Goal: Task Accomplishment & Management: Use online tool/utility

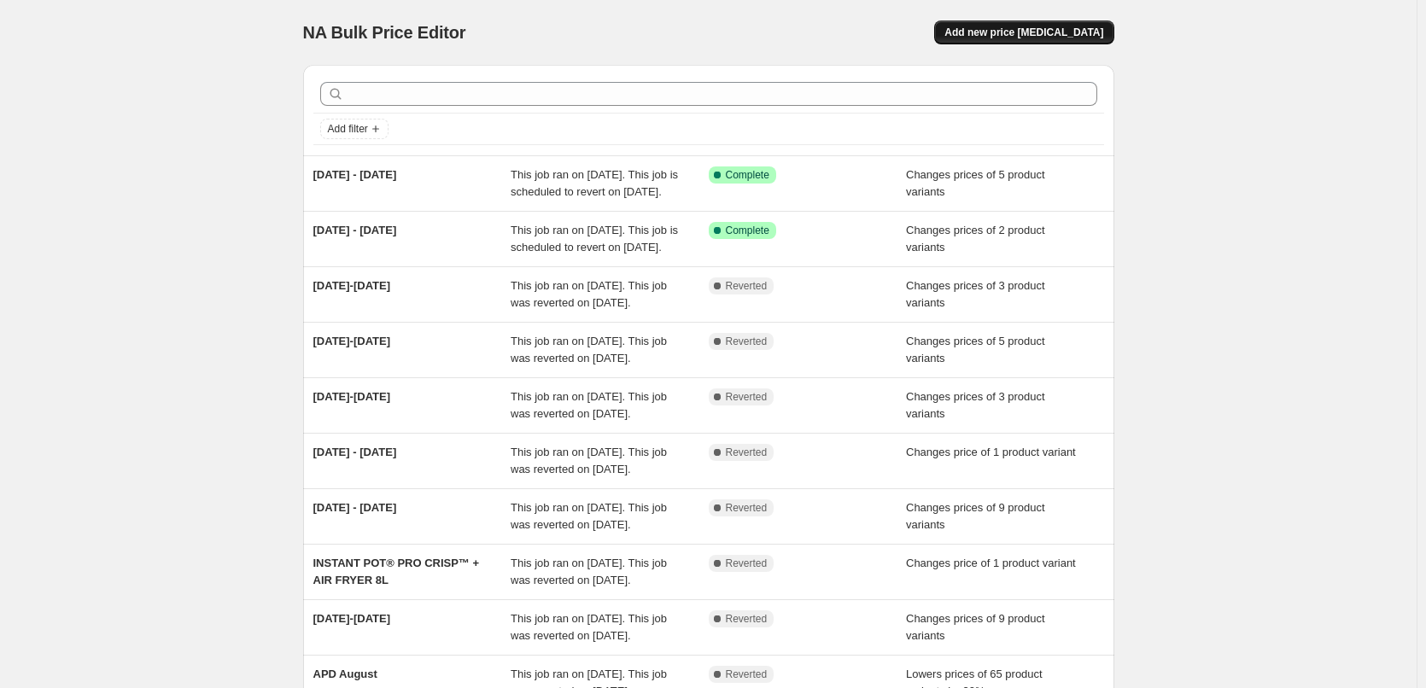
click at [1056, 41] on button "Add new price [MEDICAL_DATA]" at bounding box center [1023, 32] width 179 height 24
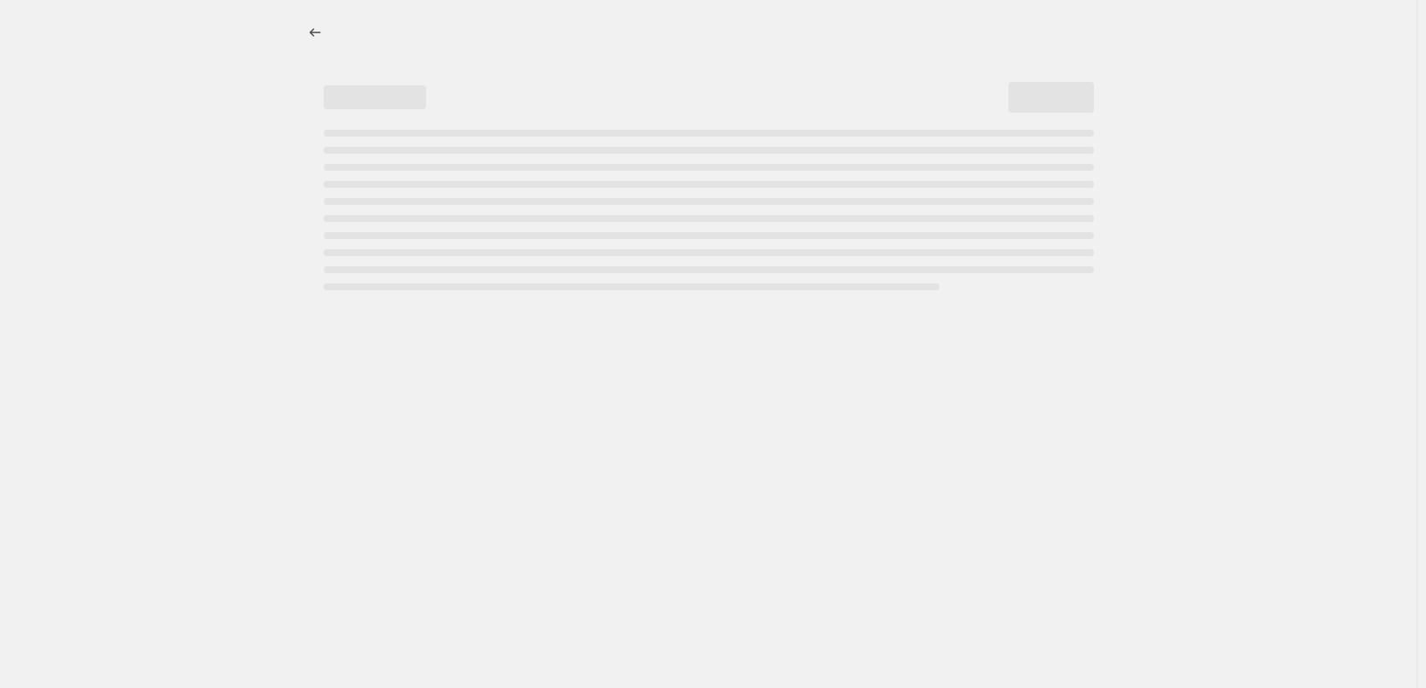
select select "percentage"
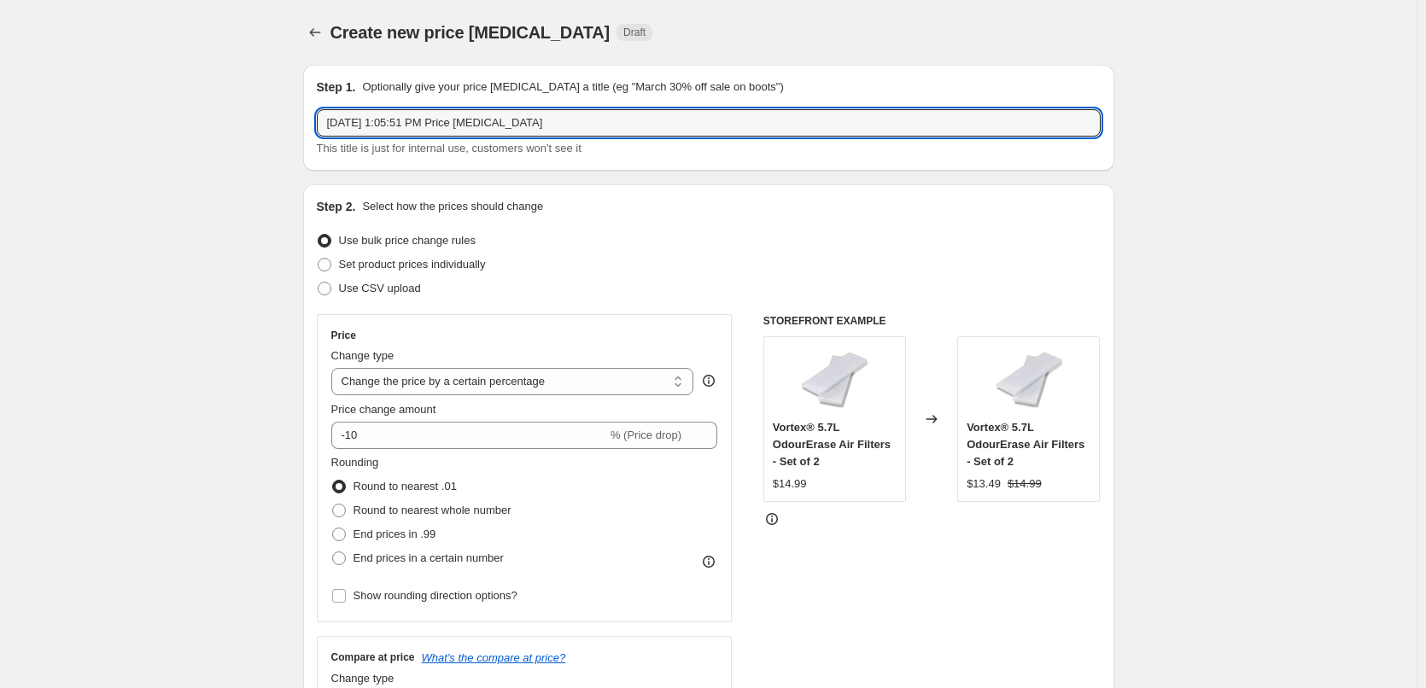
drag, startPoint x: 566, startPoint y: 125, endPoint x: -32, endPoint y: 92, distance: 598.4
click at [0, 92] on html "Home Settings Plans Skip to content Create new price [MEDICAL_DATA]. This page …" at bounding box center [713, 344] width 1426 height 688
type input "[DATE]-[DATE]"
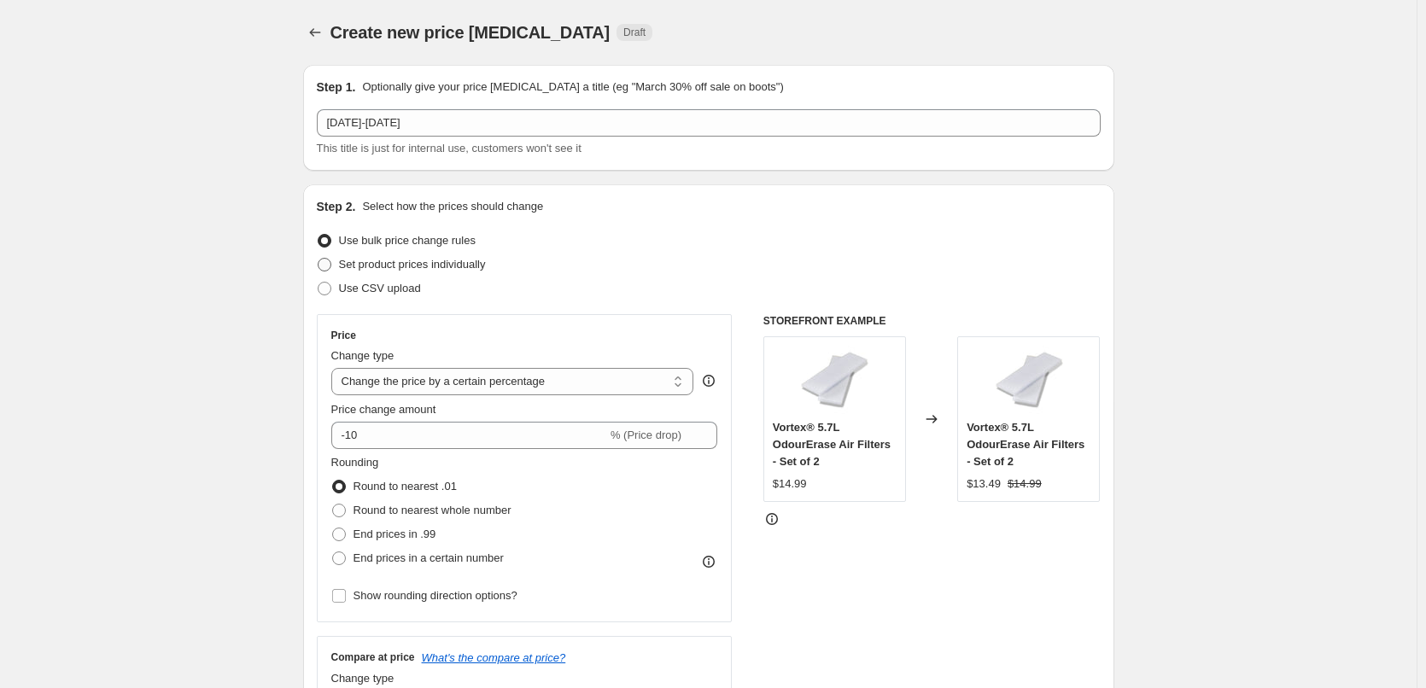
click at [403, 264] on span "Set product prices individually" at bounding box center [412, 264] width 147 height 13
click at [318, 259] on input "Set product prices individually" at bounding box center [318, 258] width 1 height 1
radio input "true"
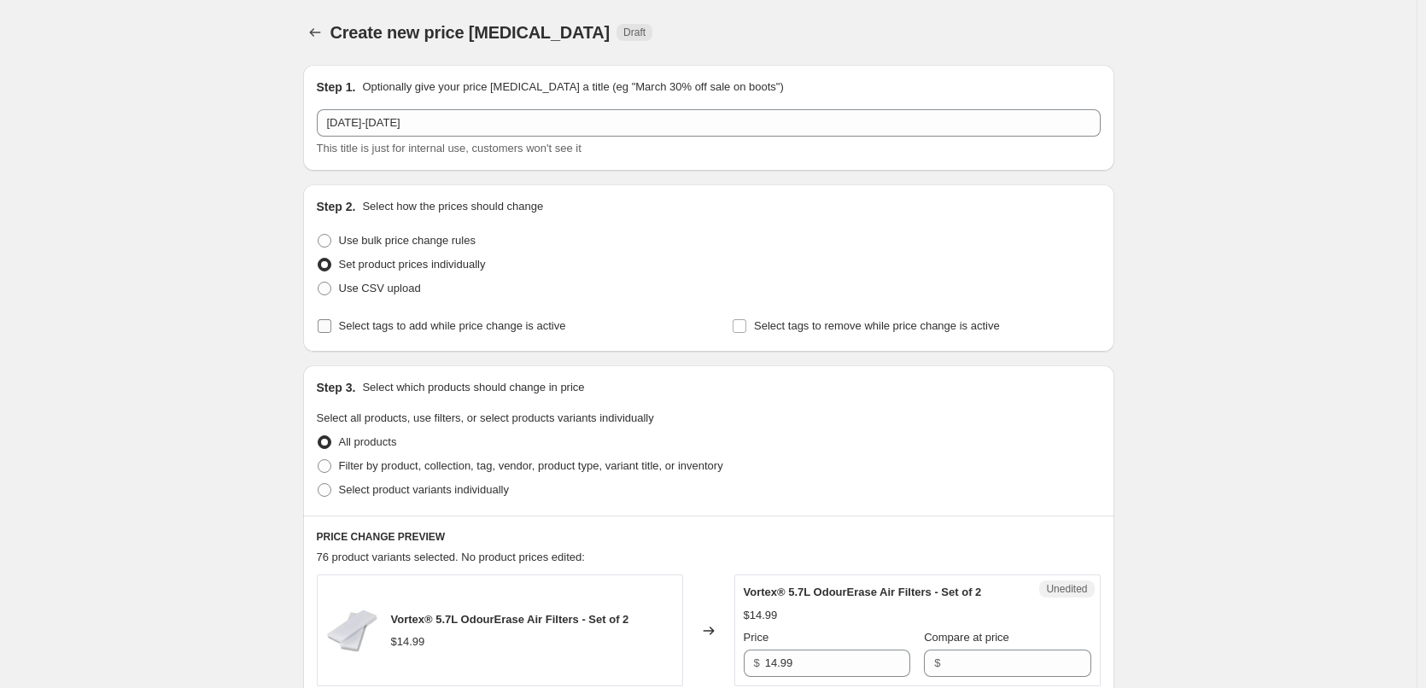
click at [325, 328] on input "Select tags to add while price change is active" at bounding box center [325, 326] width 14 height 14
checkbox input "true"
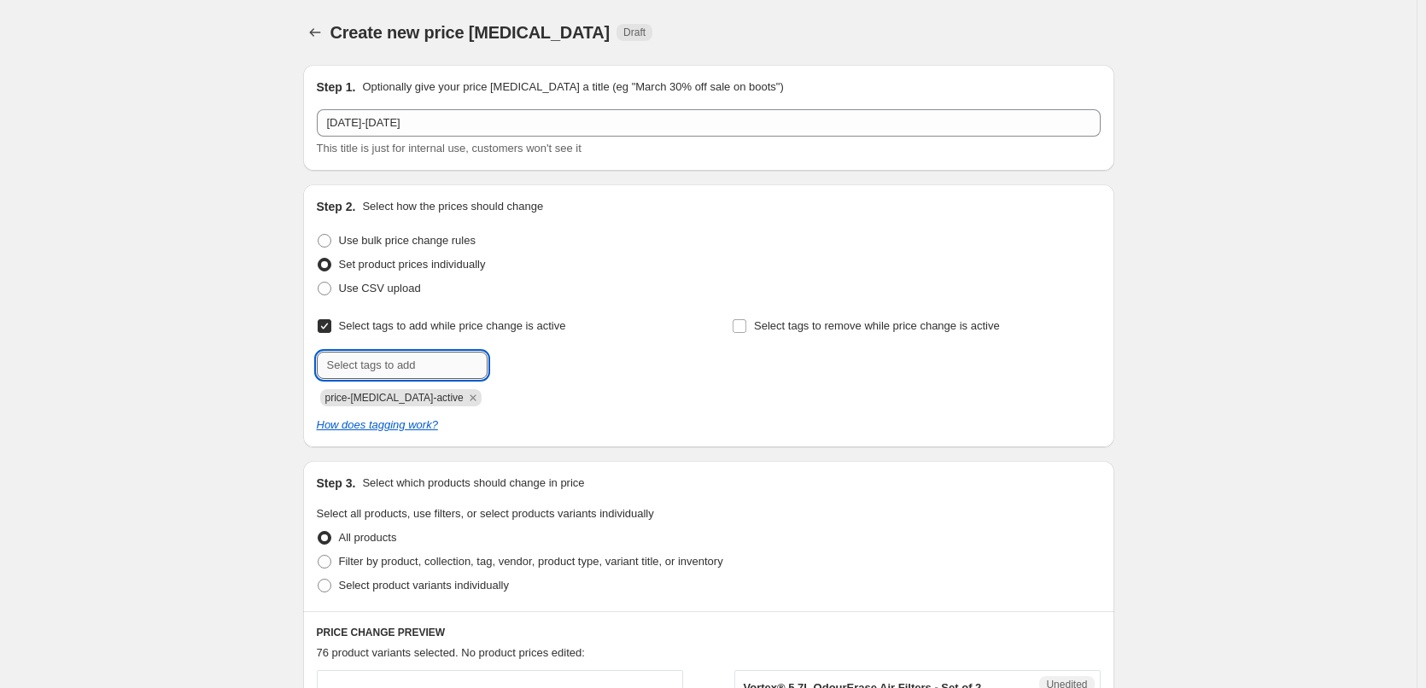
click at [413, 355] on input "text" at bounding box center [402, 365] width 171 height 27
type input "sale"
click at [518, 369] on b "Add" at bounding box center [512, 364] width 20 height 12
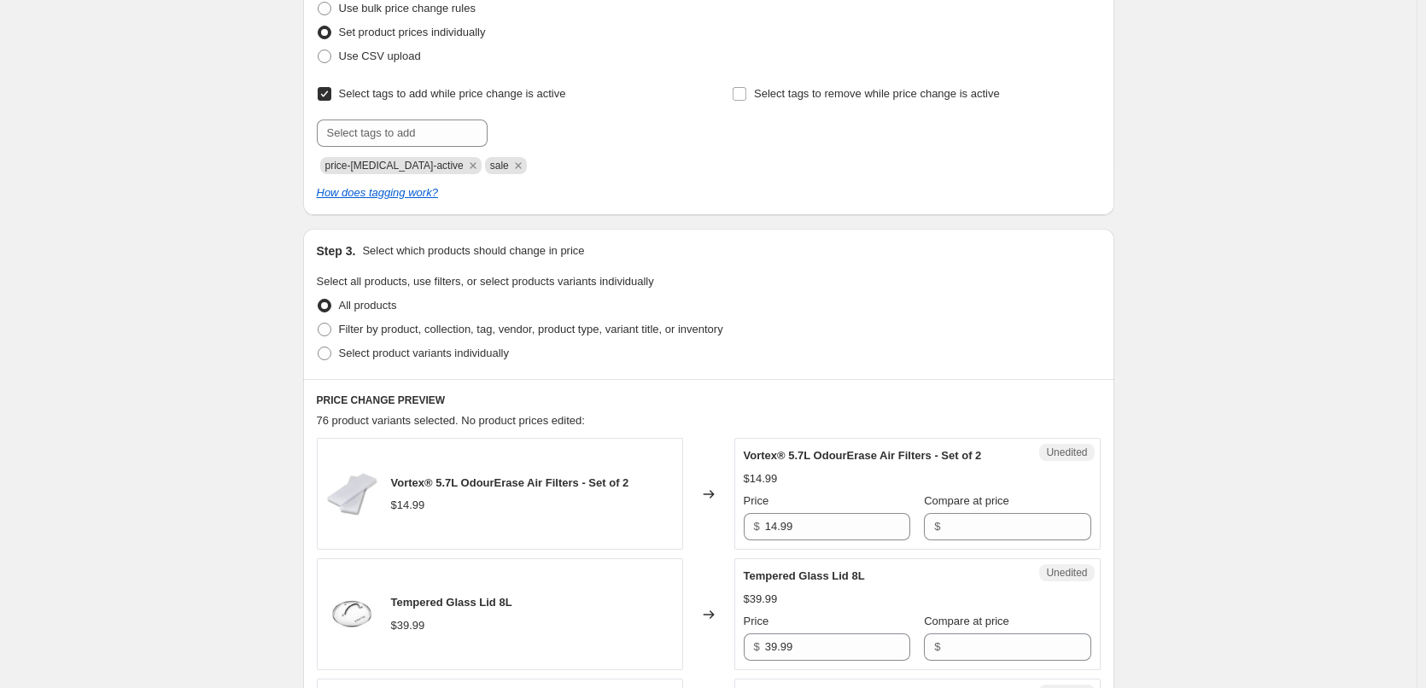
scroll to position [256, 0]
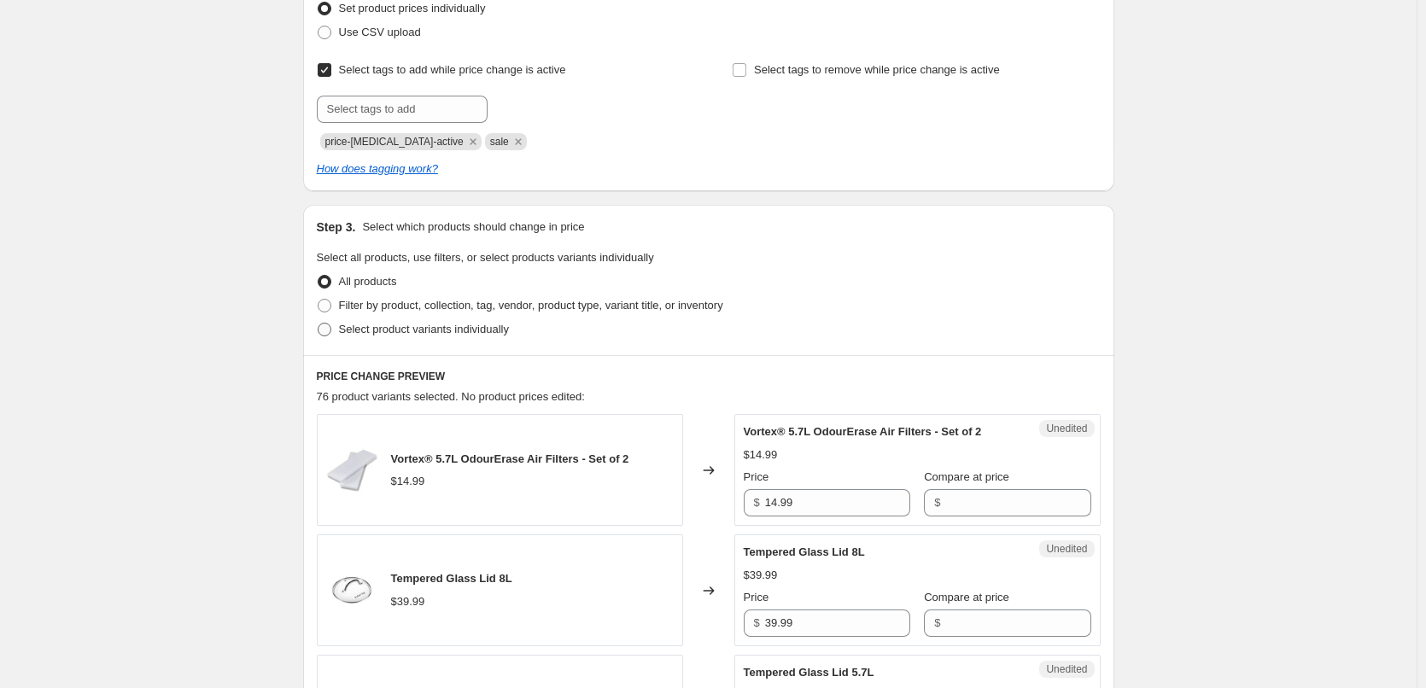
click at [362, 336] on span "Select product variants individually" at bounding box center [424, 329] width 170 height 17
click at [318, 324] on input "Select product variants individually" at bounding box center [318, 323] width 1 height 1
radio input "true"
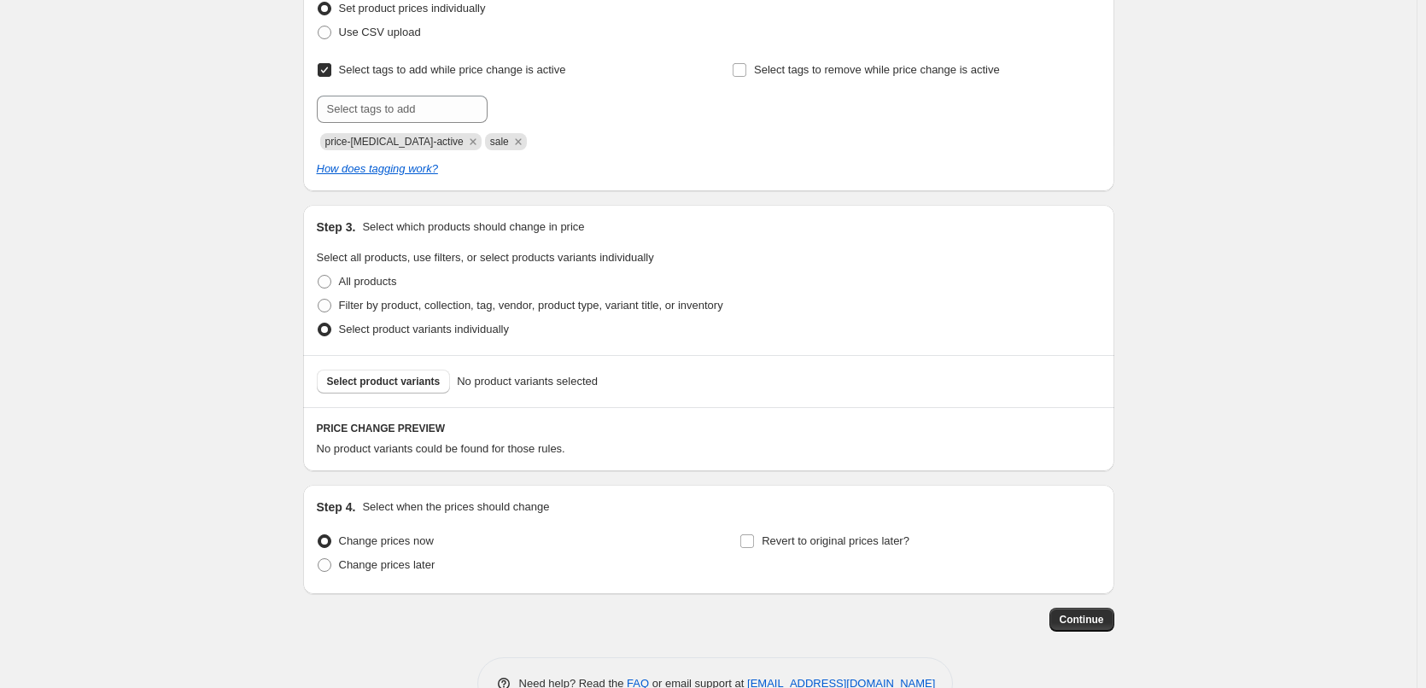
click at [386, 386] on span "Select product variants" at bounding box center [384, 382] width 114 height 14
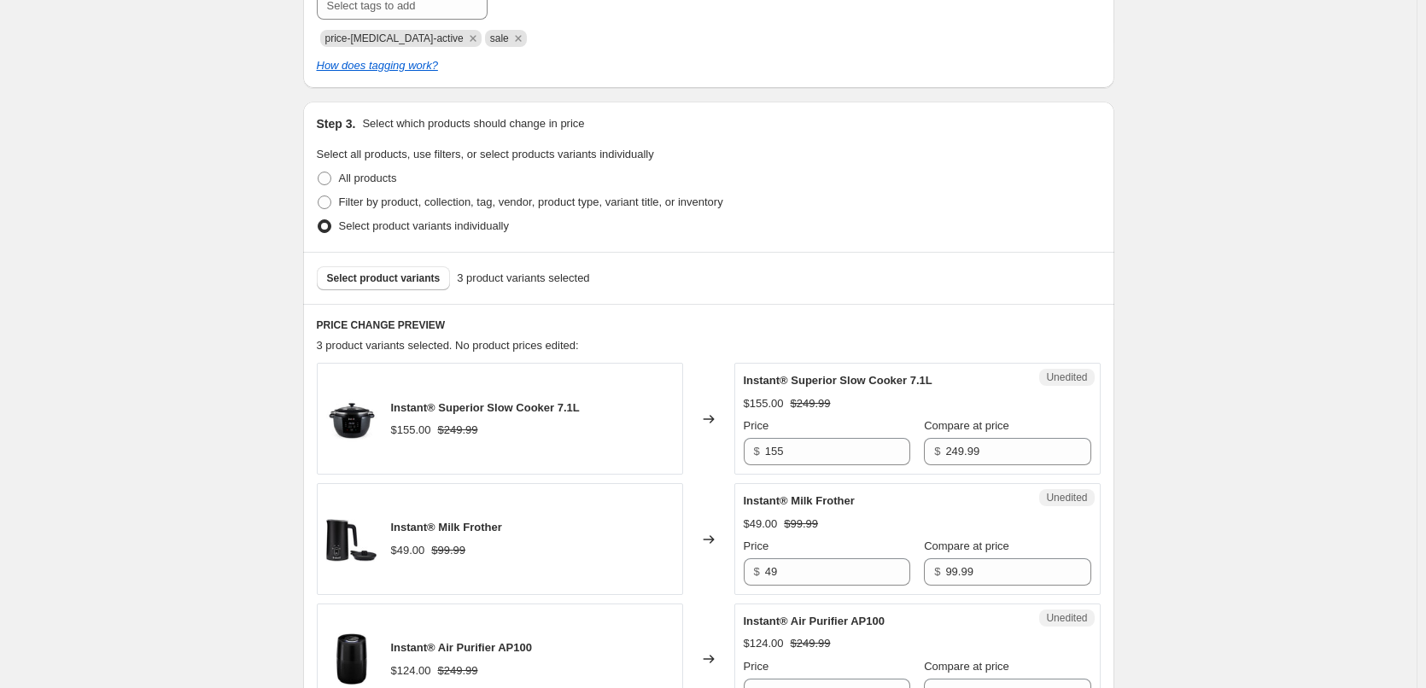
scroll to position [512, 0]
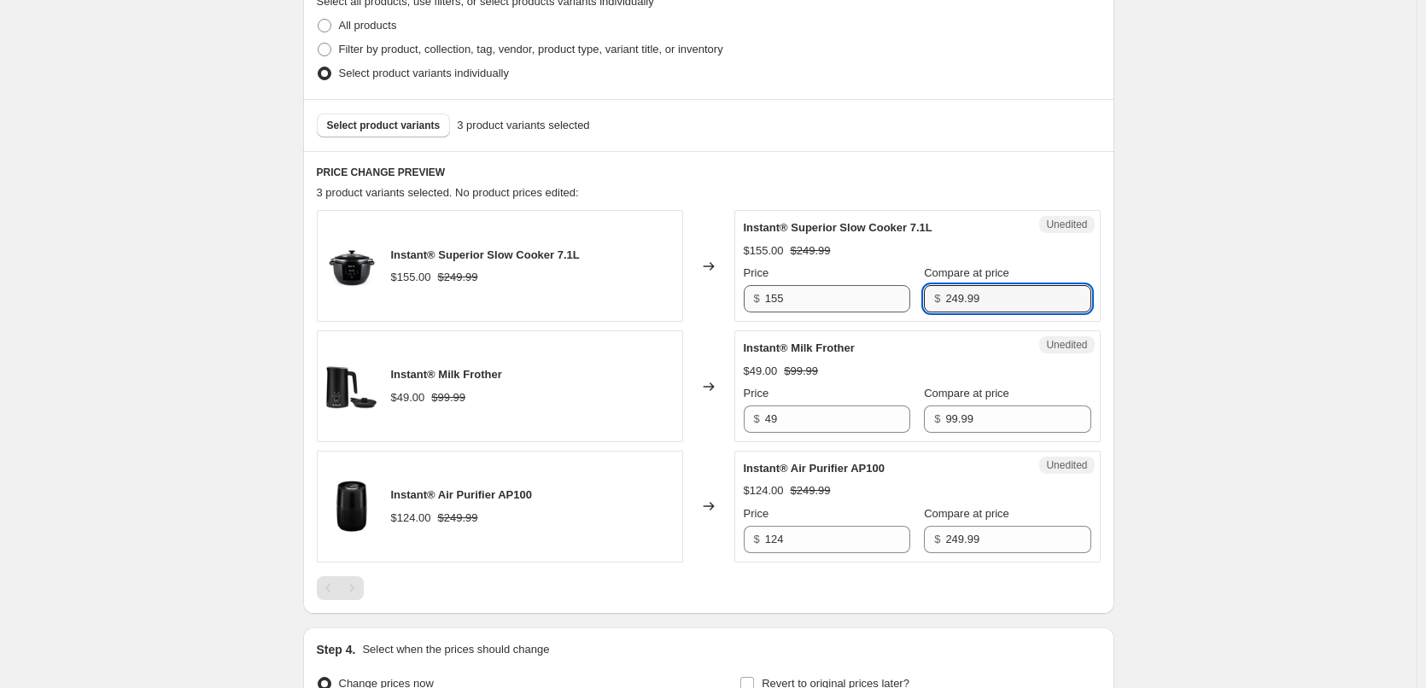
drag, startPoint x: 1014, startPoint y: 293, endPoint x: 873, endPoint y: 300, distance: 141.1
click at [873, 300] on div "Price $ 155 Compare at price $ 249.99" at bounding box center [916, 289] width 347 height 48
type input "249.99"
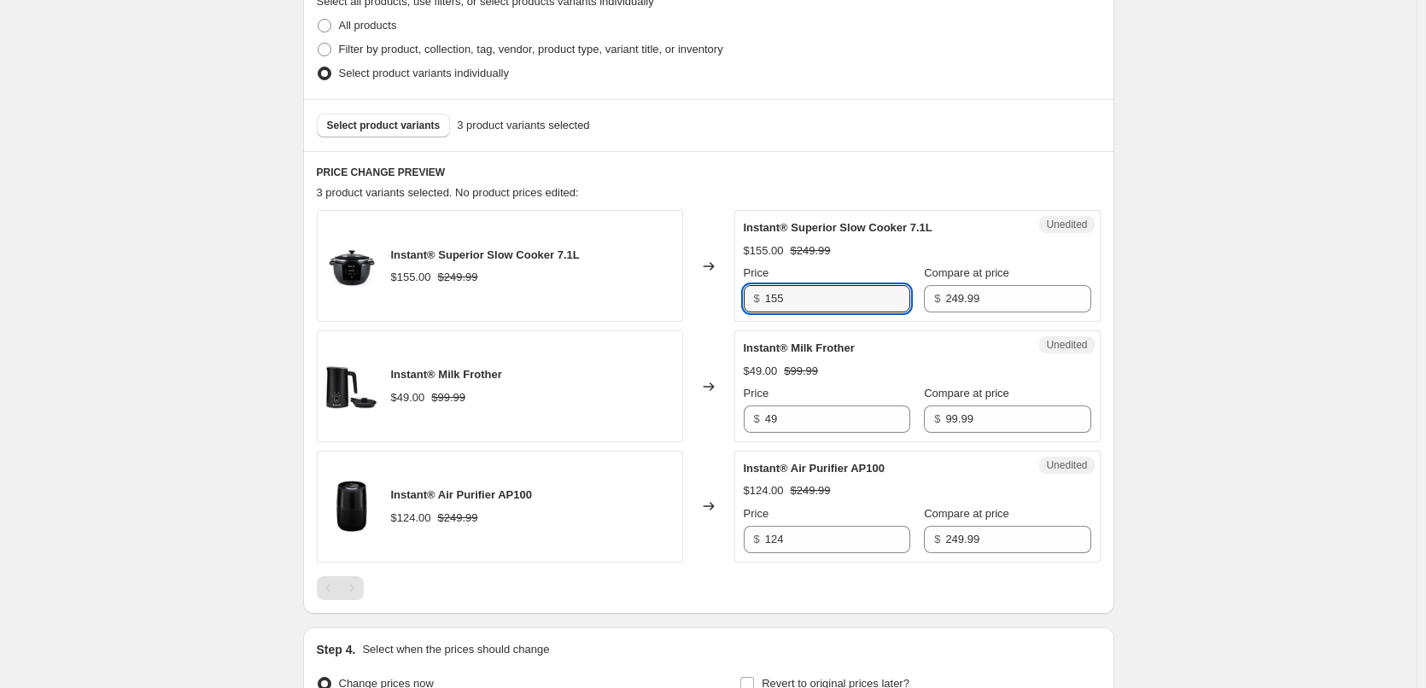
drag, startPoint x: 873, startPoint y: 300, endPoint x: 664, endPoint y: 304, distance: 209.2
click at [664, 304] on div "Instant® Superior Slow Cooker 7.1L $155.00 $249.99 Changed to Unedited Instant®…" at bounding box center [709, 266] width 784 height 112
type input "159"
click at [831, 434] on div "Unedited Instant® Milk Frother $49.00 $99.99 Price $ 49 Compare at price $ 99.99" at bounding box center [917, 386] width 366 height 112
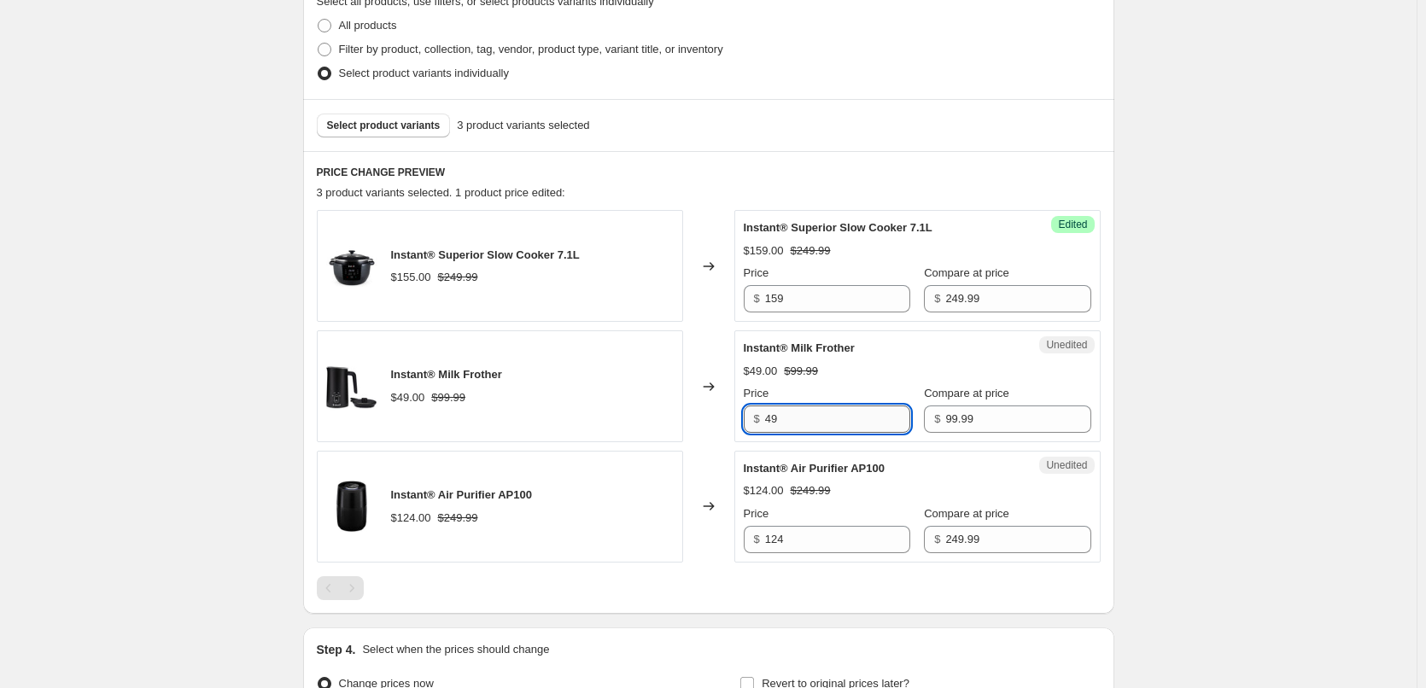
click at [853, 421] on input "49" at bounding box center [837, 418] width 145 height 27
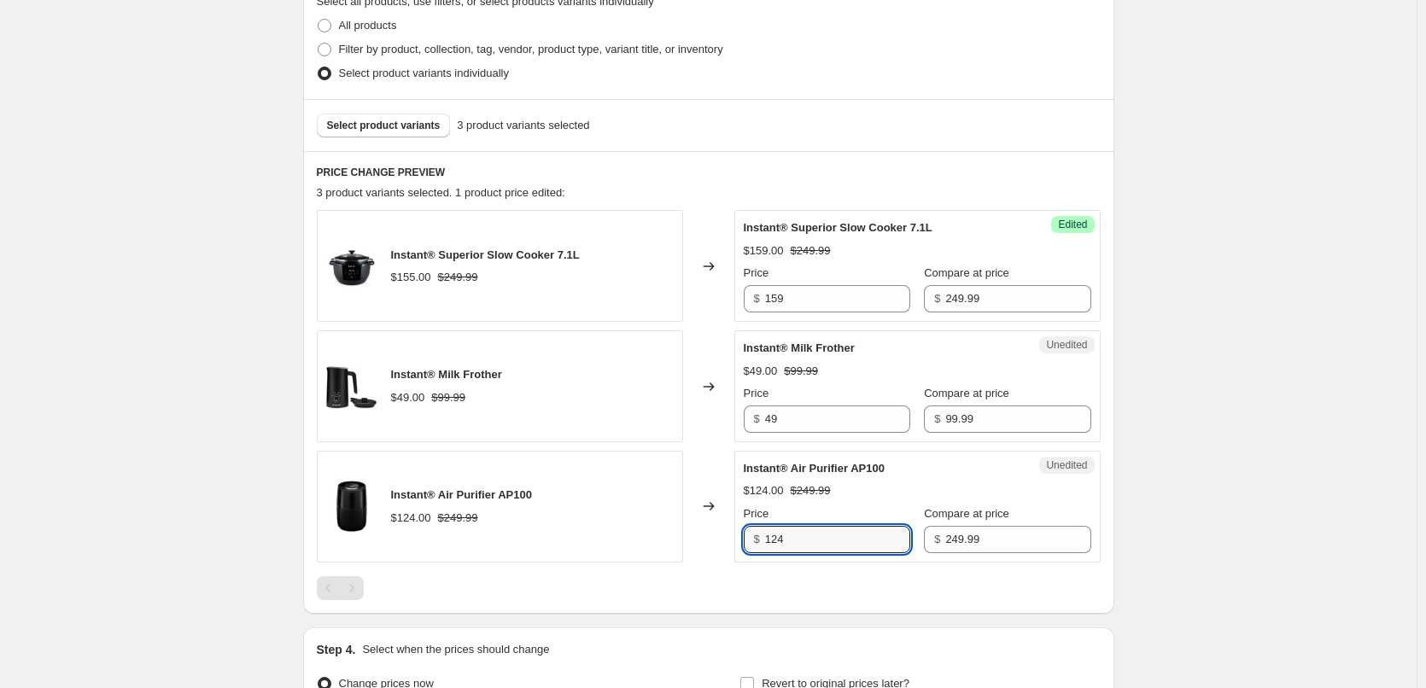
drag, startPoint x: 813, startPoint y: 540, endPoint x: 715, endPoint y: 535, distance: 97.4
click at [715, 535] on div "Instant® Air Purifier AP100 $124.00 $249.99 Changed to Unedited Instant® Air Pu…" at bounding box center [709, 507] width 784 height 112
type input "99"
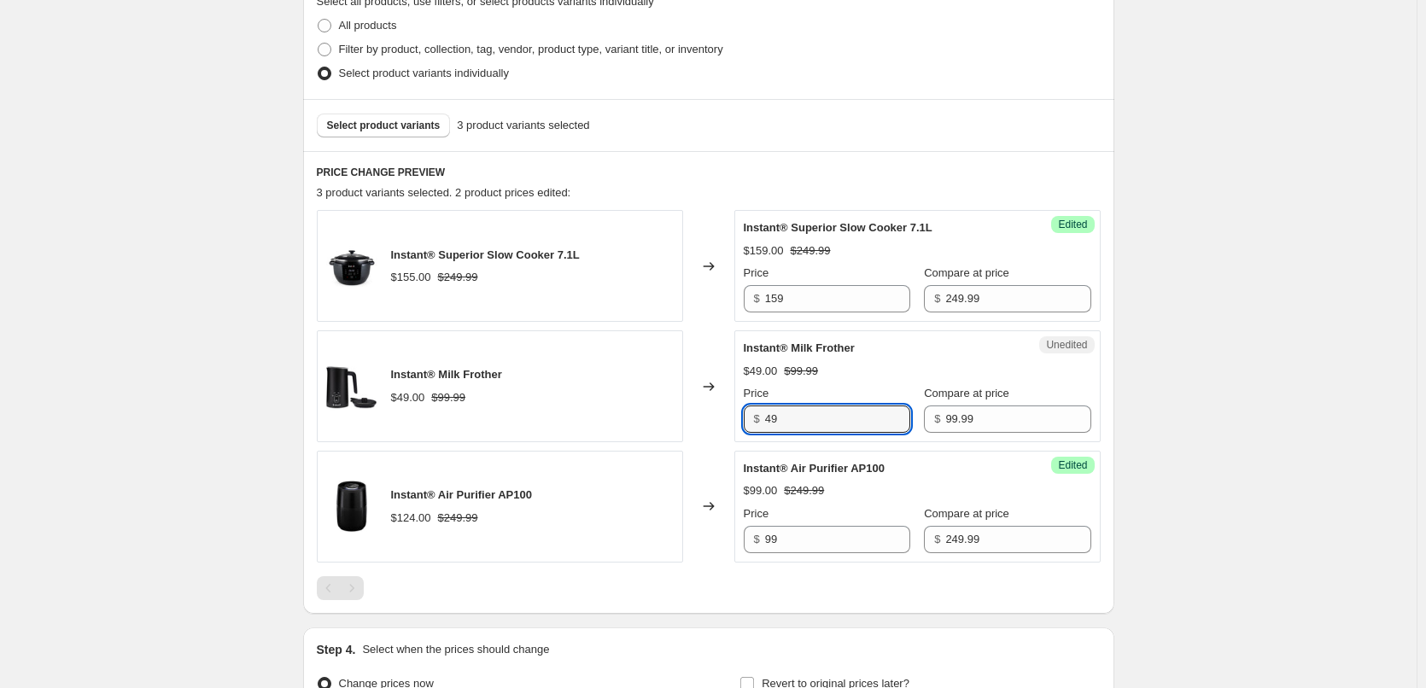
drag, startPoint x: 840, startPoint y: 423, endPoint x: 645, endPoint y: 405, distance: 195.4
click at [659, 408] on div "Instant® Milk Frother $49.00 $99.99 Changed to Unedited Instant® Milk Frother $…" at bounding box center [709, 386] width 784 height 112
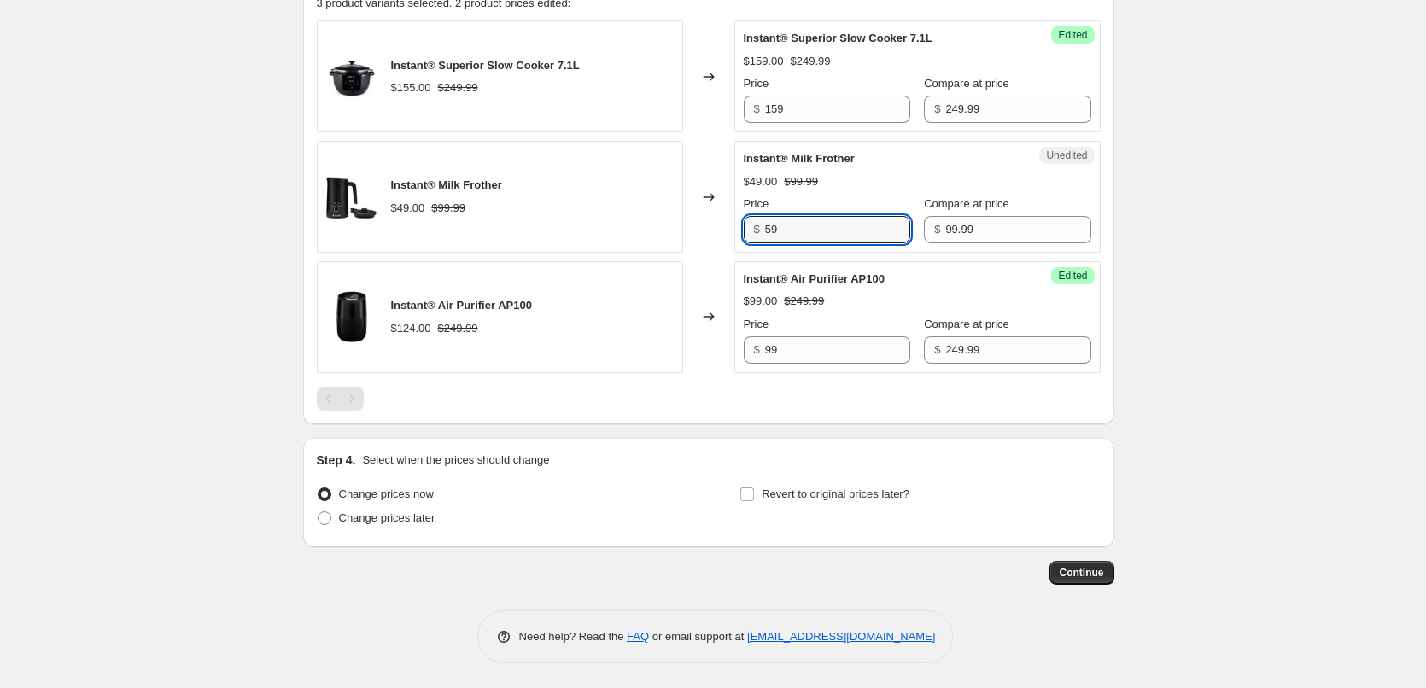
scroll to position [703, 0]
type input "59"
click at [412, 516] on span "Change prices later" at bounding box center [387, 516] width 96 height 13
click at [318, 511] on input "Change prices later" at bounding box center [318, 510] width 1 height 1
radio input "true"
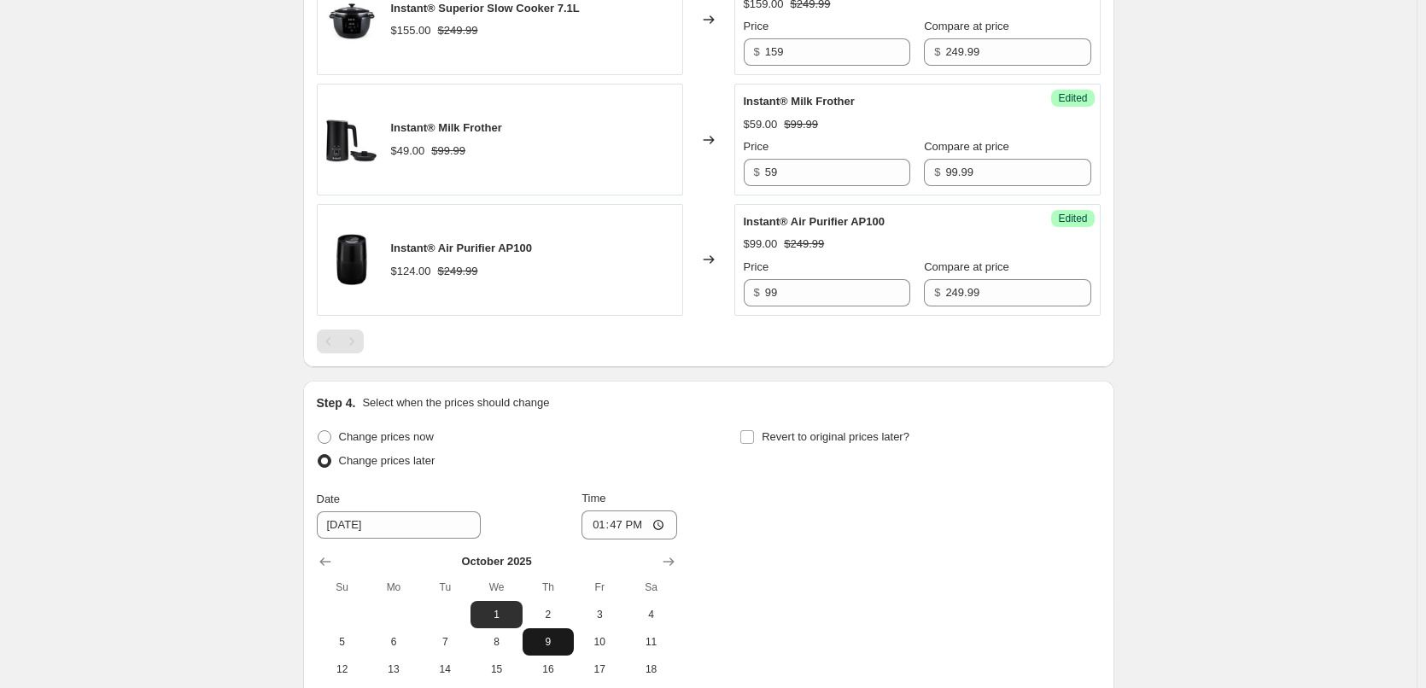
scroll to position [788, 0]
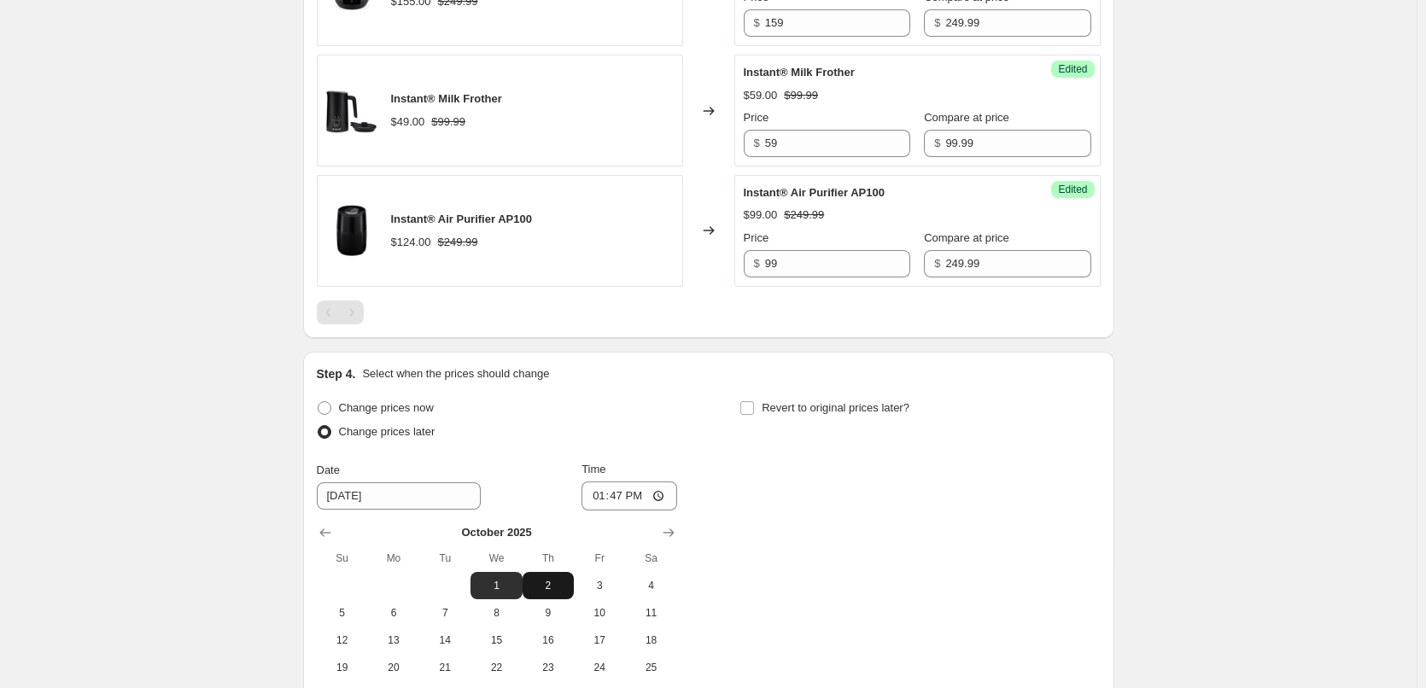
click at [560, 589] on span "2" at bounding box center [548, 586] width 38 height 14
type input "[DATE]"
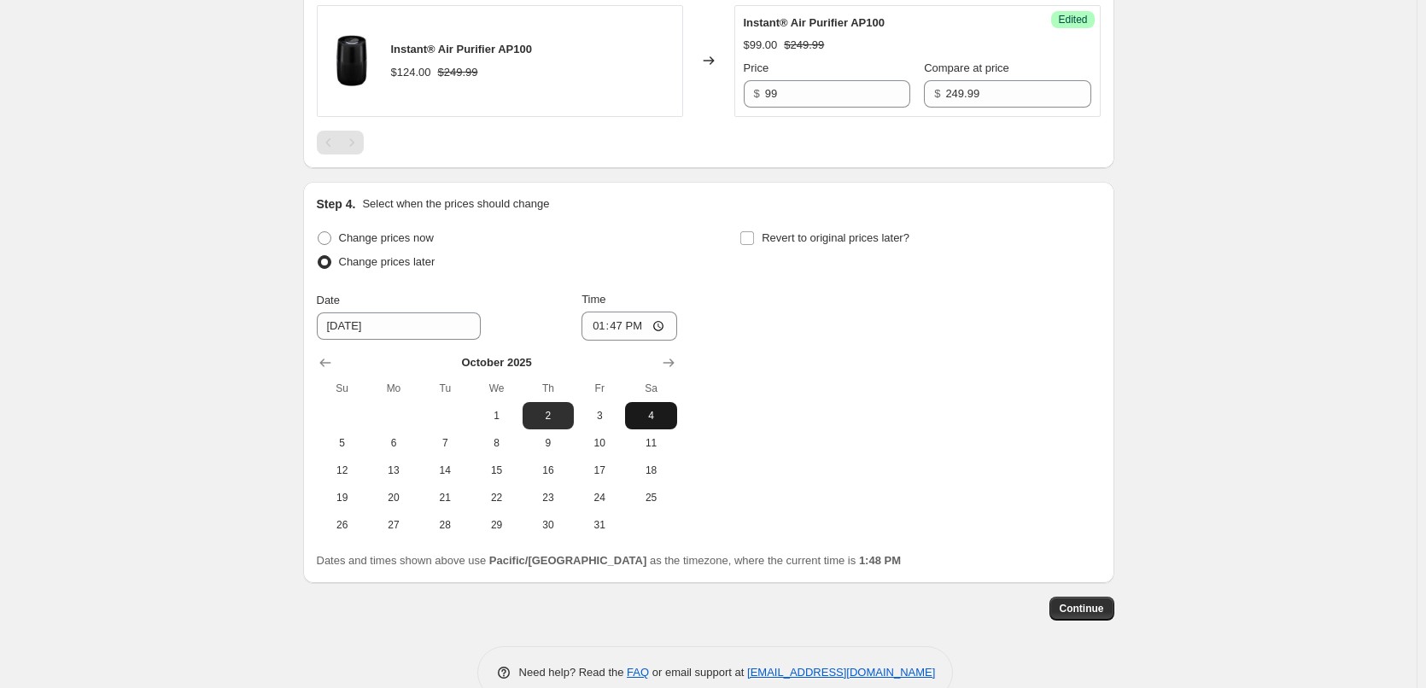
scroll to position [959, 0]
click at [604, 324] on input "13:47" at bounding box center [629, 325] width 96 height 29
type input "00:05"
click at [749, 240] on input "Revert to original prices later?" at bounding box center [747, 237] width 14 height 14
checkbox input "true"
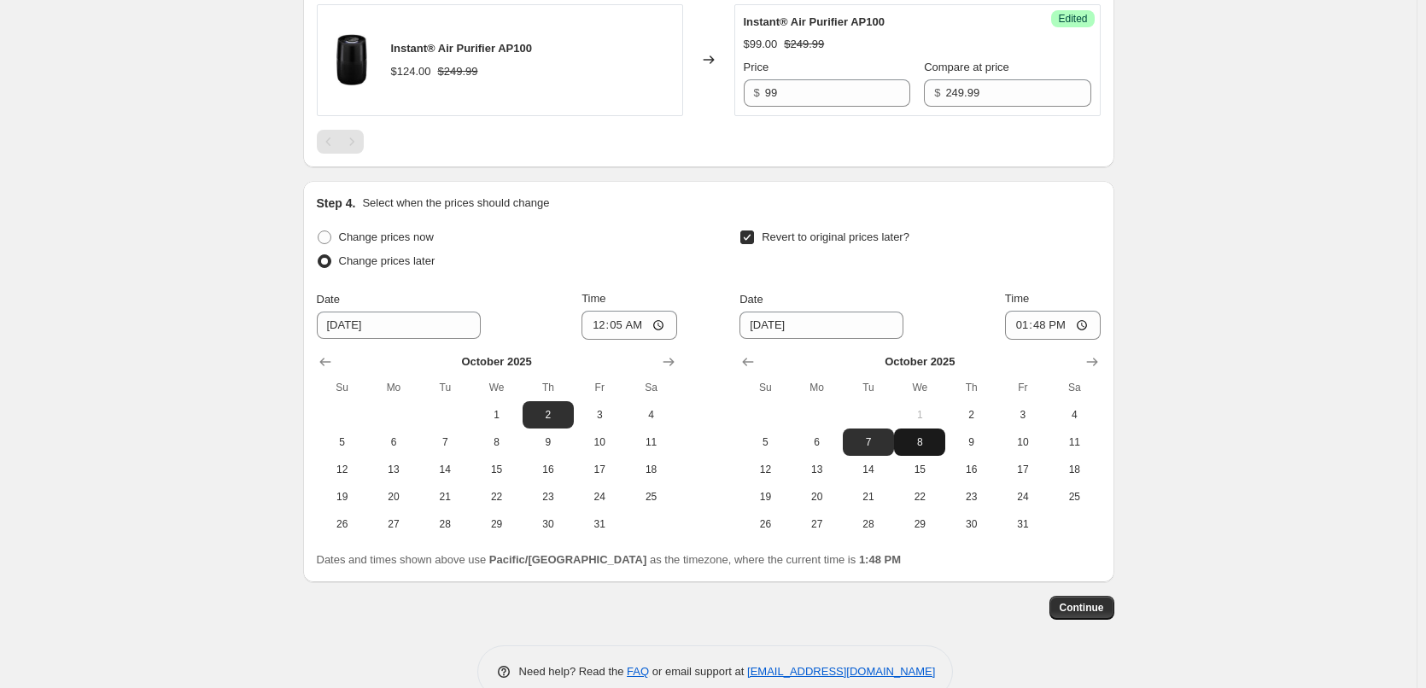
click at [936, 440] on span "8" at bounding box center [920, 442] width 38 height 14
type input "[DATE]"
click at [1023, 324] on input "13:48" at bounding box center [1053, 325] width 96 height 29
type input "23:55"
click at [1104, 610] on span "Continue" at bounding box center [1081, 608] width 44 height 14
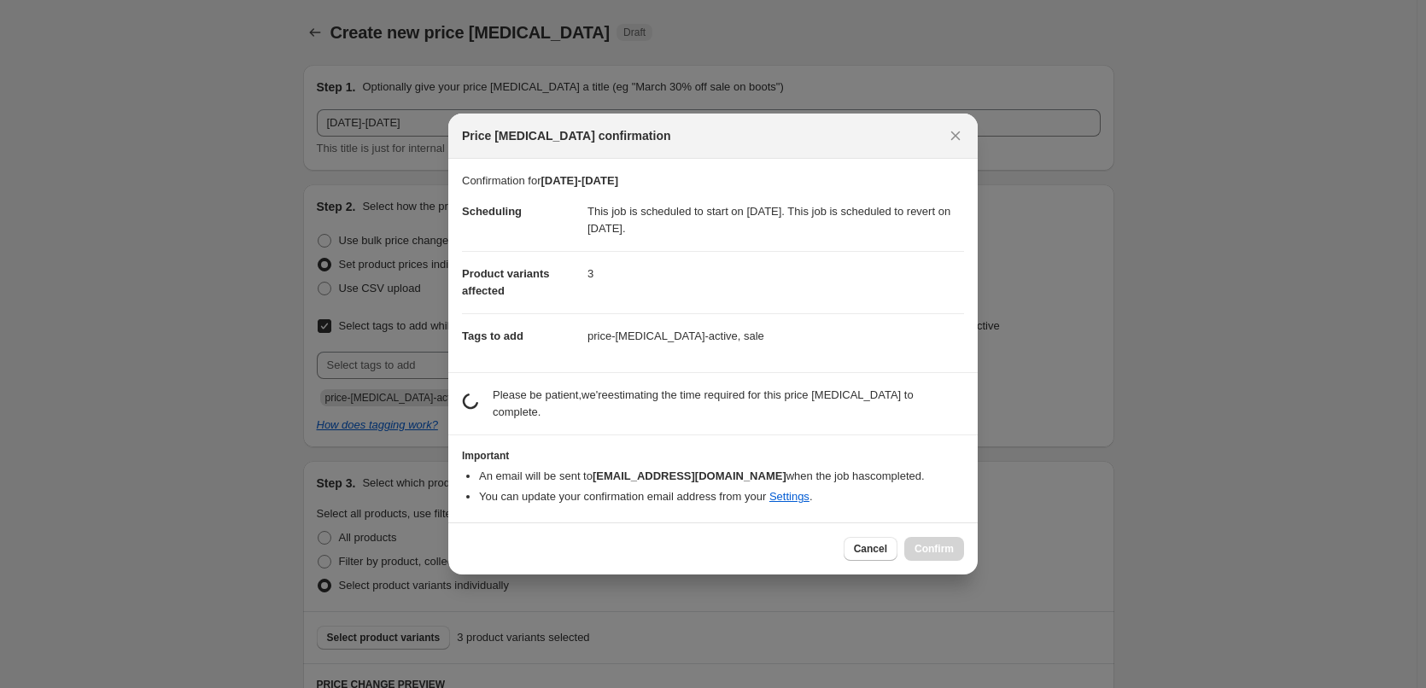
scroll to position [0, 0]
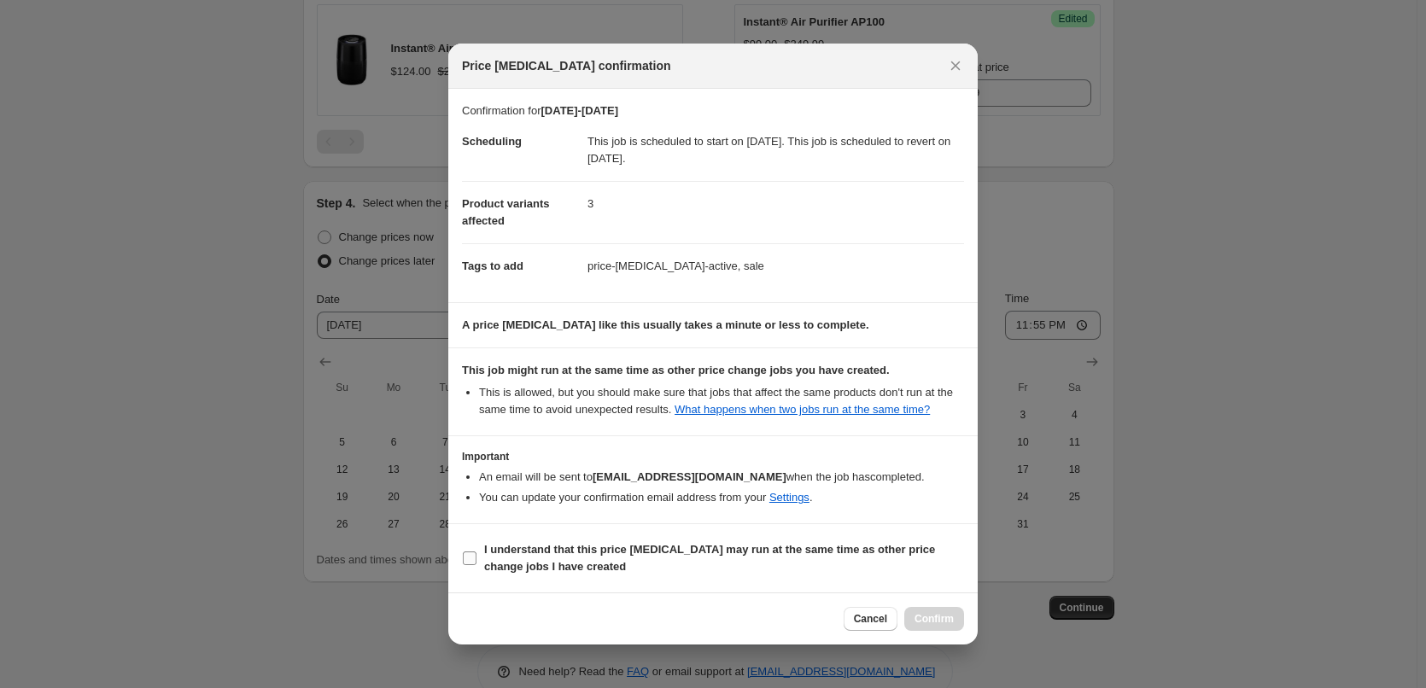
click at [768, 574] on span "I understand that this price [MEDICAL_DATA] may run at the same time as other p…" at bounding box center [724, 558] width 480 height 34
click at [476, 565] on input "I understand that this price [MEDICAL_DATA] may run at the same time as other p…" at bounding box center [470, 558] width 14 height 14
checkbox input "true"
click at [929, 612] on button "Confirm" at bounding box center [934, 619] width 60 height 24
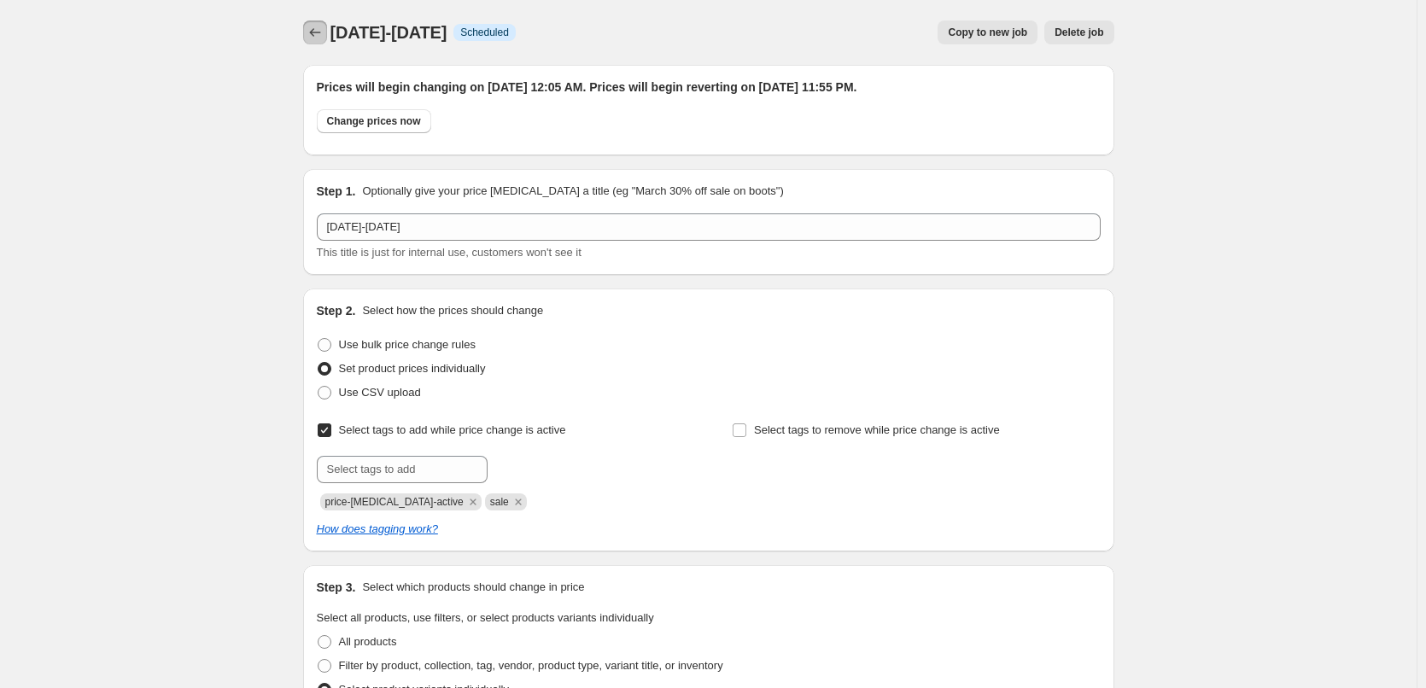
click at [319, 37] on icon "Price change jobs" at bounding box center [314, 32] width 17 height 17
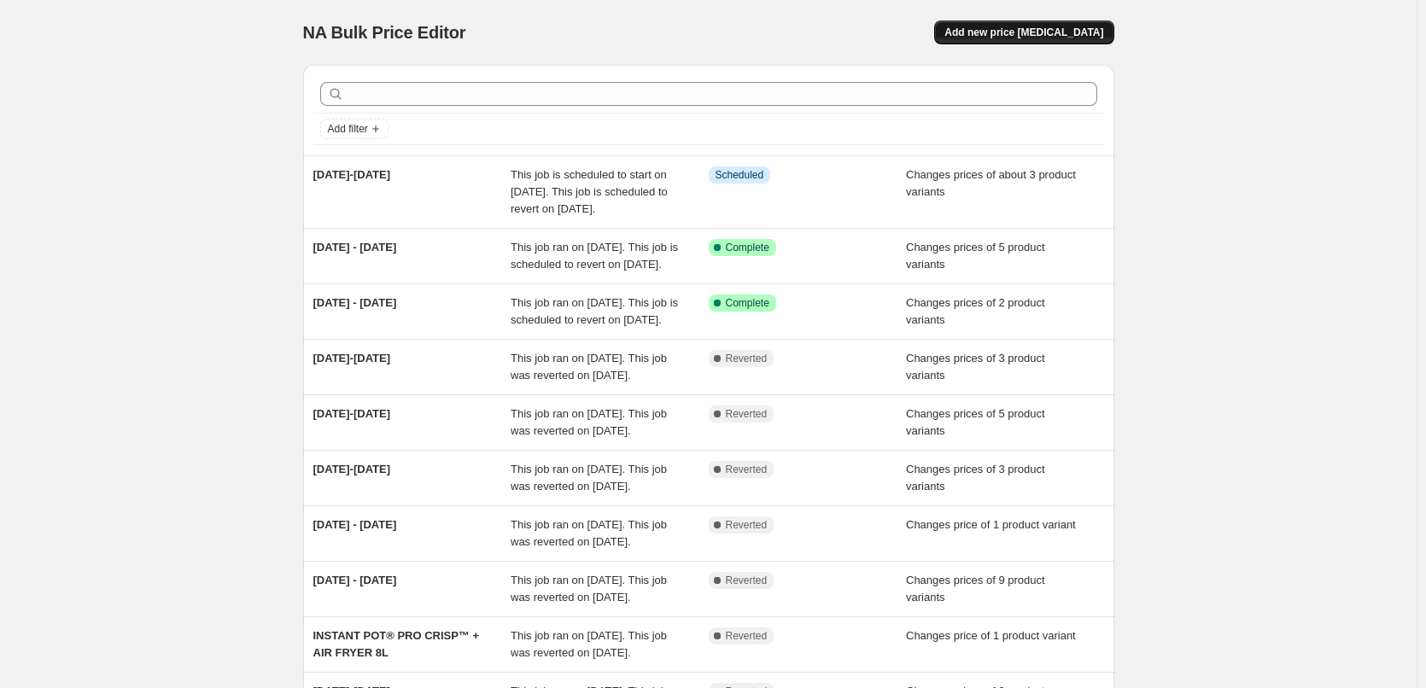
click at [1012, 34] on span "Add new price [MEDICAL_DATA]" at bounding box center [1023, 33] width 159 height 14
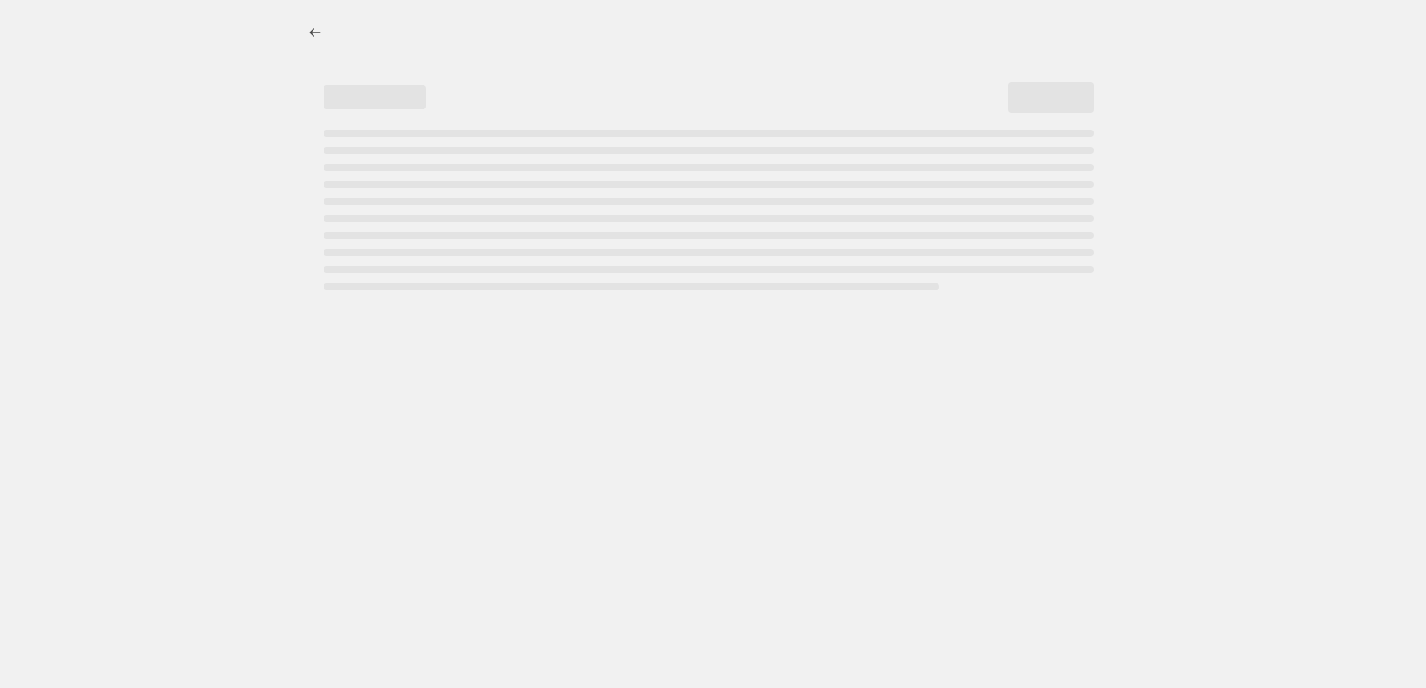
select select "percentage"
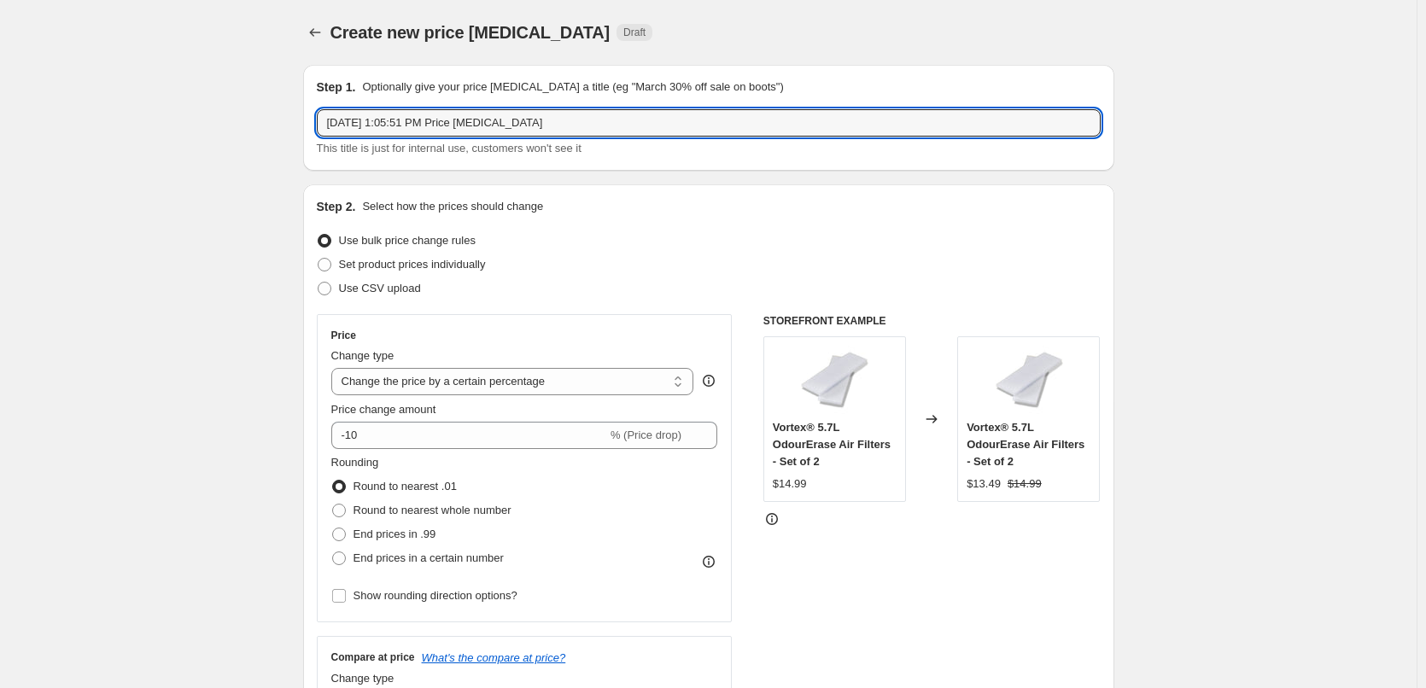
drag, startPoint x: 578, startPoint y: 123, endPoint x: 121, endPoint y: 93, distance: 457.7
type input "[DATE]-[DATE]"
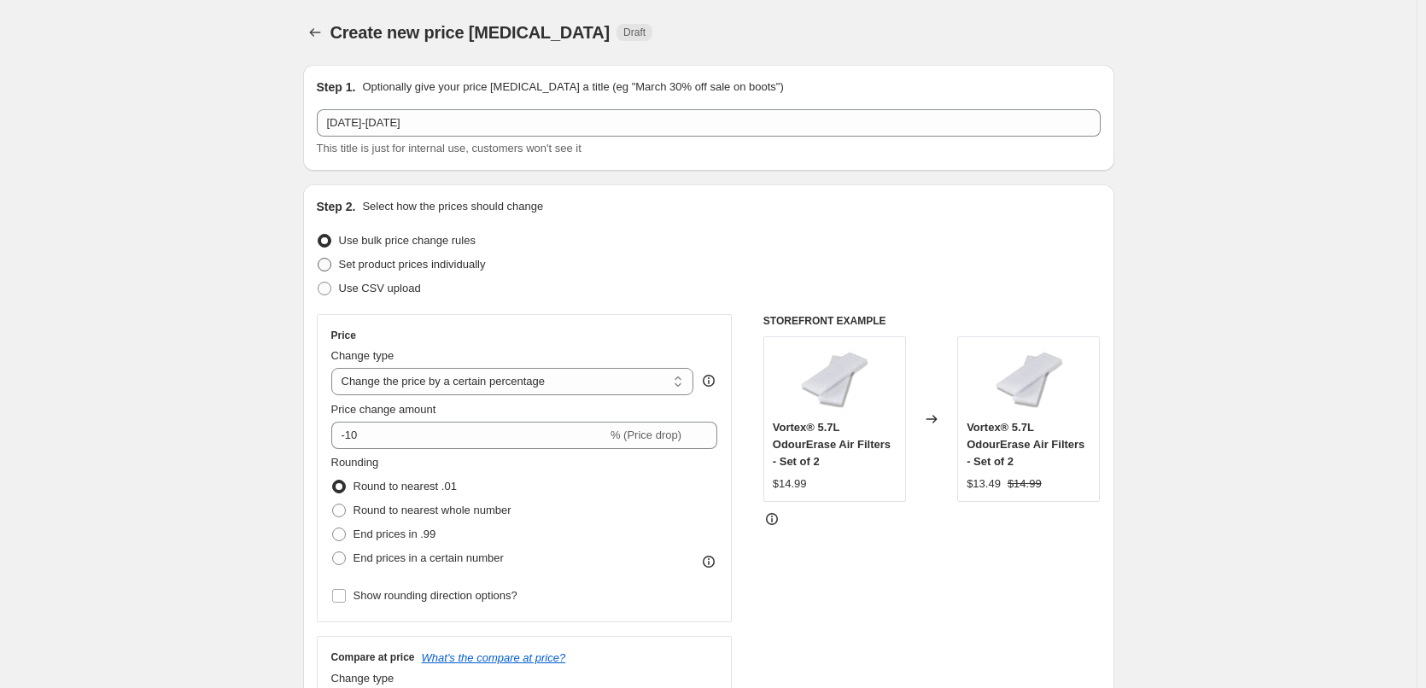
click at [435, 270] on span "Set product prices individually" at bounding box center [412, 264] width 147 height 13
click at [318, 259] on input "Set product prices individually" at bounding box center [318, 258] width 1 height 1
radio input "true"
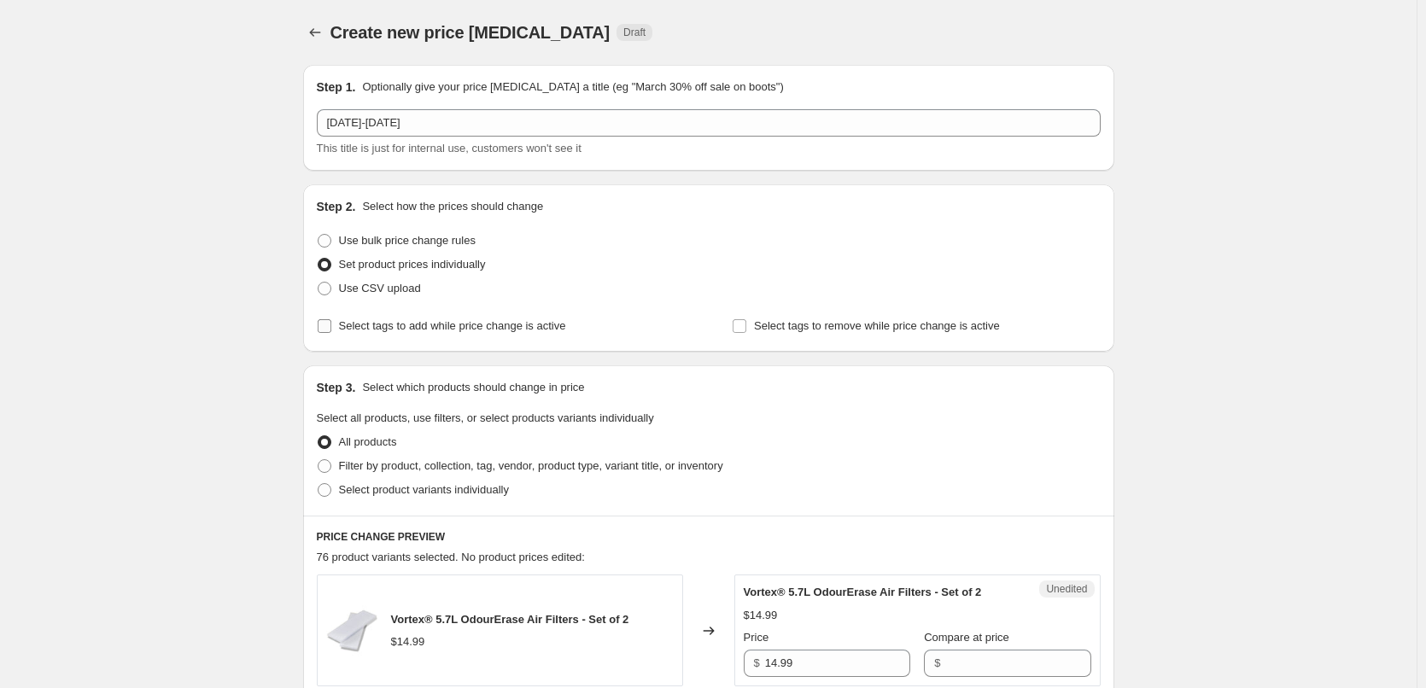
click at [449, 332] on span "Select tags to add while price change is active" at bounding box center [452, 325] width 227 height 13
click at [331, 332] on input "Select tags to add while price change is active" at bounding box center [325, 326] width 14 height 14
checkbox input "true"
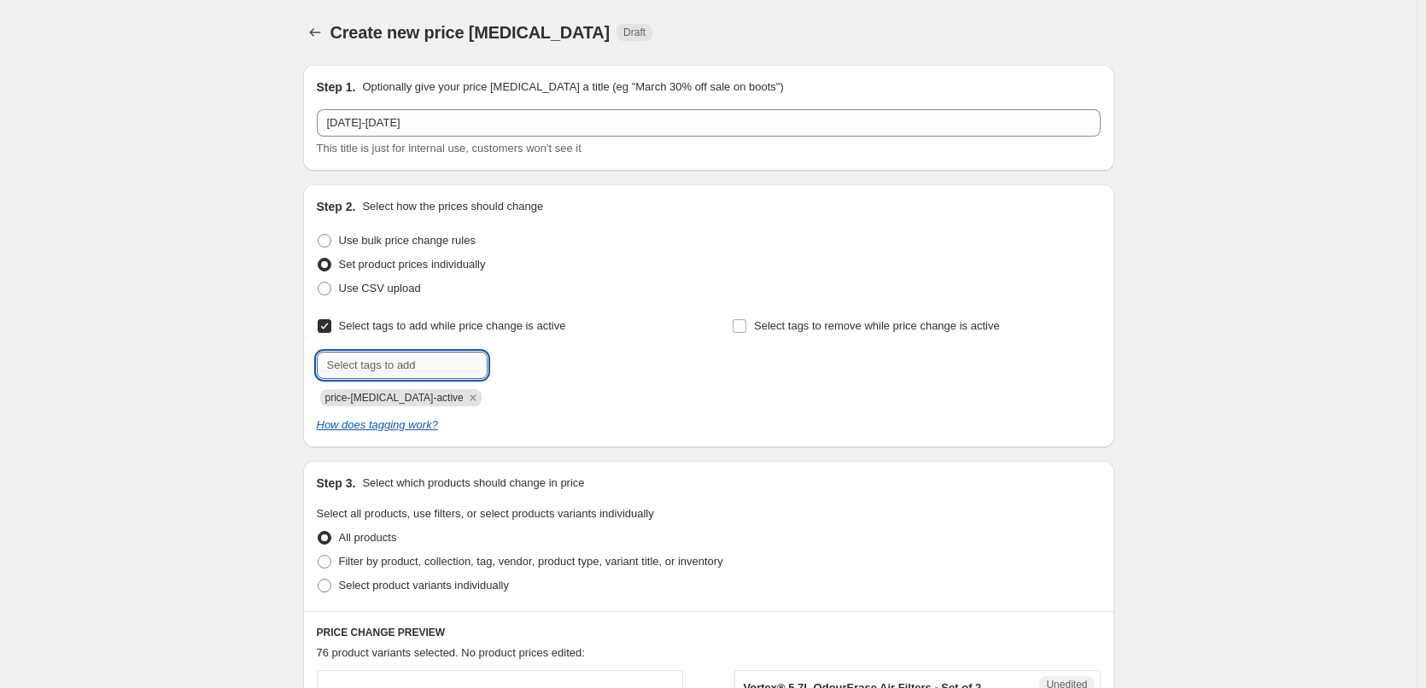
click at [430, 370] on input "text" at bounding box center [402, 365] width 171 height 27
type input "sale"
click at [549, 364] on button "Add sale" at bounding box center [523, 364] width 63 height 24
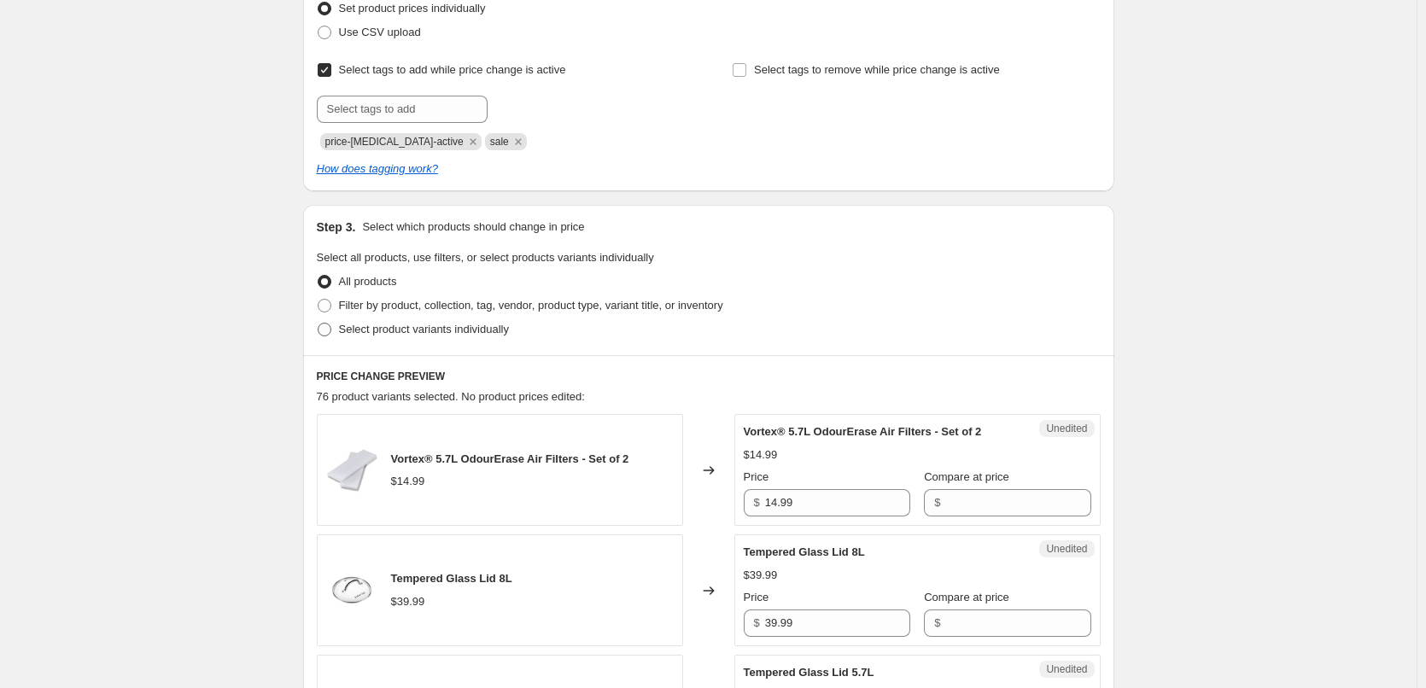
click at [497, 333] on span "Select product variants individually" at bounding box center [424, 329] width 170 height 13
click at [318, 324] on input "Select product variants individually" at bounding box center [318, 323] width 1 height 1
radio input "true"
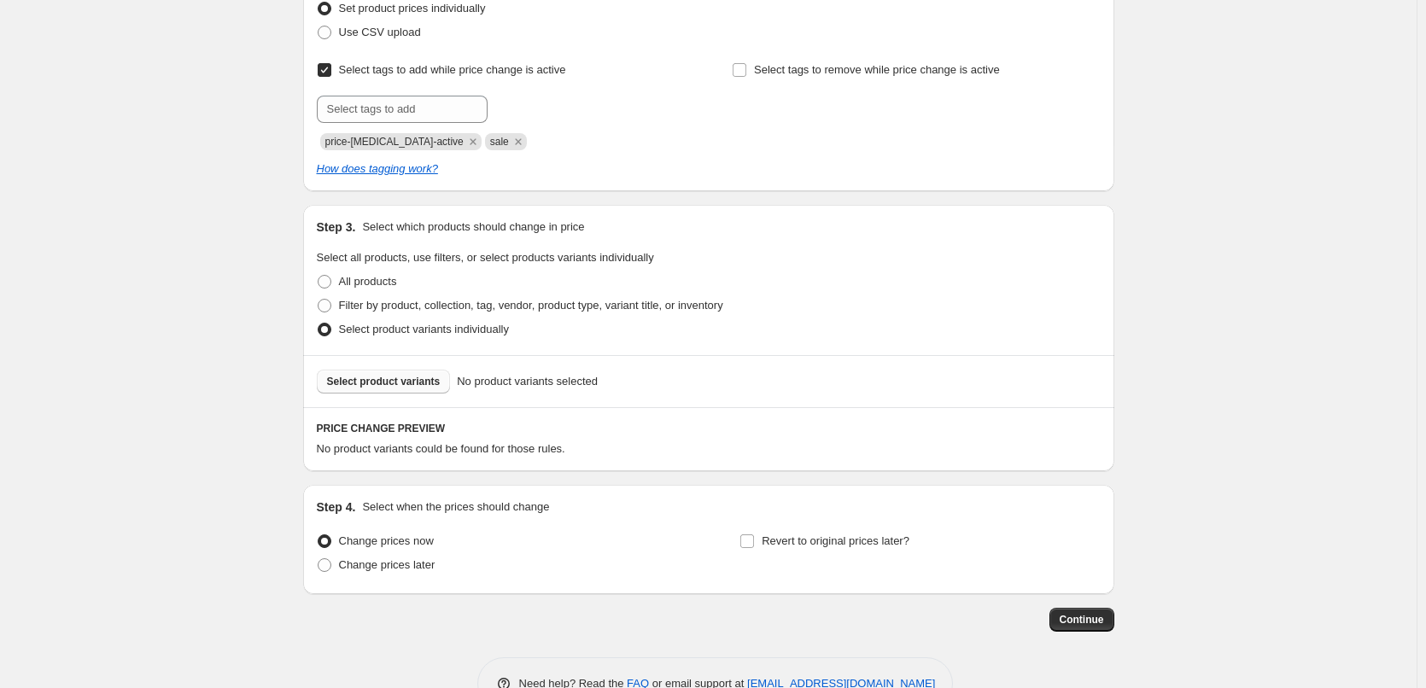
click at [427, 388] on span "Select product variants" at bounding box center [384, 382] width 114 height 14
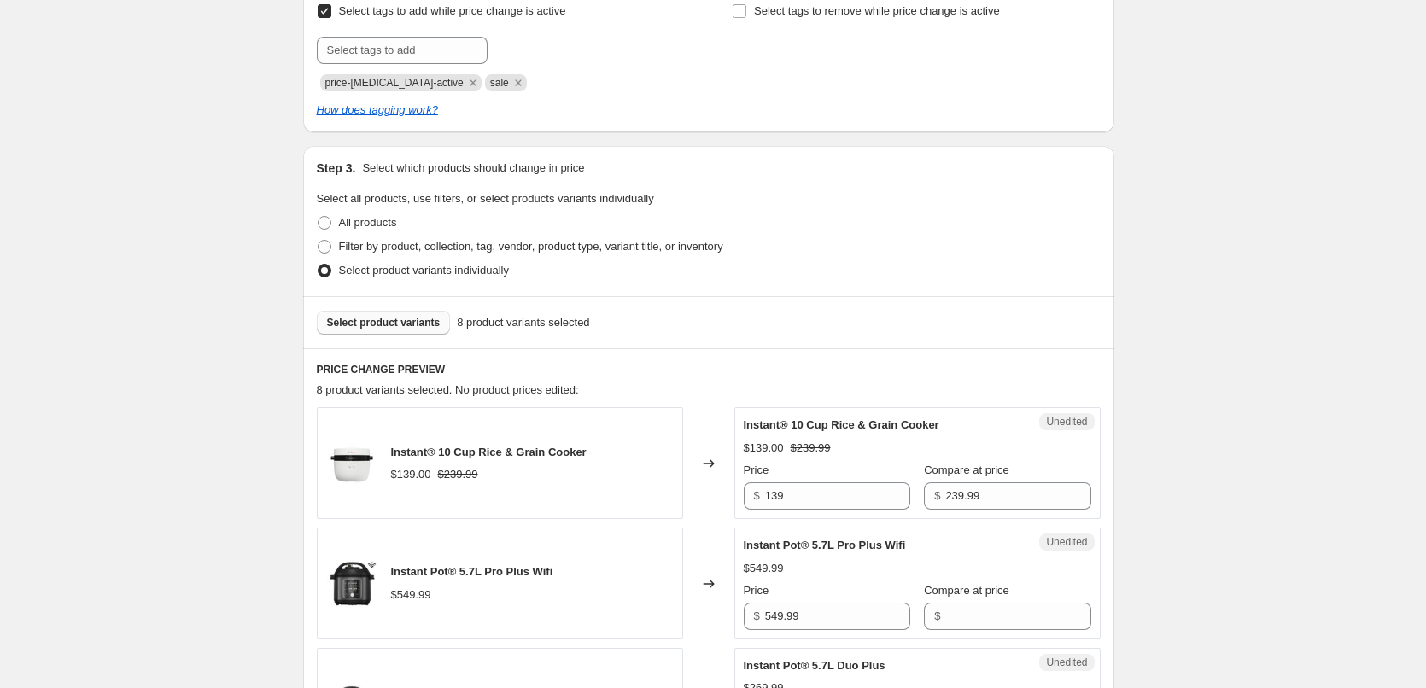
scroll to position [341, 0]
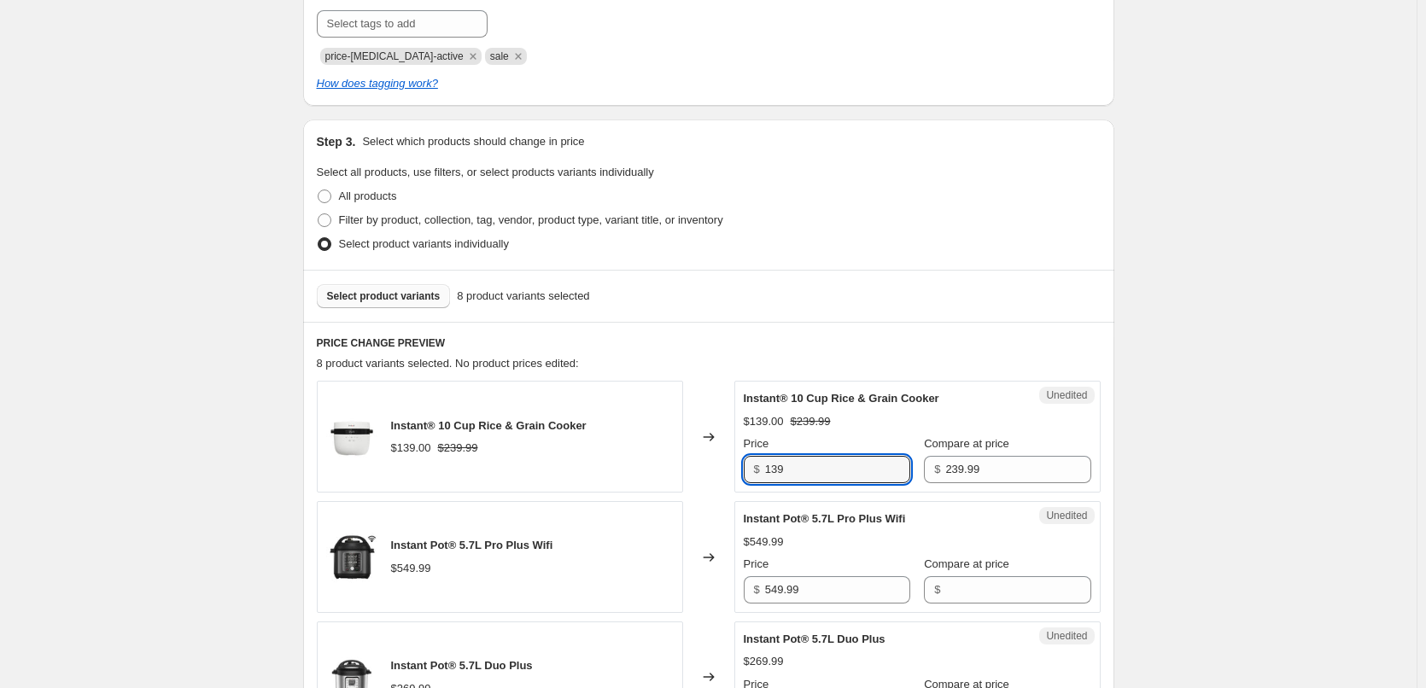
drag, startPoint x: 789, startPoint y: 463, endPoint x: 699, endPoint y: 464, distance: 89.6
click at [701, 464] on div "Instant® 10 Cup Rice & Grain Cooker $139.00 $239.99 Changed to Unedited Instant…" at bounding box center [709, 437] width 784 height 112
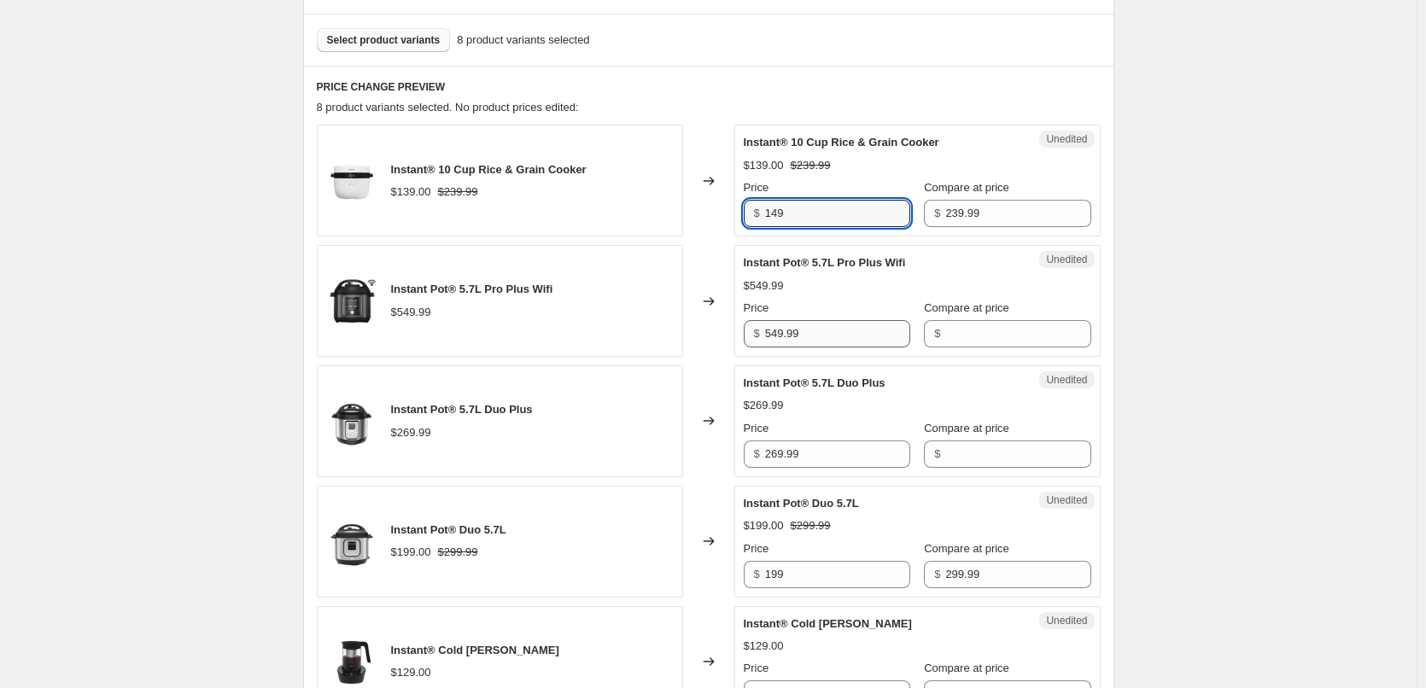
type input "149"
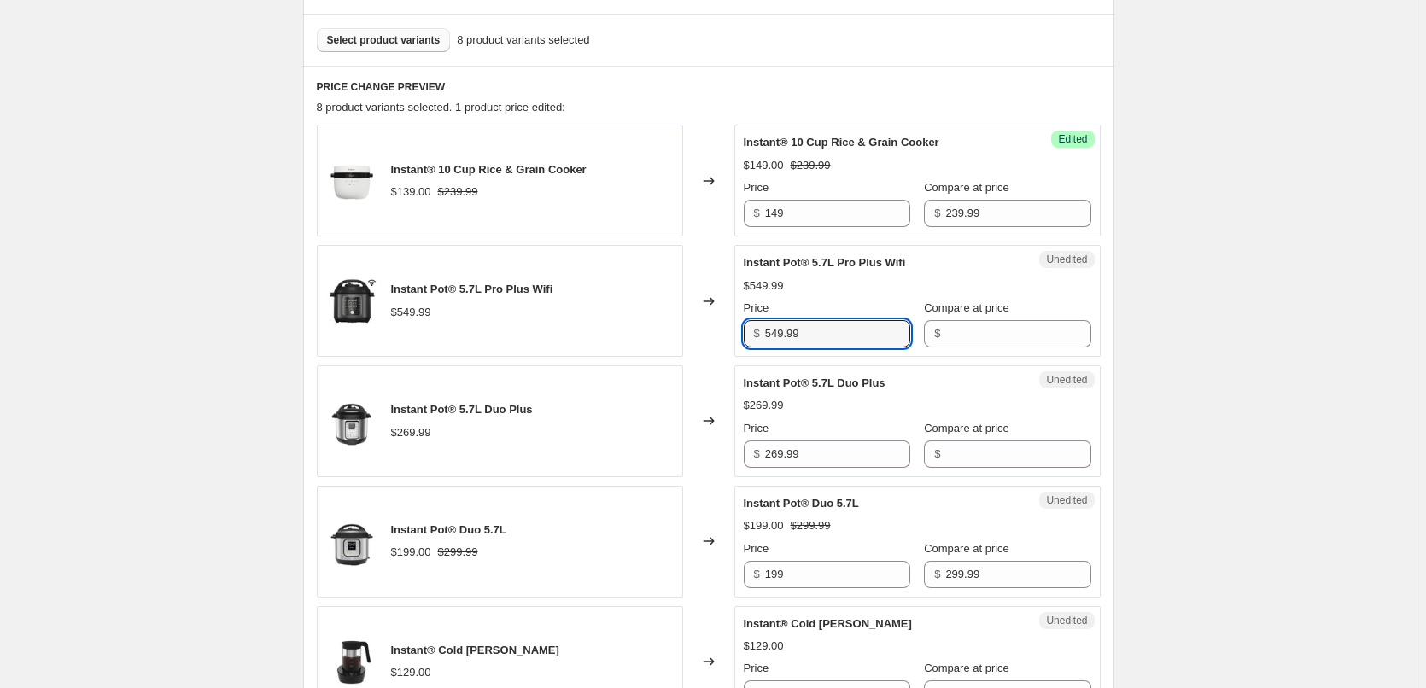
drag, startPoint x: 810, startPoint y: 334, endPoint x: 677, endPoint y: 335, distance: 133.2
click at [677, 335] on div "Instant Pot® 5.7L Pro Plus Wifi $549.99 Changed to Unedited Instant Pot® 5.7L P…" at bounding box center [709, 301] width 784 height 112
click at [988, 333] on input "Compare at price" at bounding box center [1017, 333] width 145 height 27
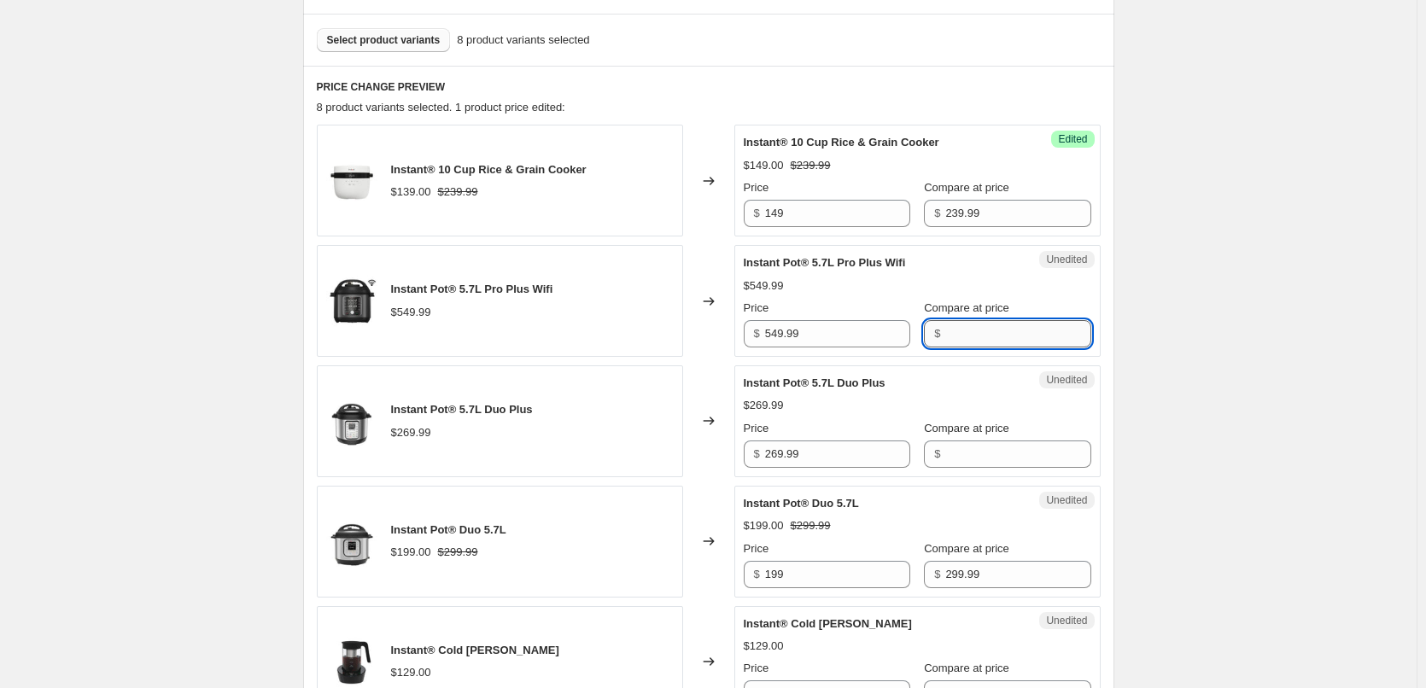
paste input "549.99"
type input "549.99"
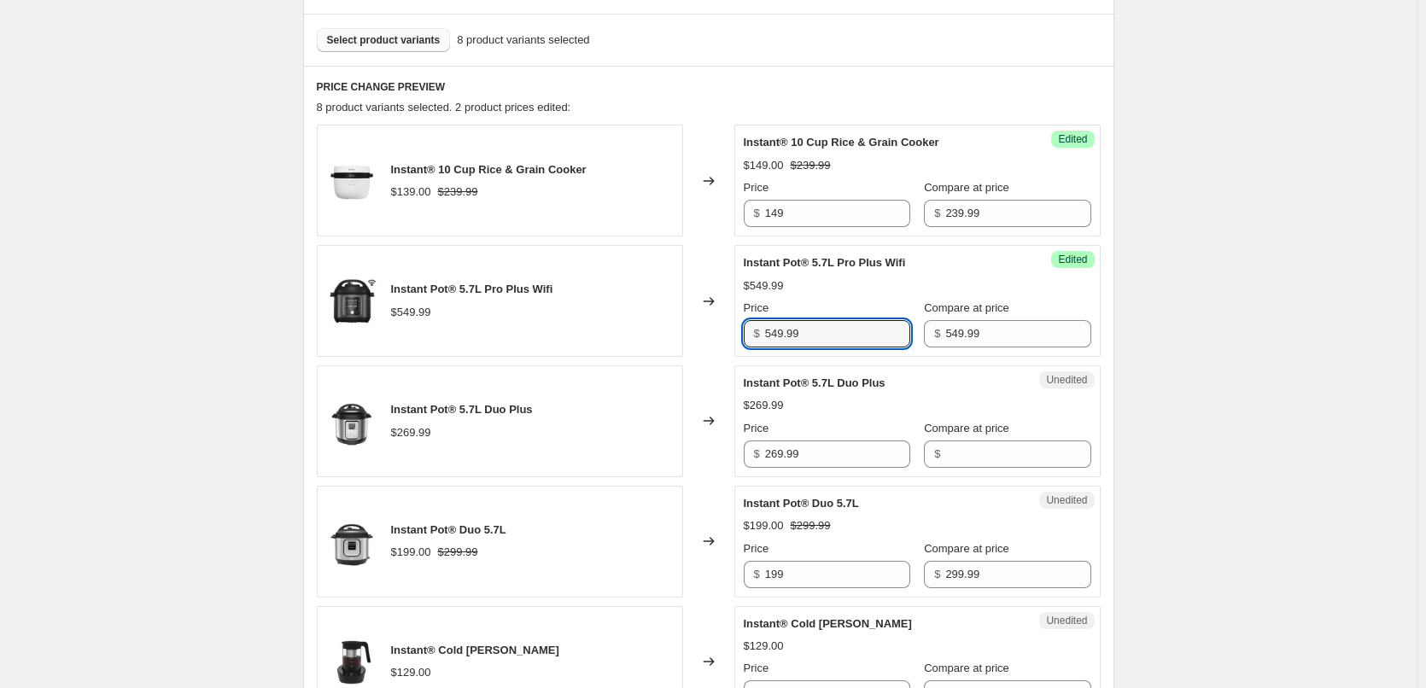
drag, startPoint x: 827, startPoint y: 338, endPoint x: 710, endPoint y: 336, distance: 117.0
click at [710, 336] on div "Instant Pot® 5.7L Pro Plus Wifi $549.99 Changed to Success Edited Instant Pot® …" at bounding box center [709, 301] width 784 height 112
type input "299"
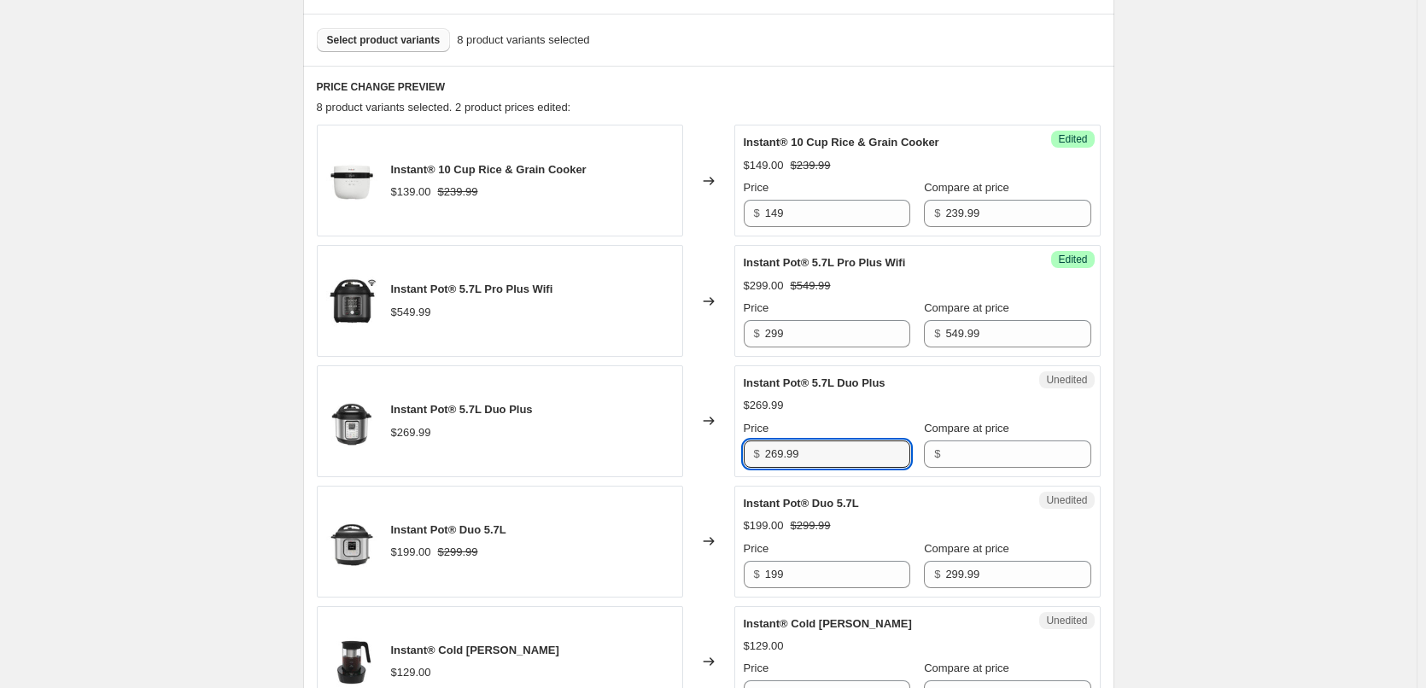
drag, startPoint x: 821, startPoint y: 461, endPoint x: 703, endPoint y: 454, distance: 118.8
click at [703, 454] on div "Instant Pot® 5.7L Duo Plus $269.99 Changed to Unedited Instant Pot® 5.7L Duo Pl…" at bounding box center [709, 421] width 784 height 112
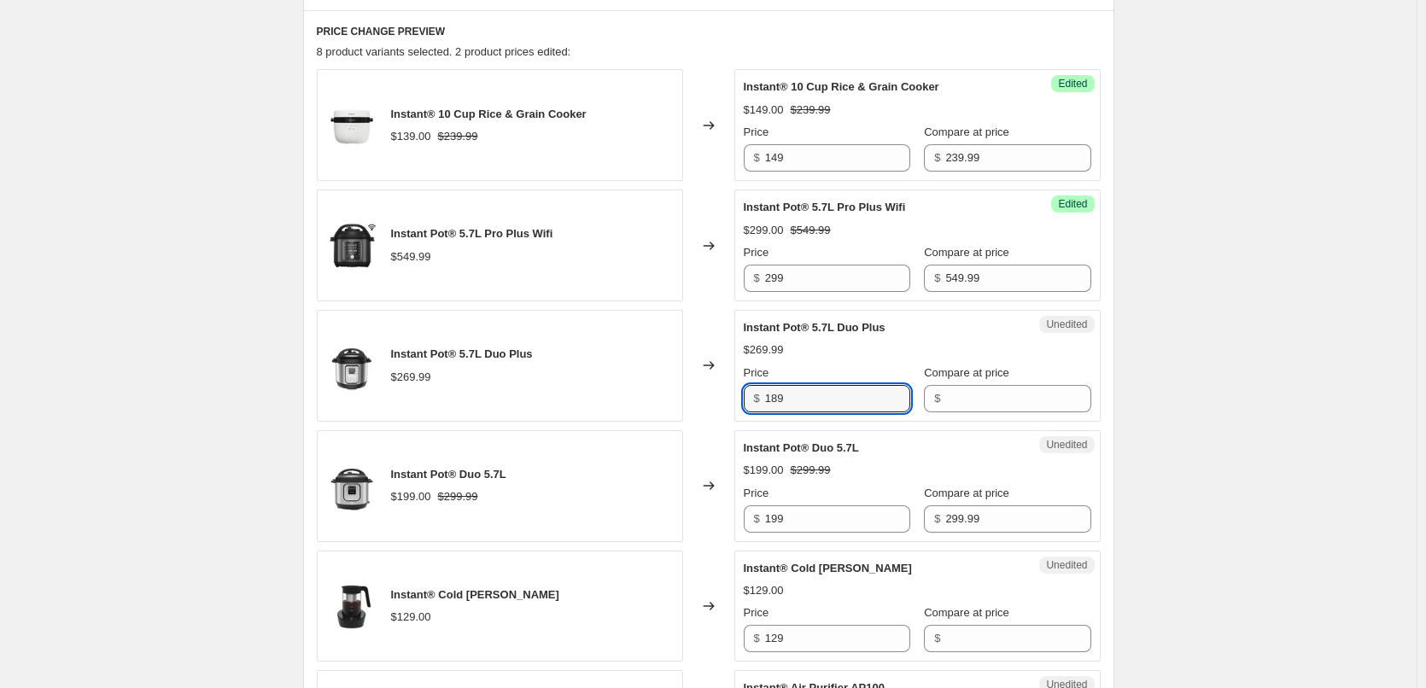
scroll to position [683, 0]
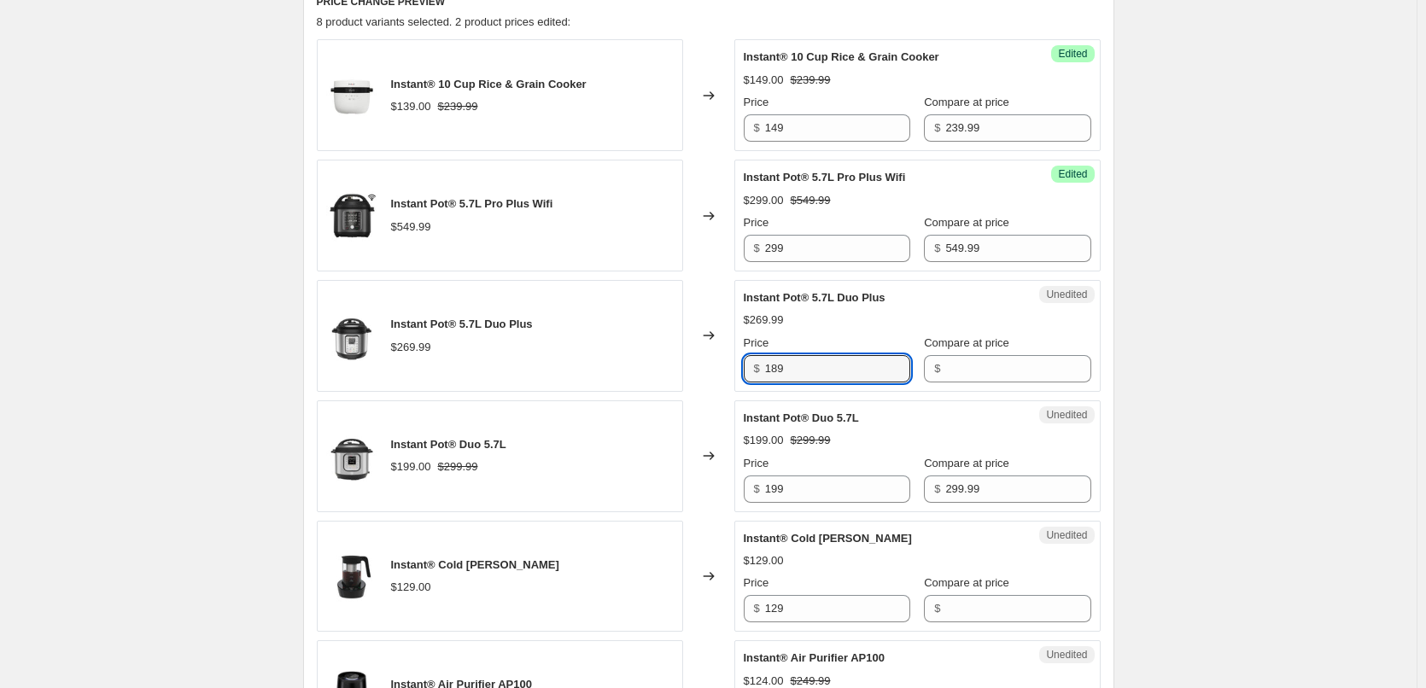
type input "189"
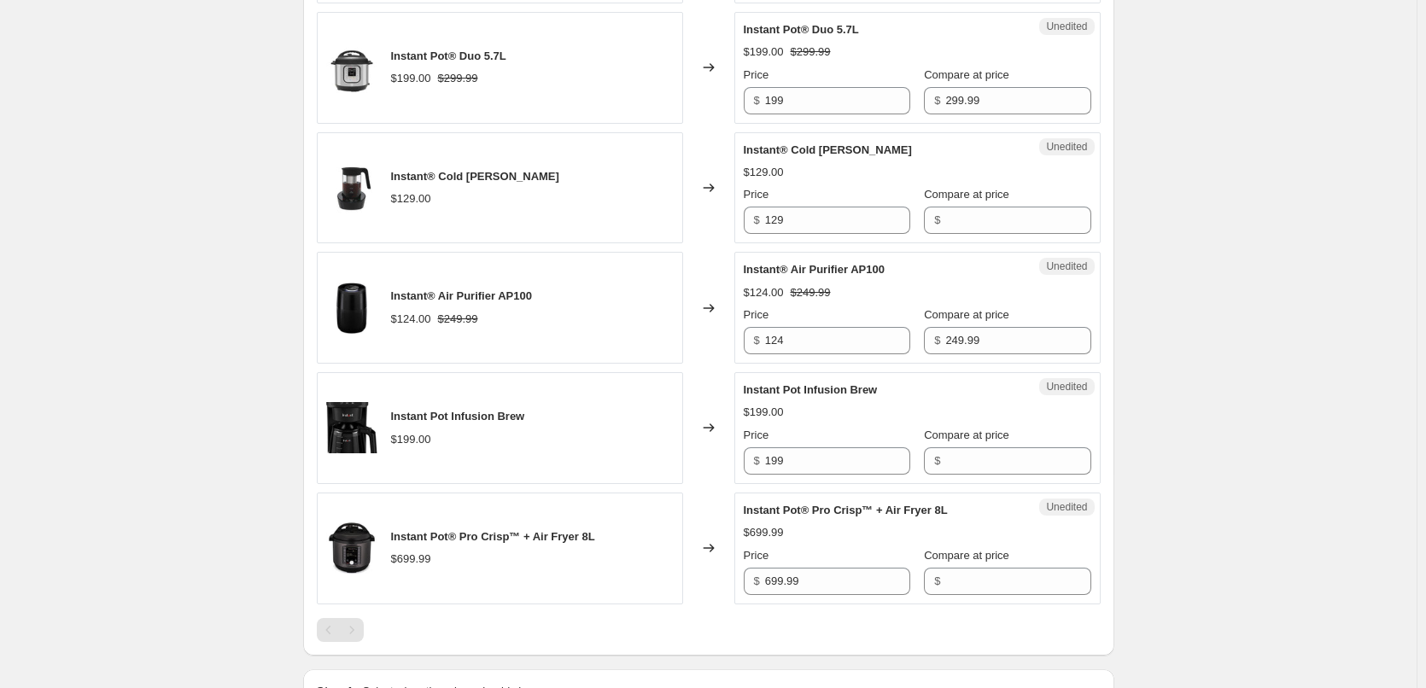
scroll to position [1110, 0]
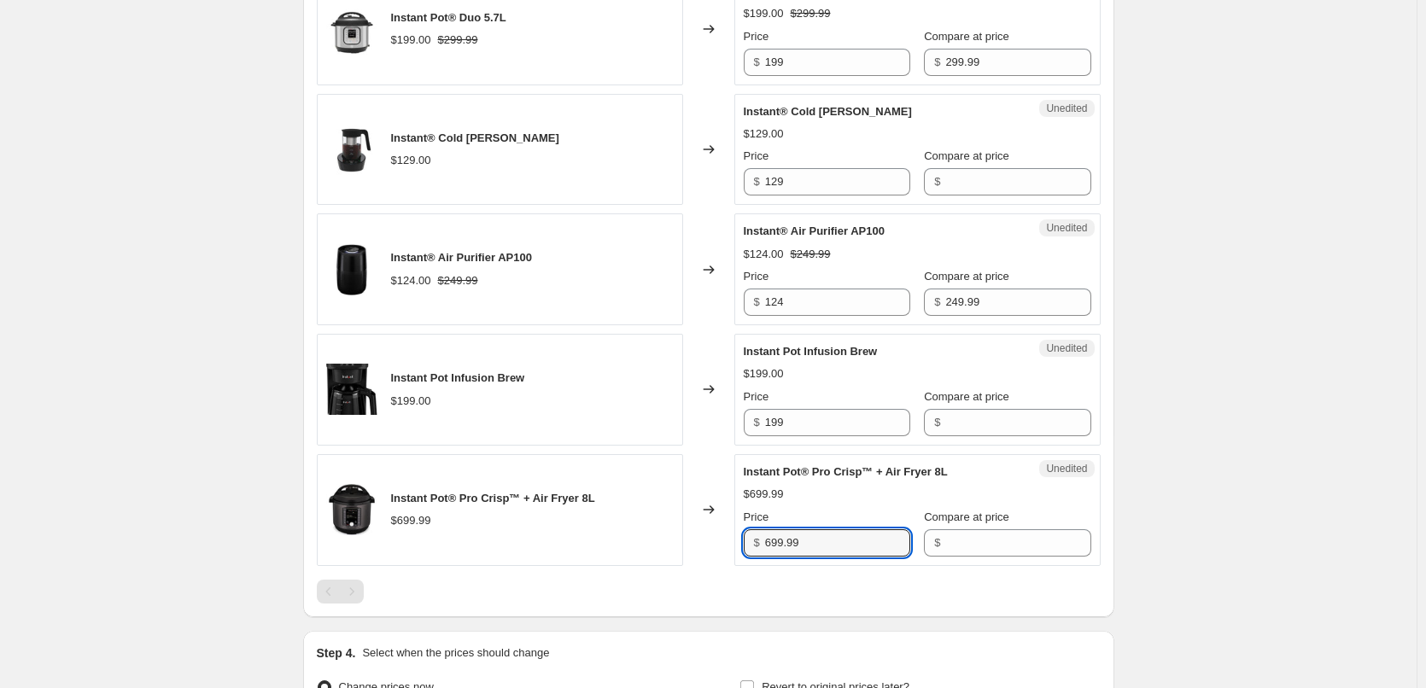
drag, startPoint x: 835, startPoint y: 550, endPoint x: 753, endPoint y: 550, distance: 81.9
click at [753, 550] on div "$ 699.99" at bounding box center [826, 542] width 166 height 27
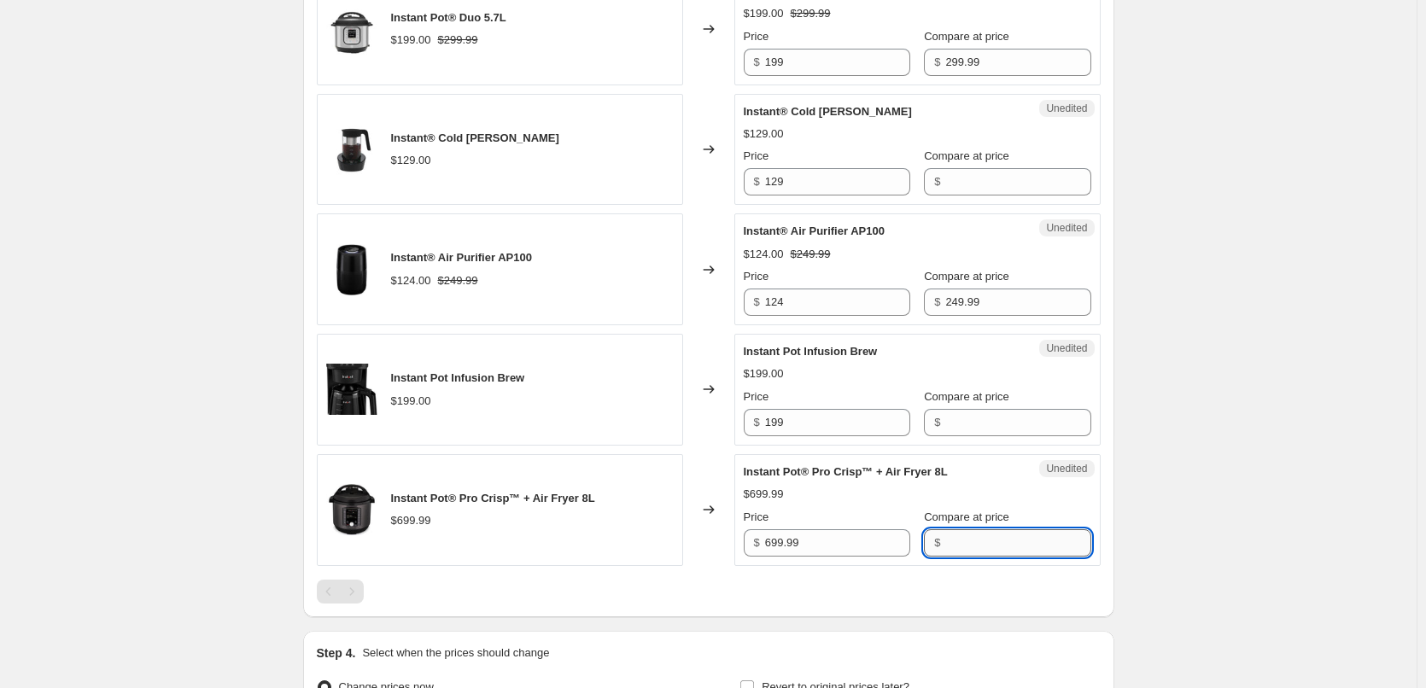
click at [1013, 541] on input "Compare at price" at bounding box center [1017, 542] width 145 height 27
paste input "699.99"
type input "699.99"
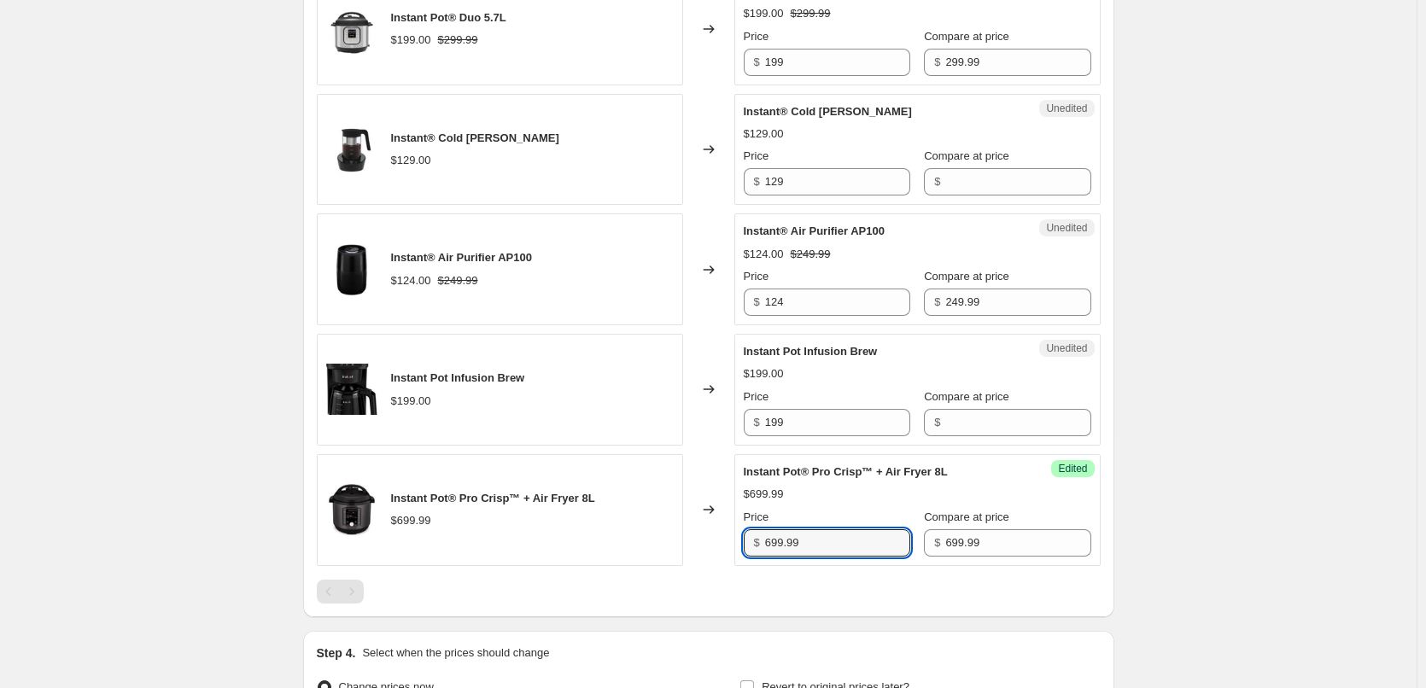
drag, startPoint x: 829, startPoint y: 540, endPoint x: 688, endPoint y: 539, distance: 140.8
click at [691, 540] on div "Instant Pot® Pro Crisp™ + Air Fryer 8L $699.99 Changed to Success Edited Instan…" at bounding box center [709, 510] width 784 height 112
type input "299"
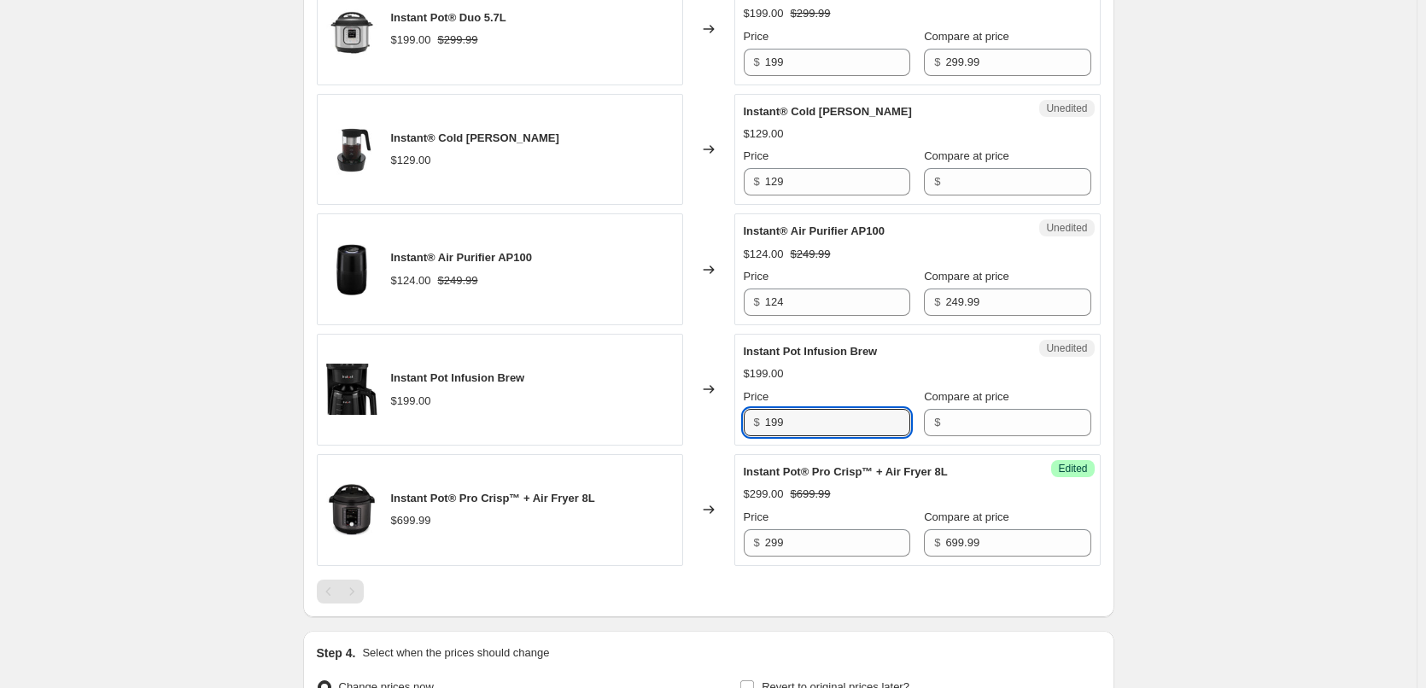
drag, startPoint x: 793, startPoint y: 425, endPoint x: 748, endPoint y: 429, distance: 45.4
click at [748, 429] on div "$ 199" at bounding box center [826, 422] width 166 height 27
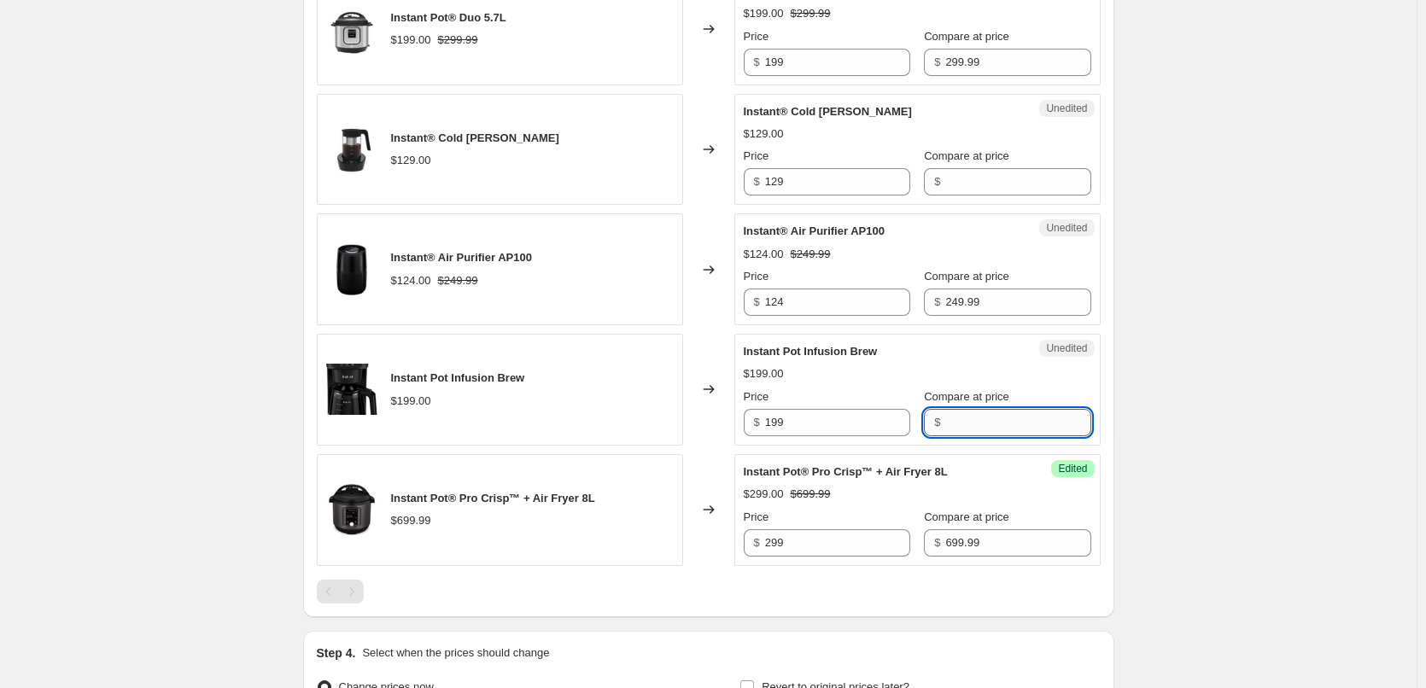
click at [945, 417] on input "Compare at price" at bounding box center [1017, 422] width 145 height 27
paste input "199"
type input "119.99"
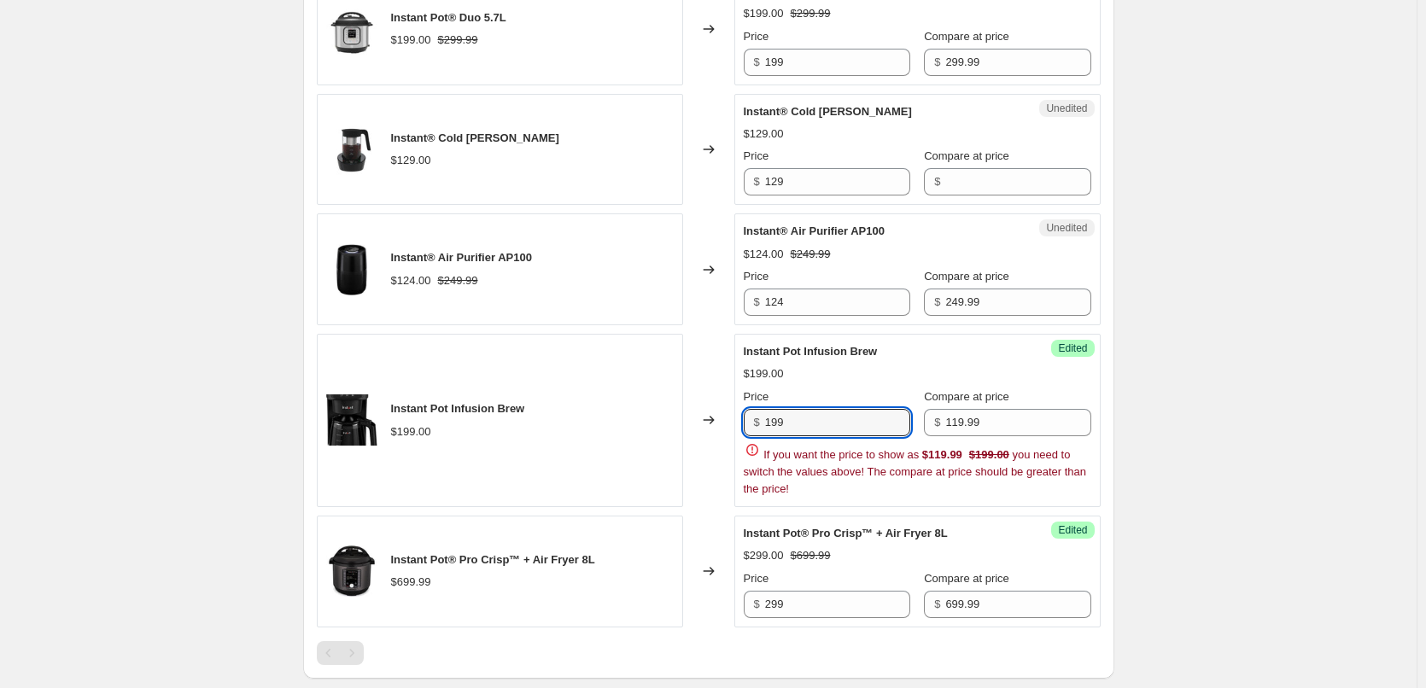
drag, startPoint x: 863, startPoint y: 419, endPoint x: 715, endPoint y: 419, distance: 147.7
click at [715, 419] on div "Instant Pot Infusion Brew $199.00 Changed to Success Edited Instant Pot Infusio…" at bounding box center [709, 420] width 784 height 173
type input "79"
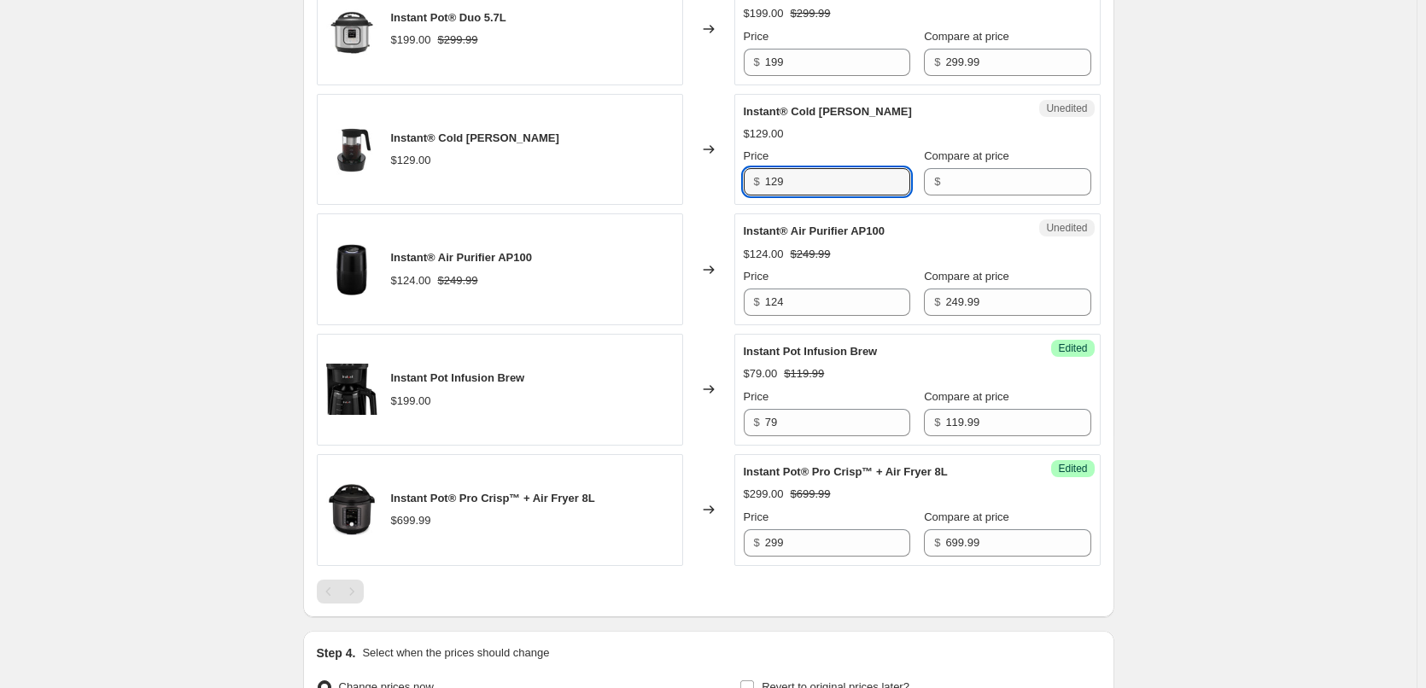
drag, startPoint x: 794, startPoint y: 190, endPoint x: 740, endPoint y: 180, distance: 54.6
click at [740, 180] on div "Unedited Instant® Cold [PERSON_NAME] $129.00 Price $ 129 Compare at price $" at bounding box center [917, 150] width 366 height 112
click at [984, 178] on input "Compare at price" at bounding box center [1017, 181] width 145 height 27
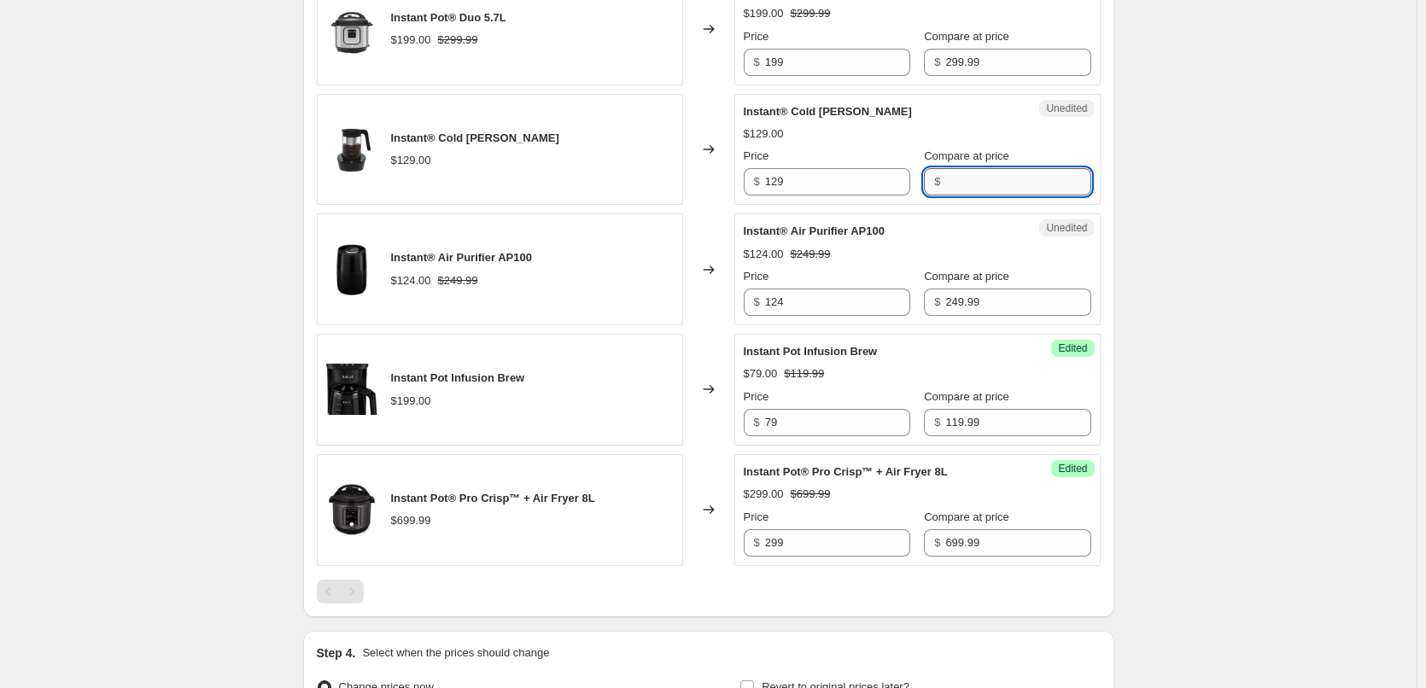
paste input "129"
type input "129.99"
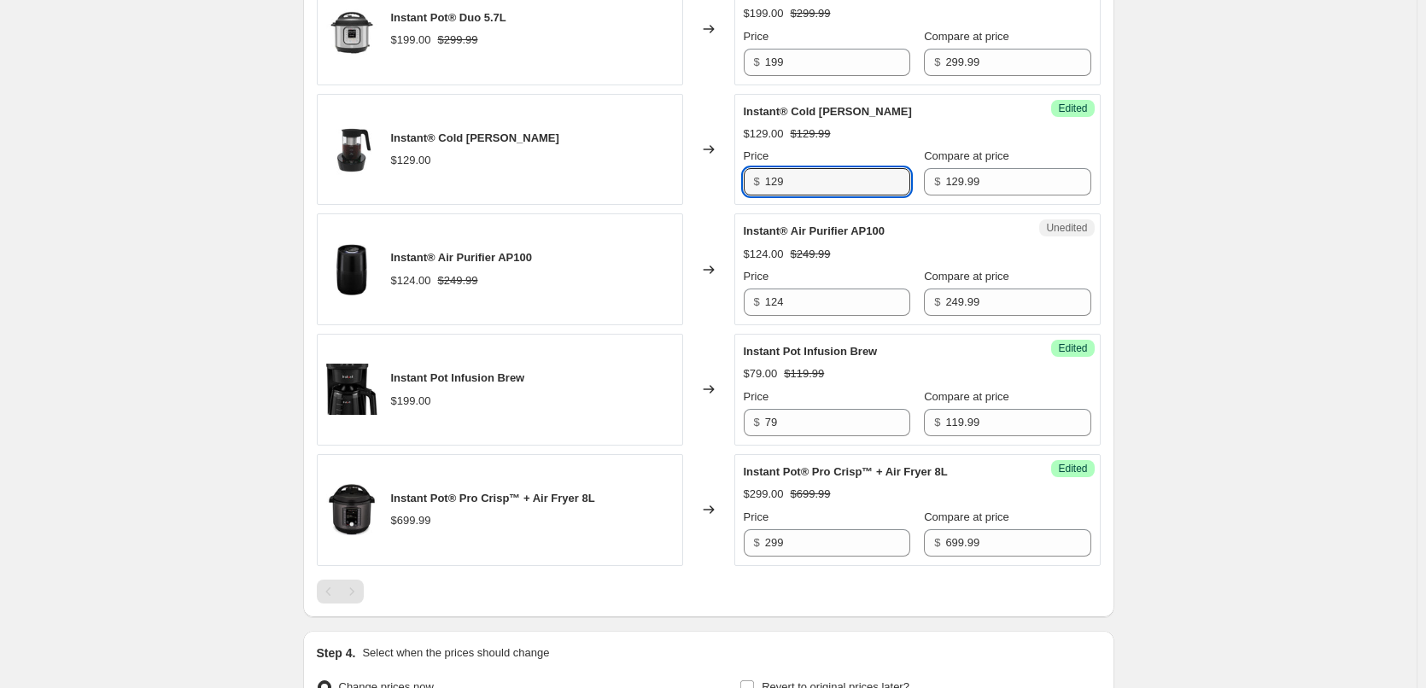
drag, startPoint x: 823, startPoint y: 177, endPoint x: 729, endPoint y: 176, distance: 93.9
click at [729, 176] on div "Instant® Cold [PERSON_NAME] $129.00 Changed to Success Edited Instant® Cold [PE…" at bounding box center [709, 150] width 784 height 112
type input "79"
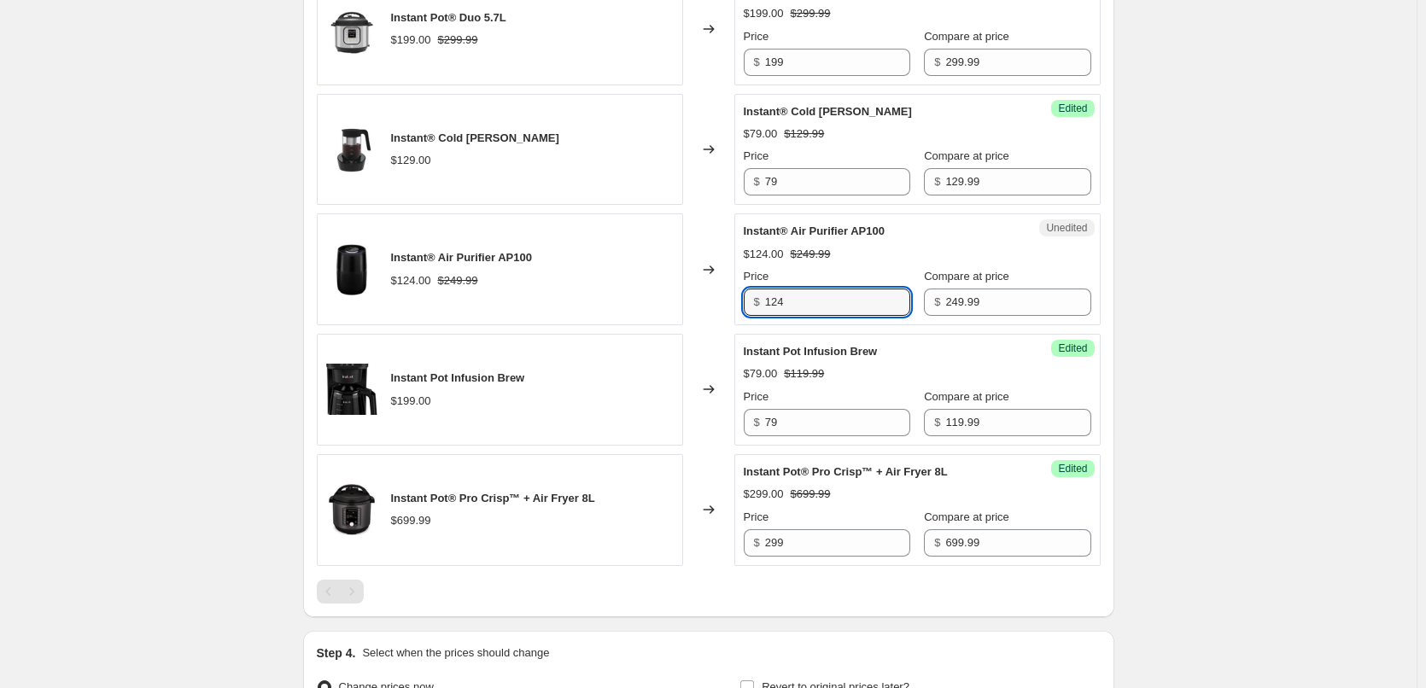
drag, startPoint x: 819, startPoint y: 312, endPoint x: 709, endPoint y: 300, distance: 110.7
click at [709, 300] on div "Instant® Air Purifier AP100 $124.00 $249.99 Changed to Unedited Instant® Air Pu…" at bounding box center [709, 269] width 784 height 112
type input "99"
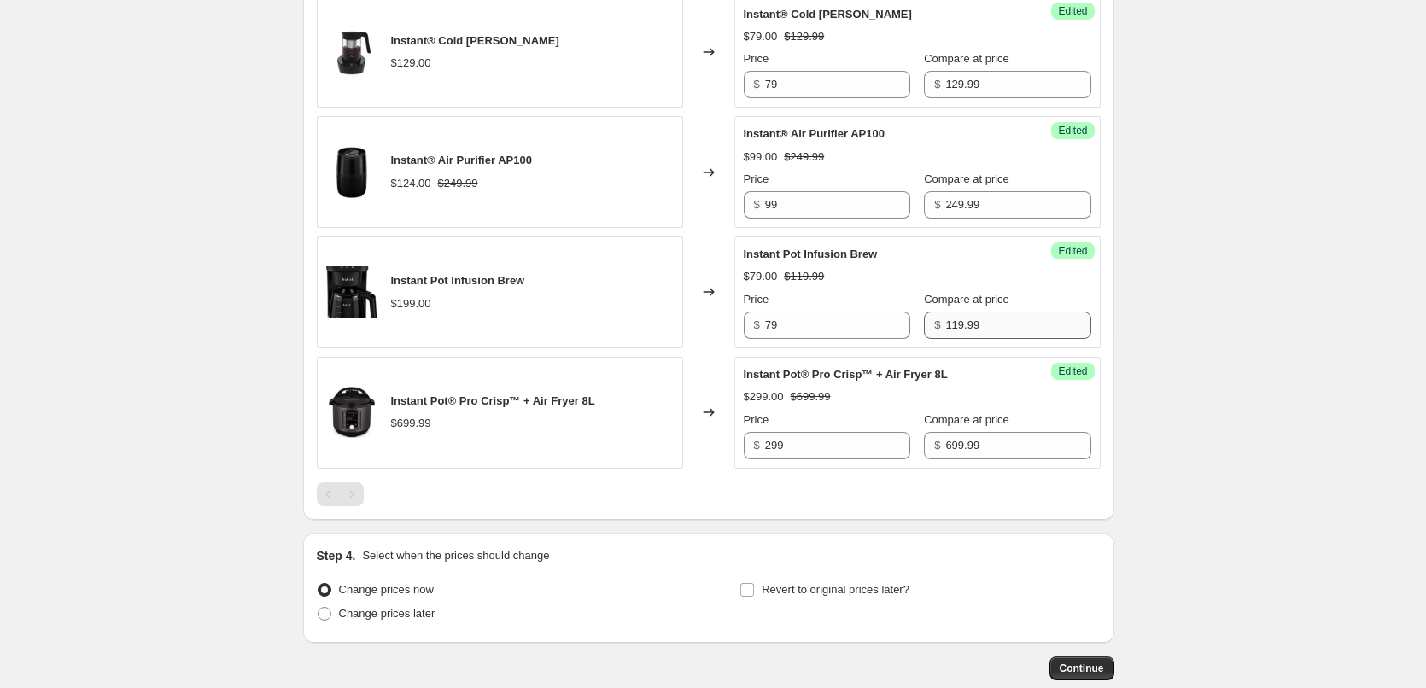
scroll to position [1303, 0]
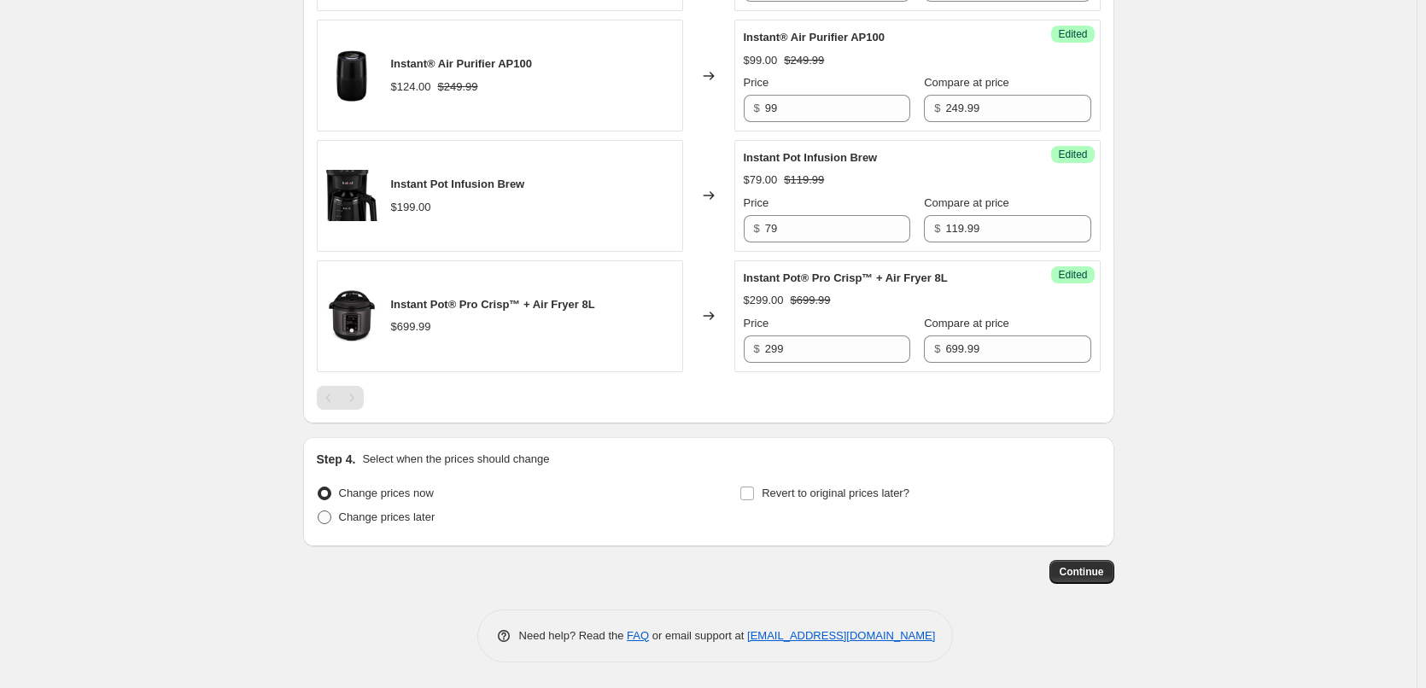
click at [386, 523] on span "Change prices later" at bounding box center [387, 516] width 96 height 13
click at [318, 511] on input "Change prices later" at bounding box center [318, 510] width 1 height 1
radio input "true"
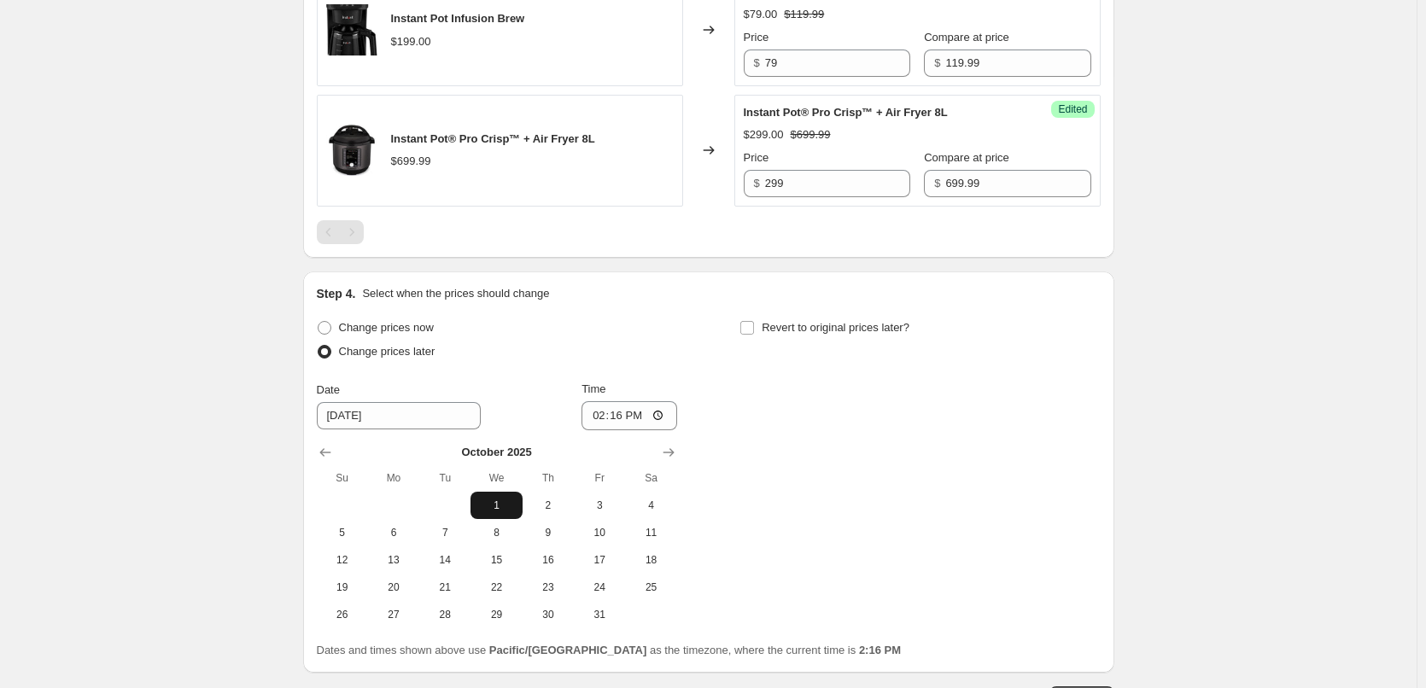
scroll to position [1474, 0]
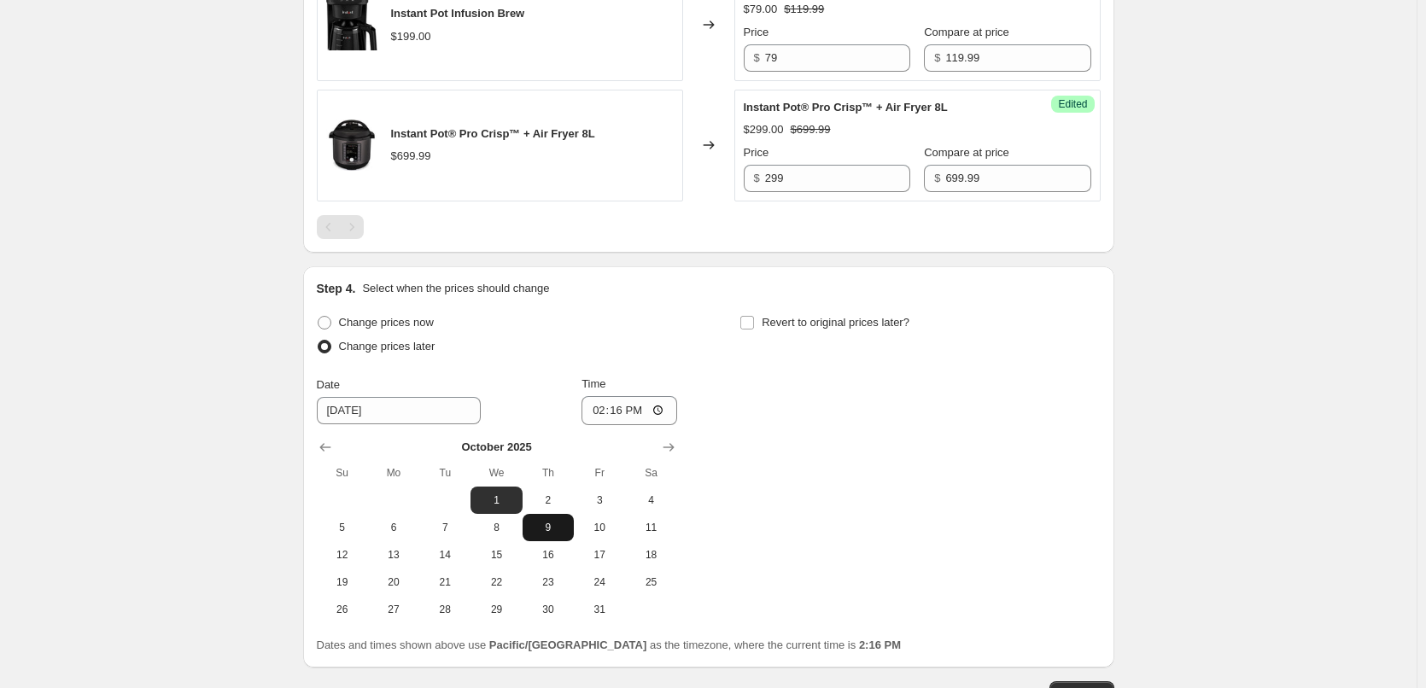
click at [567, 529] on span "9" at bounding box center [548, 528] width 38 height 14
type input "[DATE]"
click at [598, 404] on input "14:16" at bounding box center [629, 410] width 96 height 29
type input "00:05"
click at [753, 318] on input "Revert to original prices later?" at bounding box center [747, 323] width 14 height 14
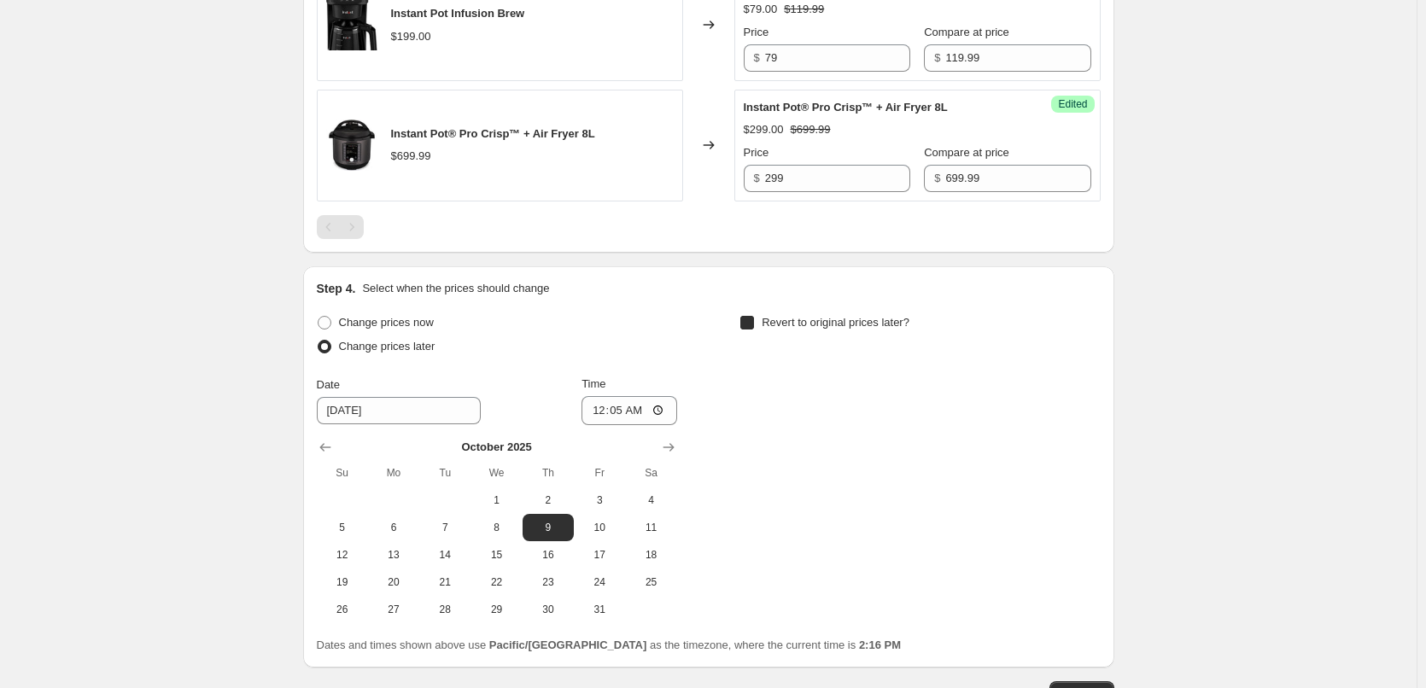
checkbox input "true"
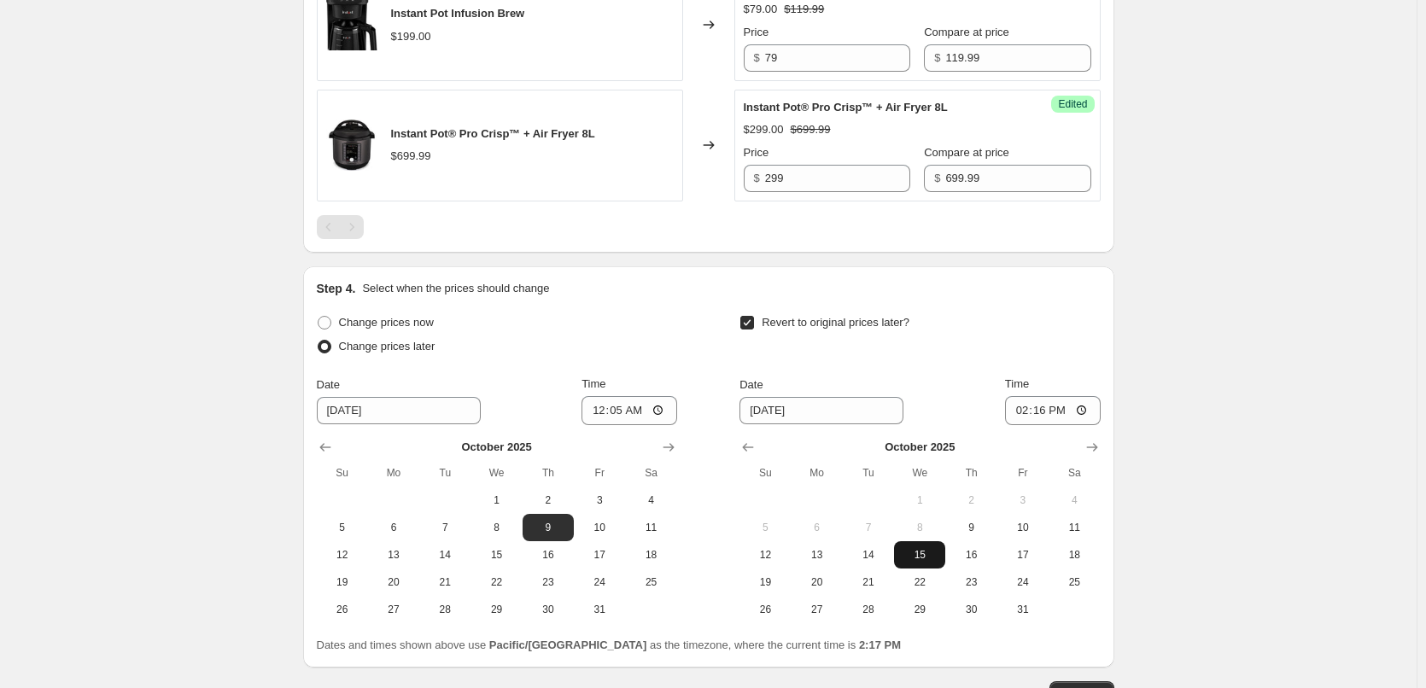
click at [907, 553] on span "15" at bounding box center [920, 555] width 38 height 14
type input "[DATE]"
click at [1023, 410] on input "14:16" at bounding box center [1053, 410] width 96 height 29
type input "23:55"
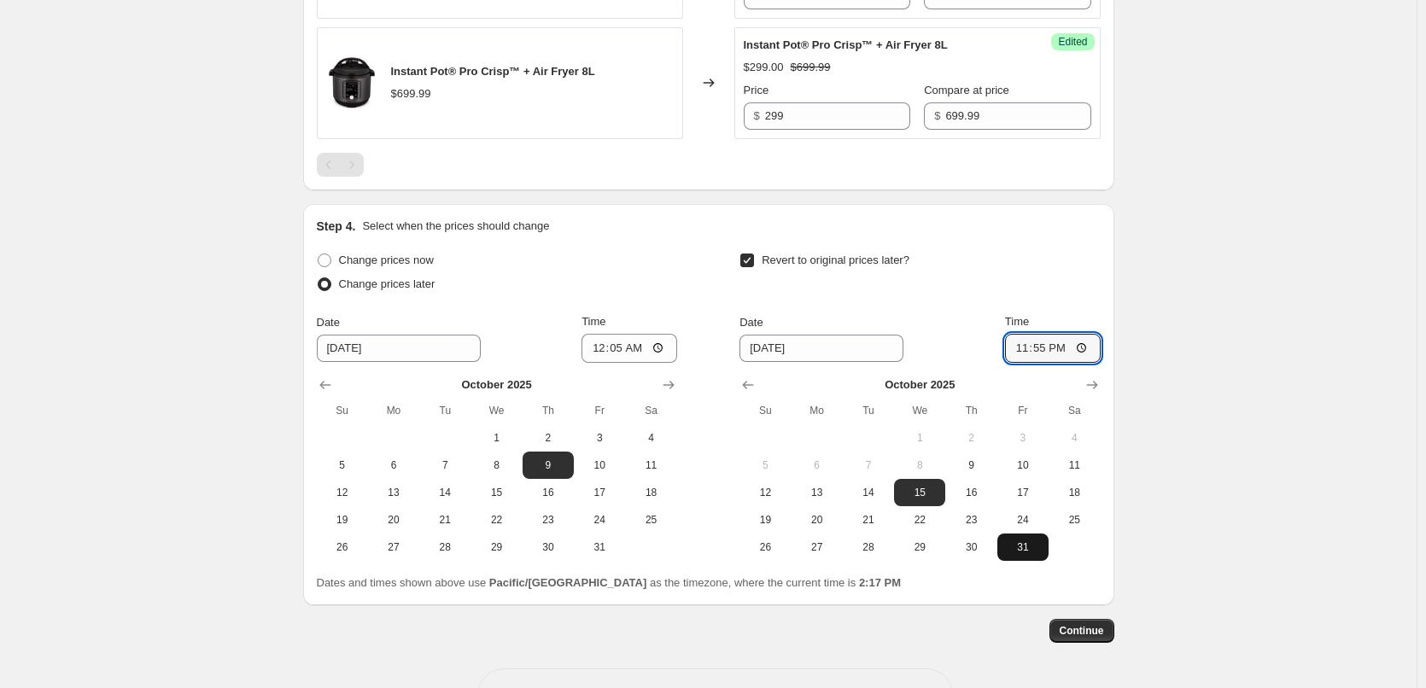
scroll to position [1595, 0]
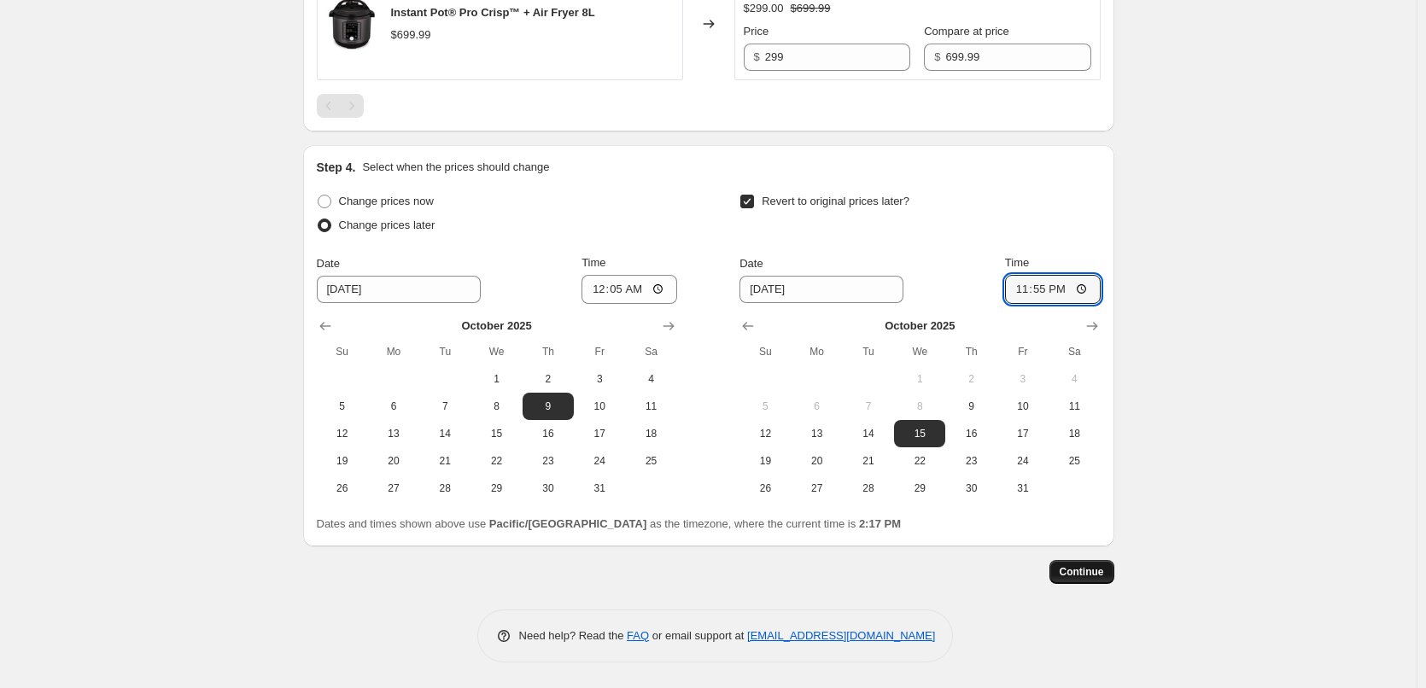
click at [1101, 576] on span "Continue" at bounding box center [1081, 572] width 44 height 14
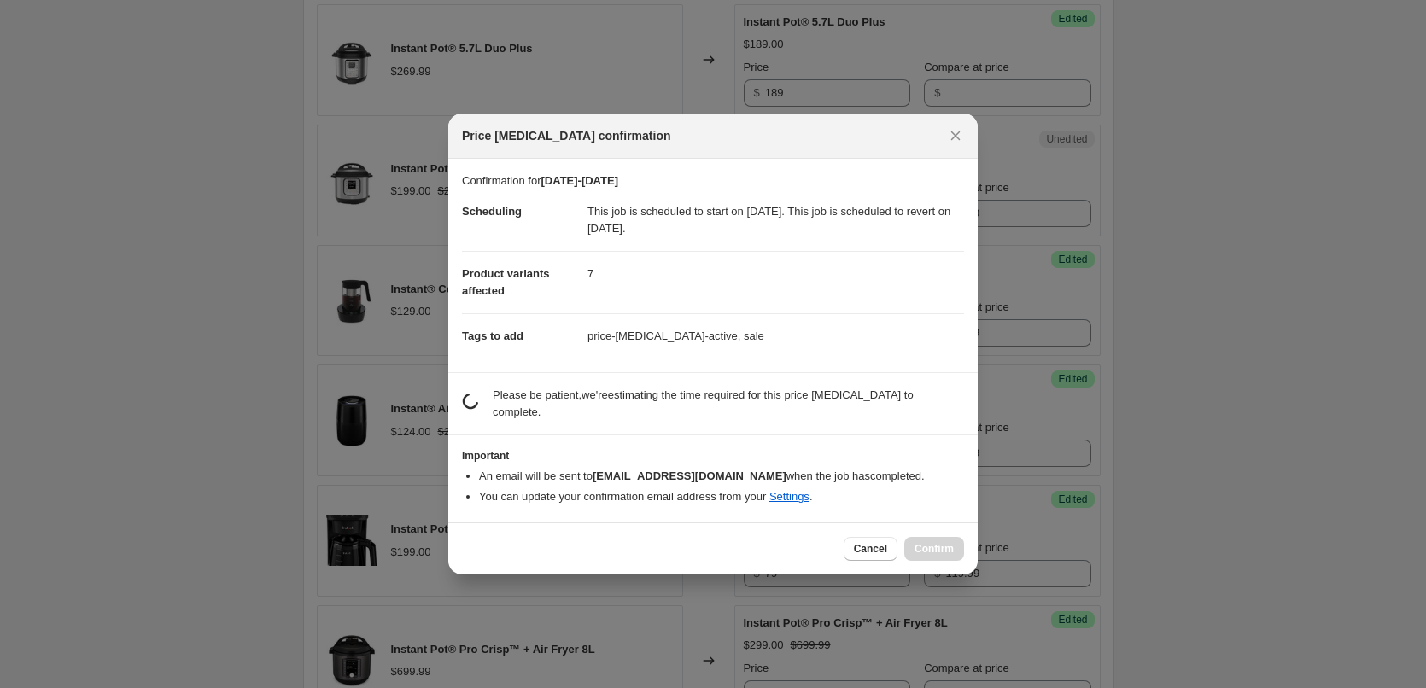
scroll to position [0, 0]
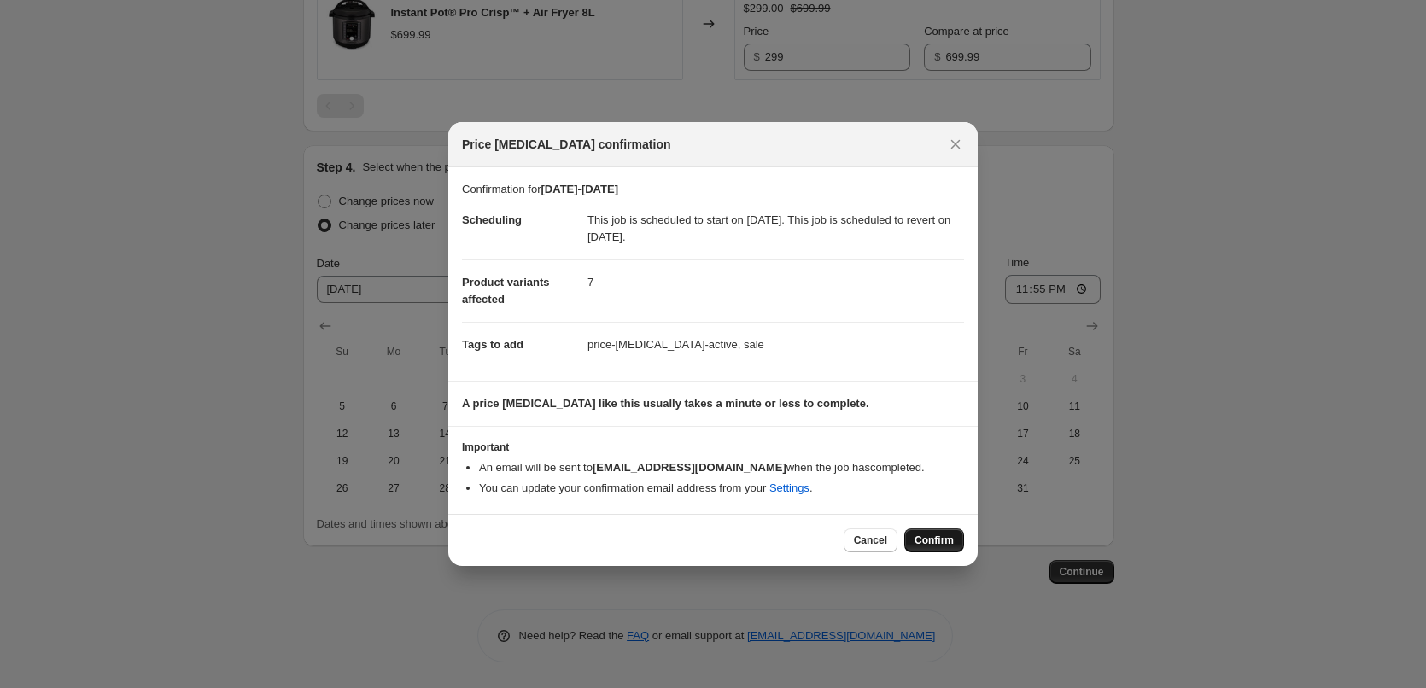
click at [948, 544] on span "Confirm" at bounding box center [933, 541] width 39 height 14
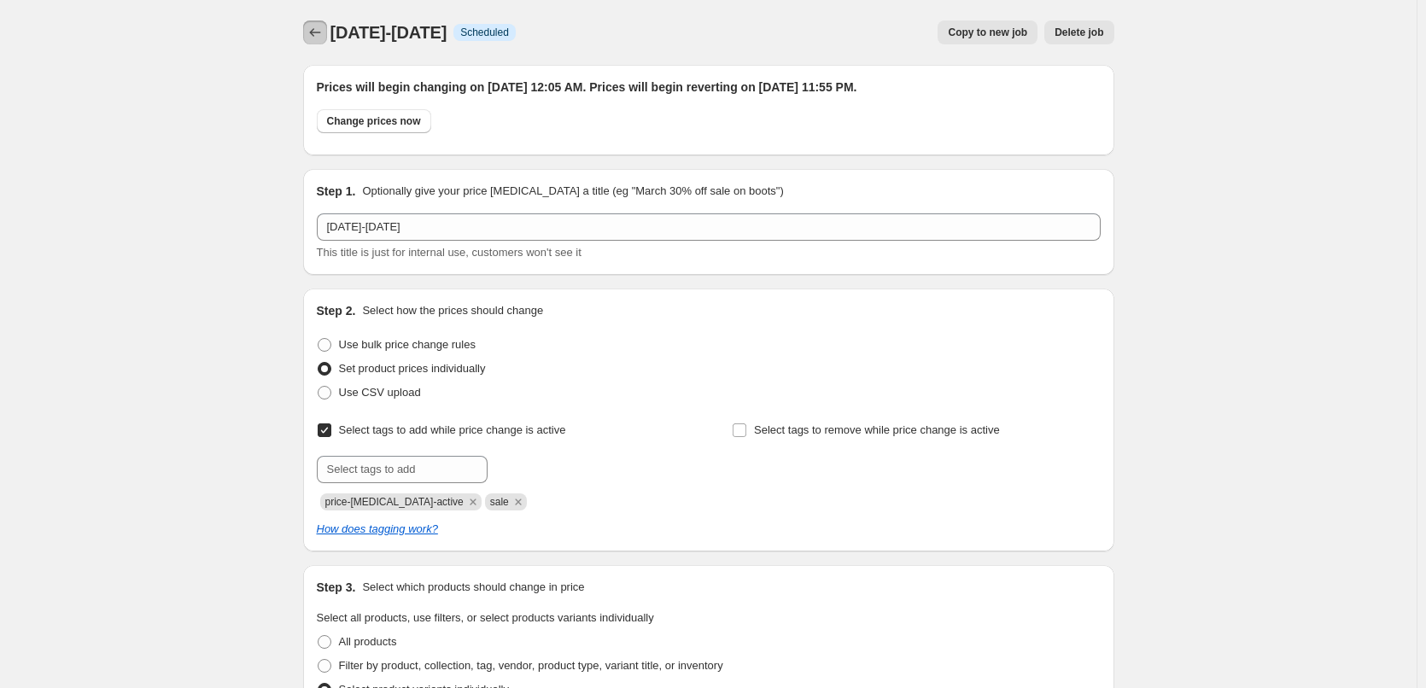
click at [308, 25] on button "Price change jobs" at bounding box center [315, 32] width 24 height 24
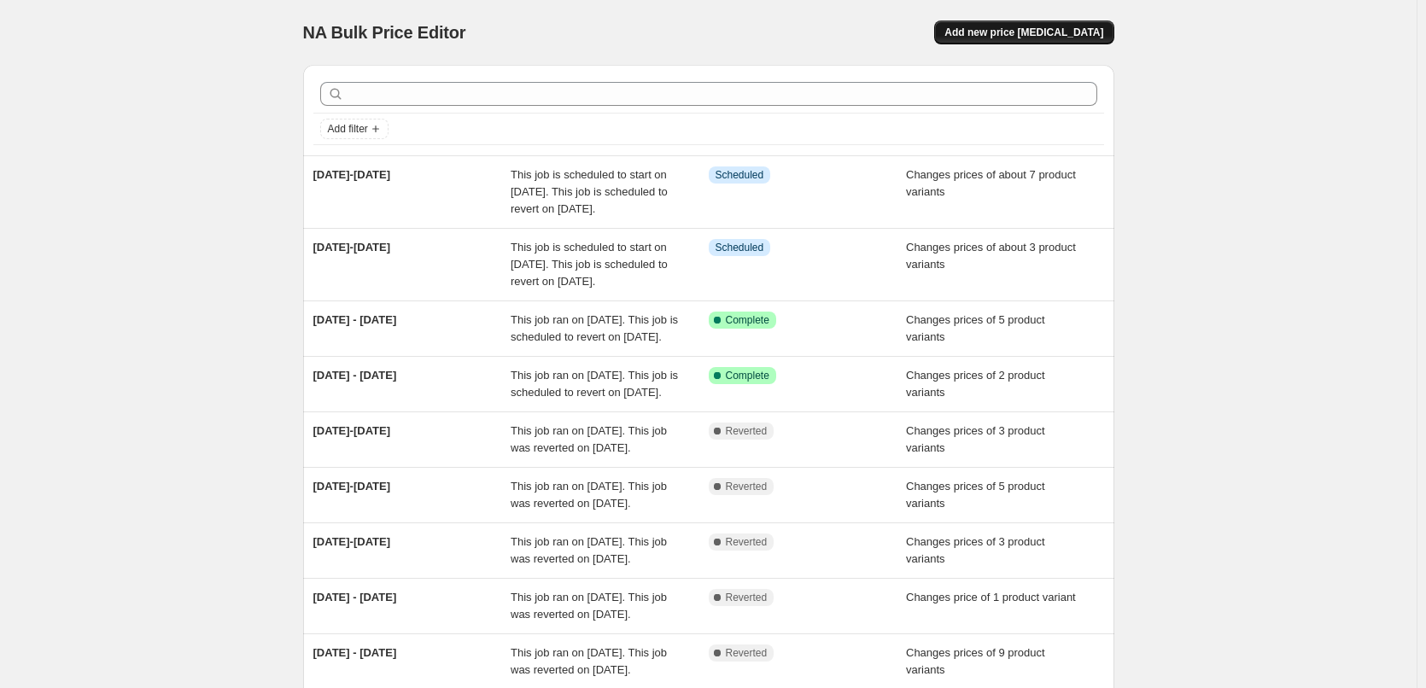
click at [995, 34] on span "Add new price [MEDICAL_DATA]" at bounding box center [1023, 33] width 159 height 14
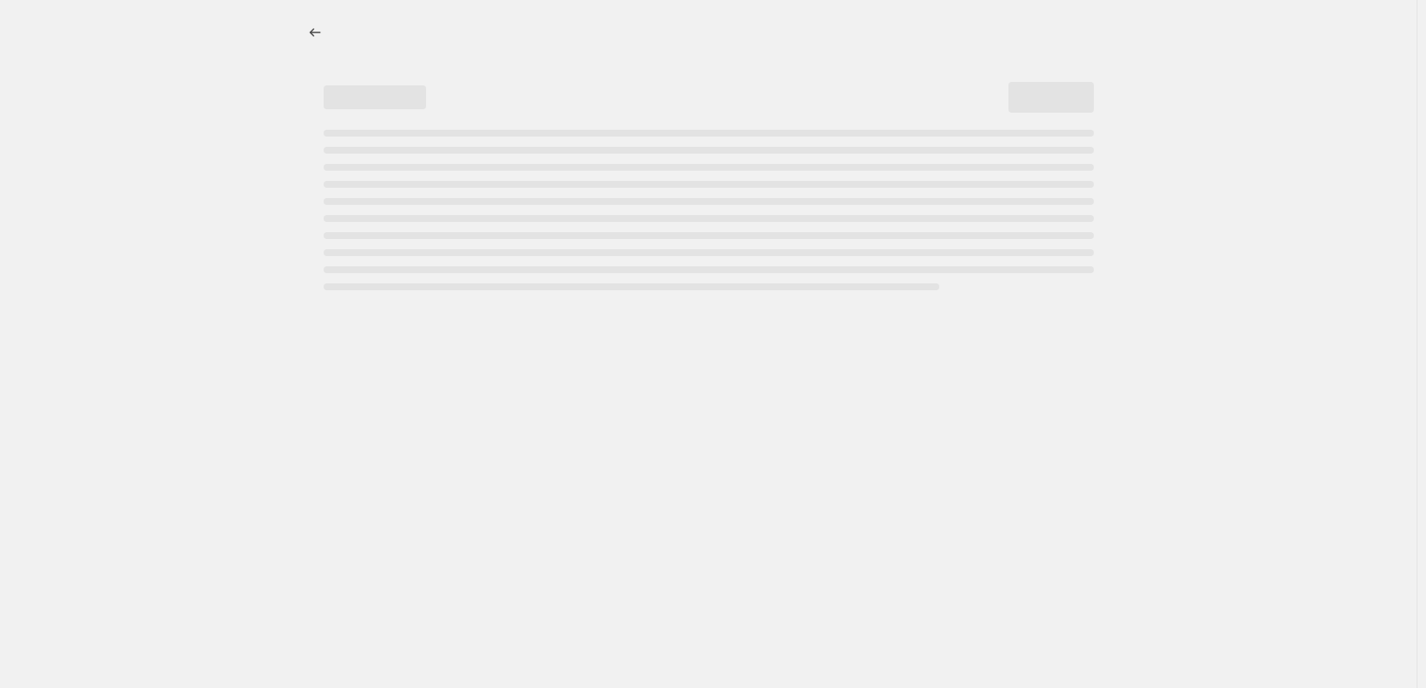
select select "percentage"
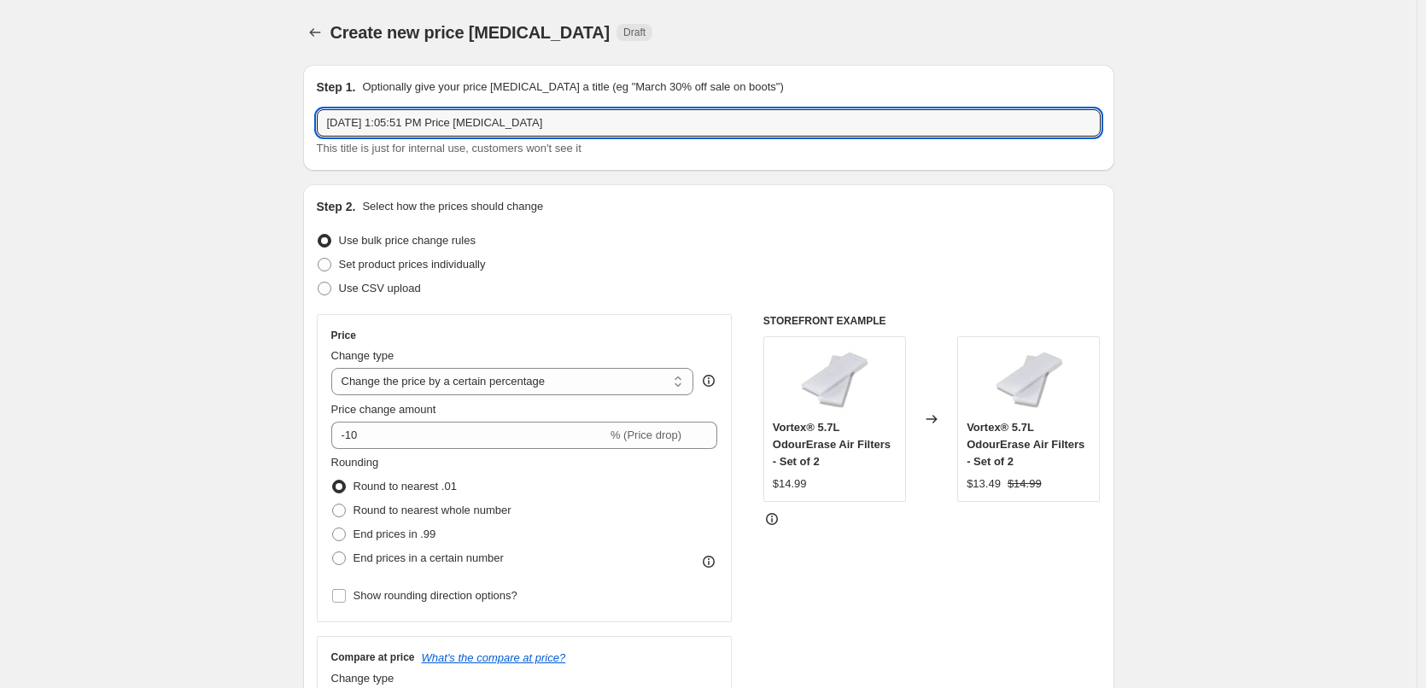
drag, startPoint x: 641, startPoint y: 118, endPoint x: 195, endPoint y: 112, distance: 445.6
type input "[DATE]-[DATE]"
click at [448, 270] on span "Set product prices individually" at bounding box center [412, 264] width 147 height 13
click at [318, 259] on input "Set product prices individually" at bounding box center [318, 258] width 1 height 1
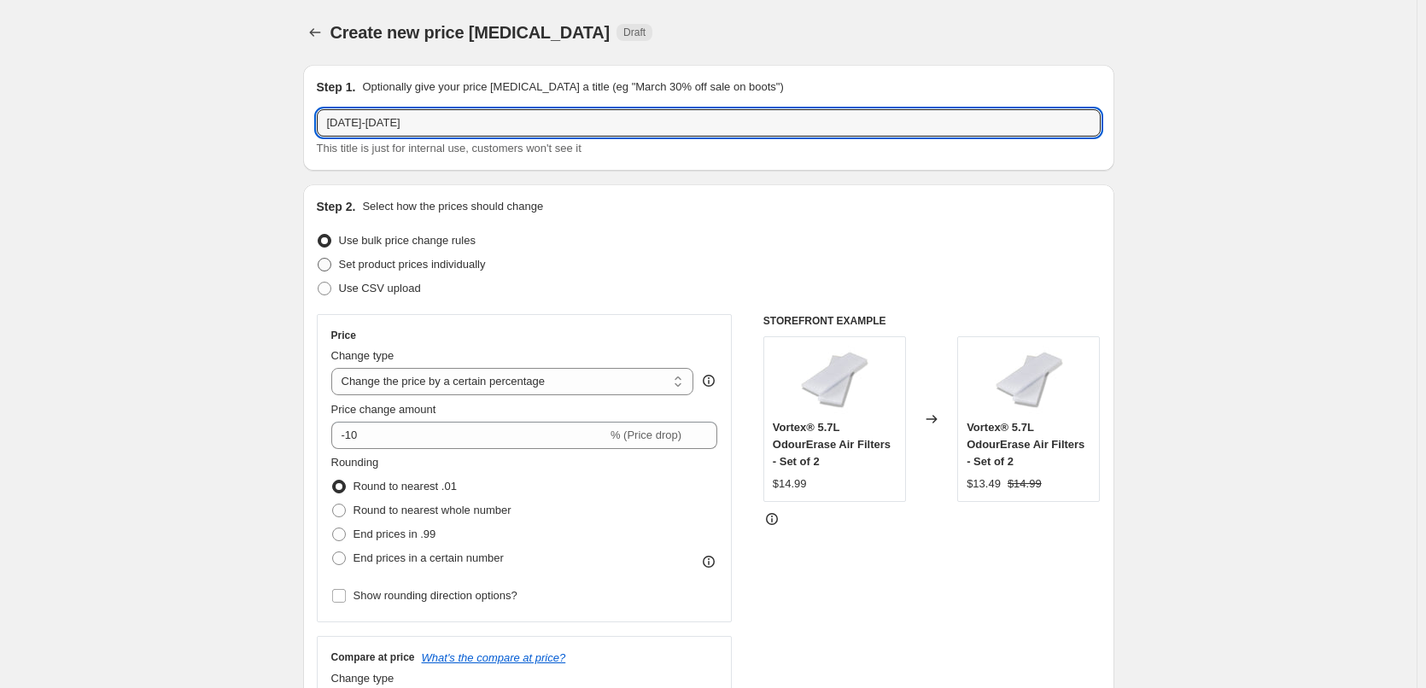
radio input "true"
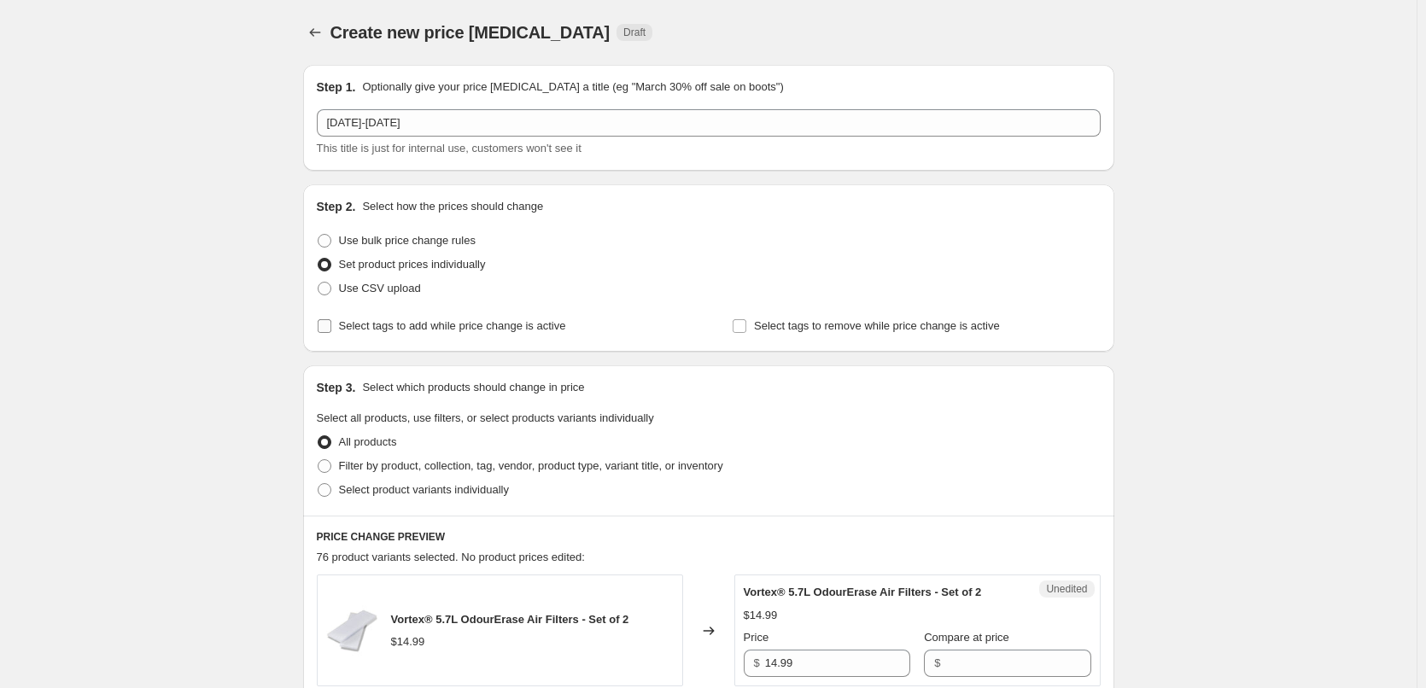
click at [421, 330] on span "Select tags to add while price change is active" at bounding box center [452, 325] width 227 height 13
click at [331, 330] on input "Select tags to add while price change is active" at bounding box center [325, 326] width 14 height 14
checkbox input "true"
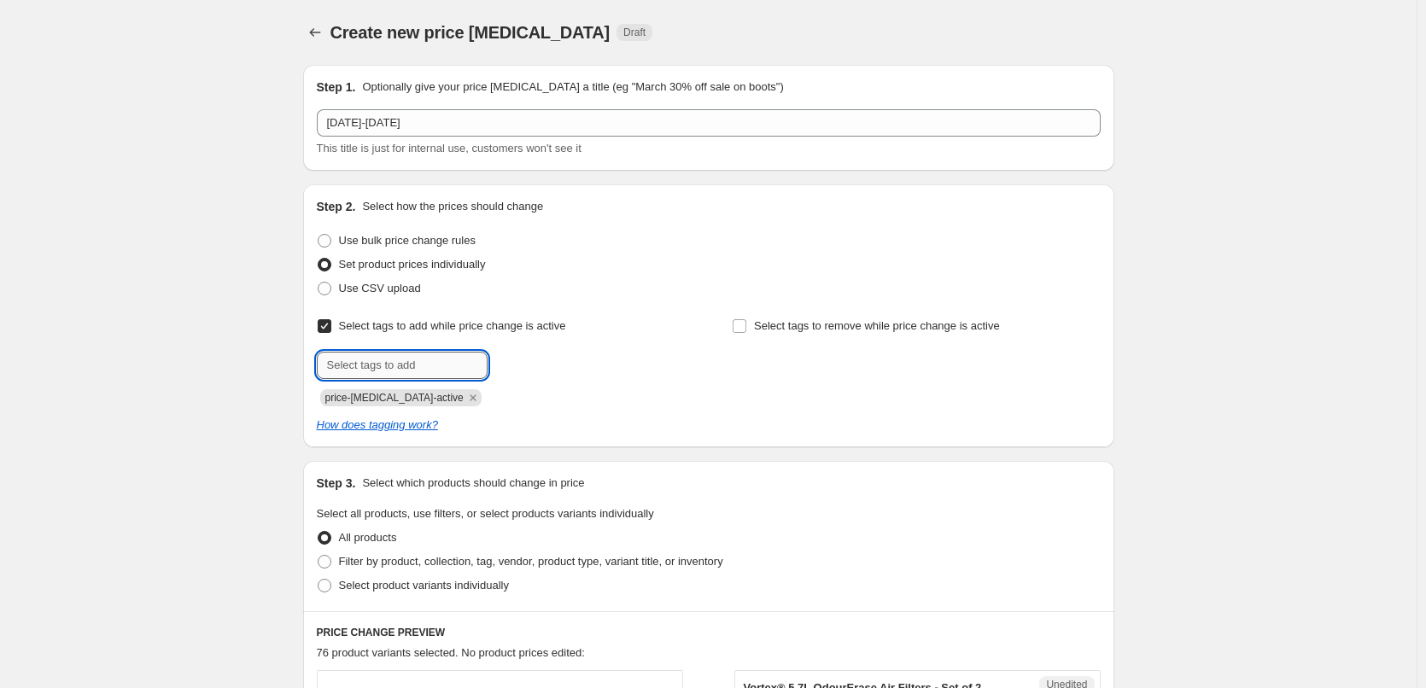
click at [408, 371] on input "text" at bounding box center [402, 365] width 171 height 27
type input "sale"
click at [539, 367] on span "sale" at bounding box center [534, 364] width 20 height 12
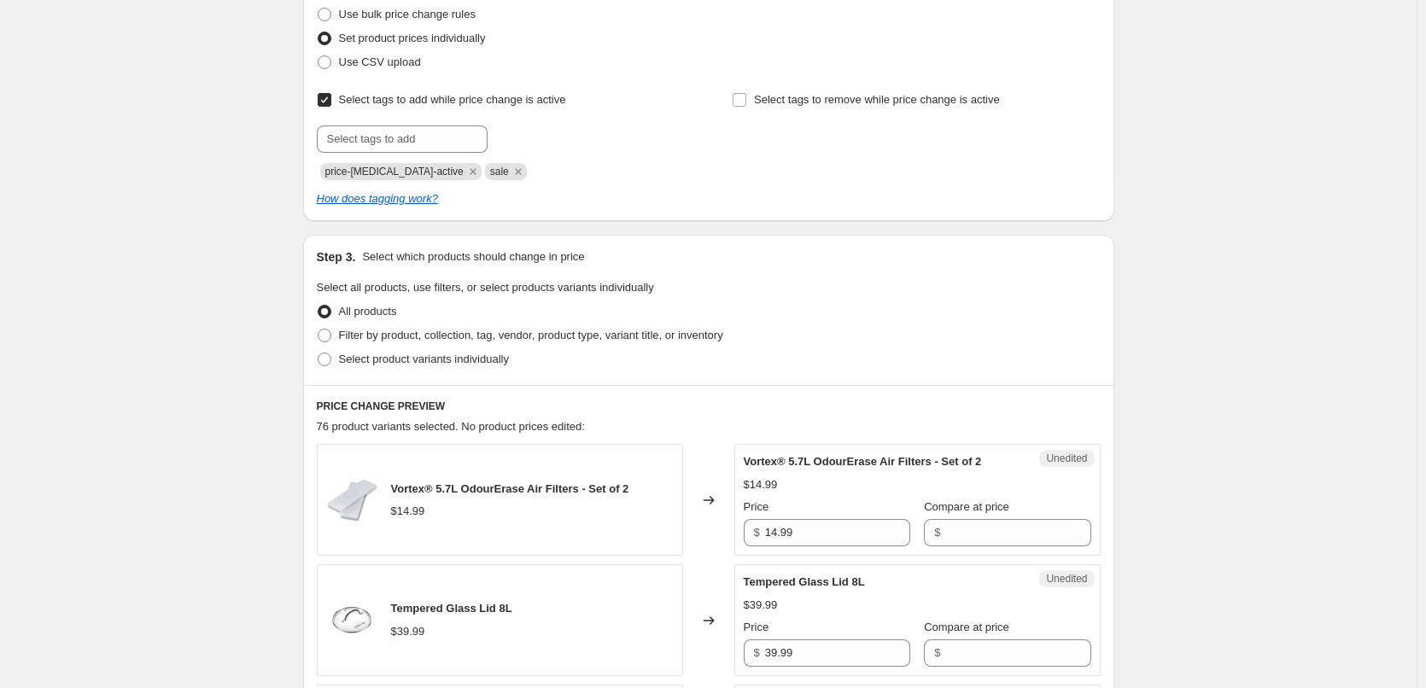
scroll to position [256, 0]
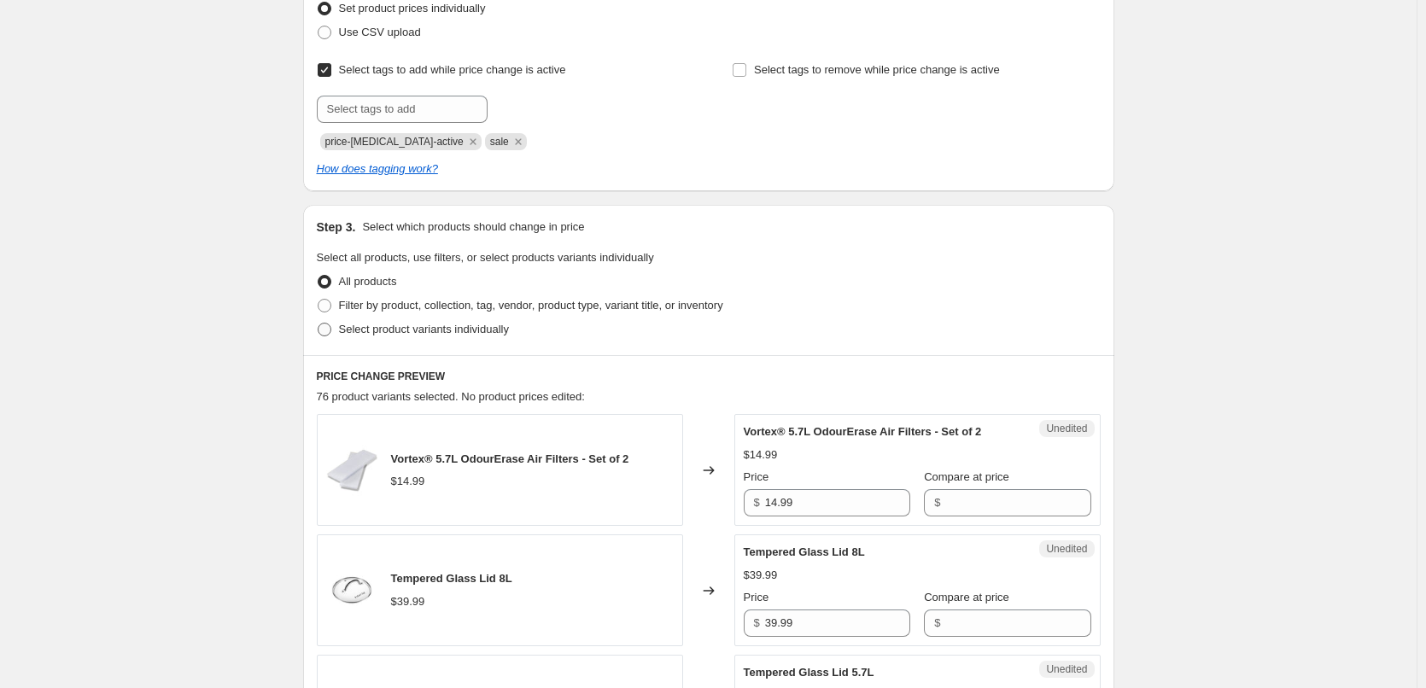
click at [446, 332] on span "Select product variants individually" at bounding box center [424, 329] width 170 height 13
click at [318, 324] on input "Select product variants individually" at bounding box center [318, 323] width 1 height 1
radio input "true"
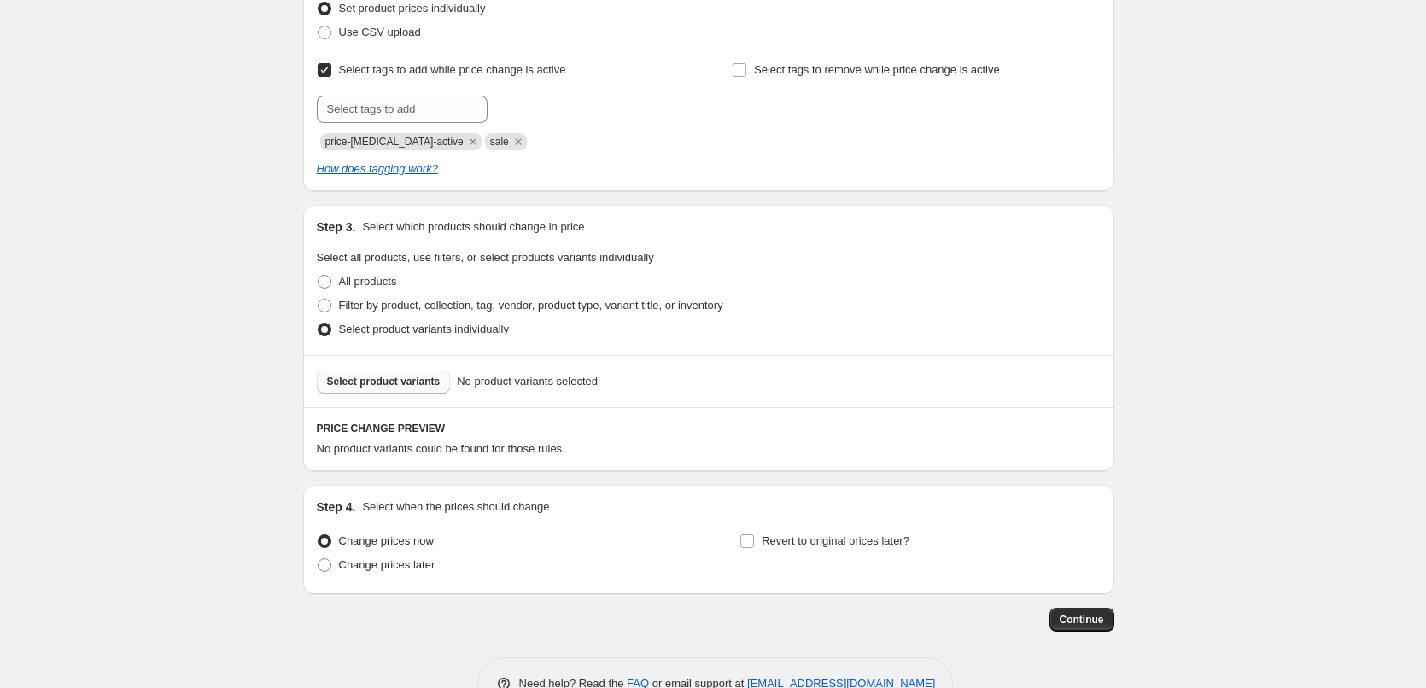
click at [375, 382] on span "Select product variants" at bounding box center [384, 382] width 114 height 14
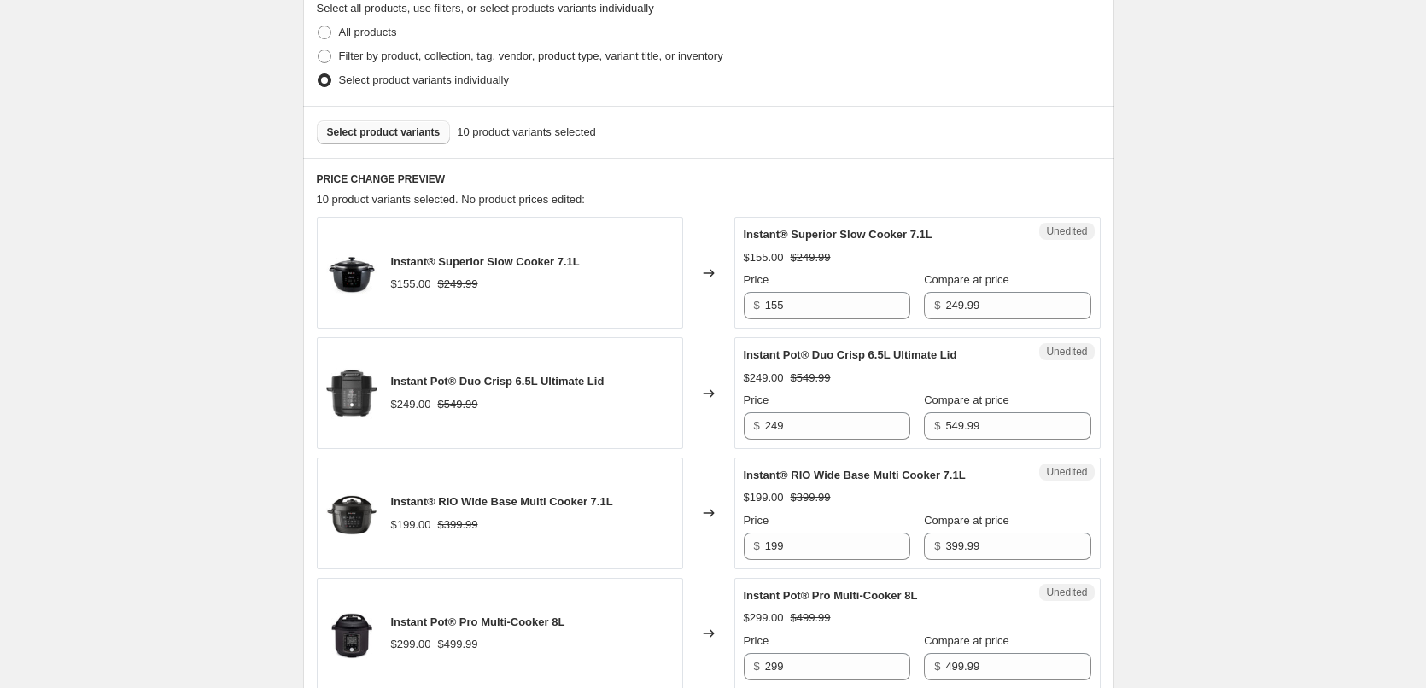
scroll to position [512, 0]
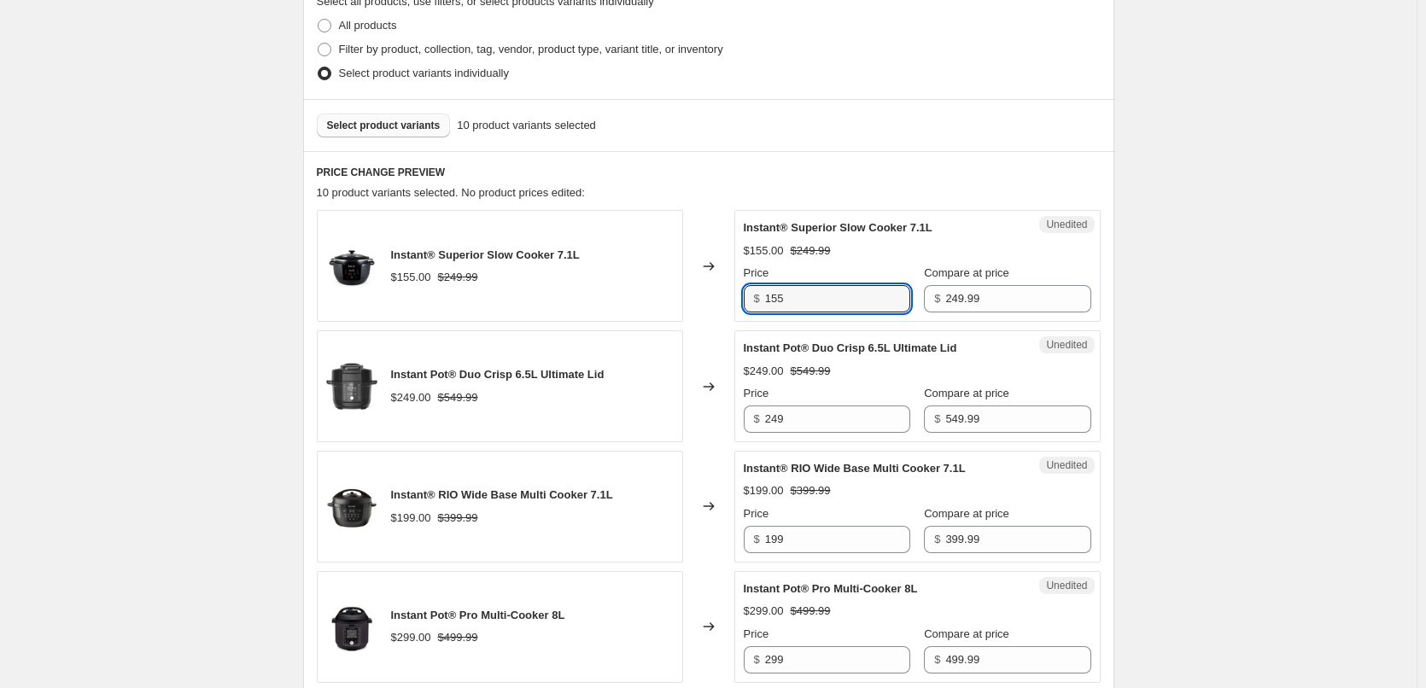
drag, startPoint x: 808, startPoint y: 308, endPoint x: 727, endPoint y: 306, distance: 80.3
click at [727, 306] on div "Instant® Superior Slow Cooker 7.1L $155.00 $249.99 Changed to Unedited Instant®…" at bounding box center [709, 266] width 784 height 112
type input "159"
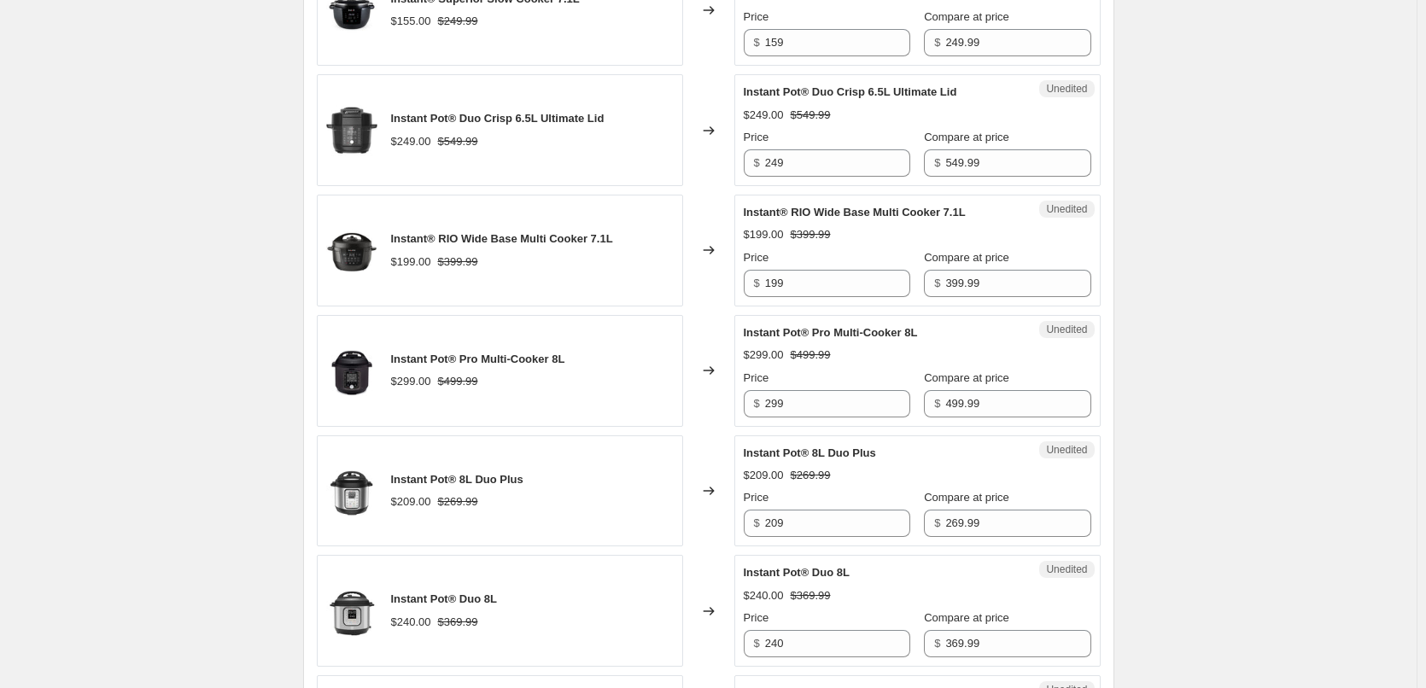
scroll to position [854, 0]
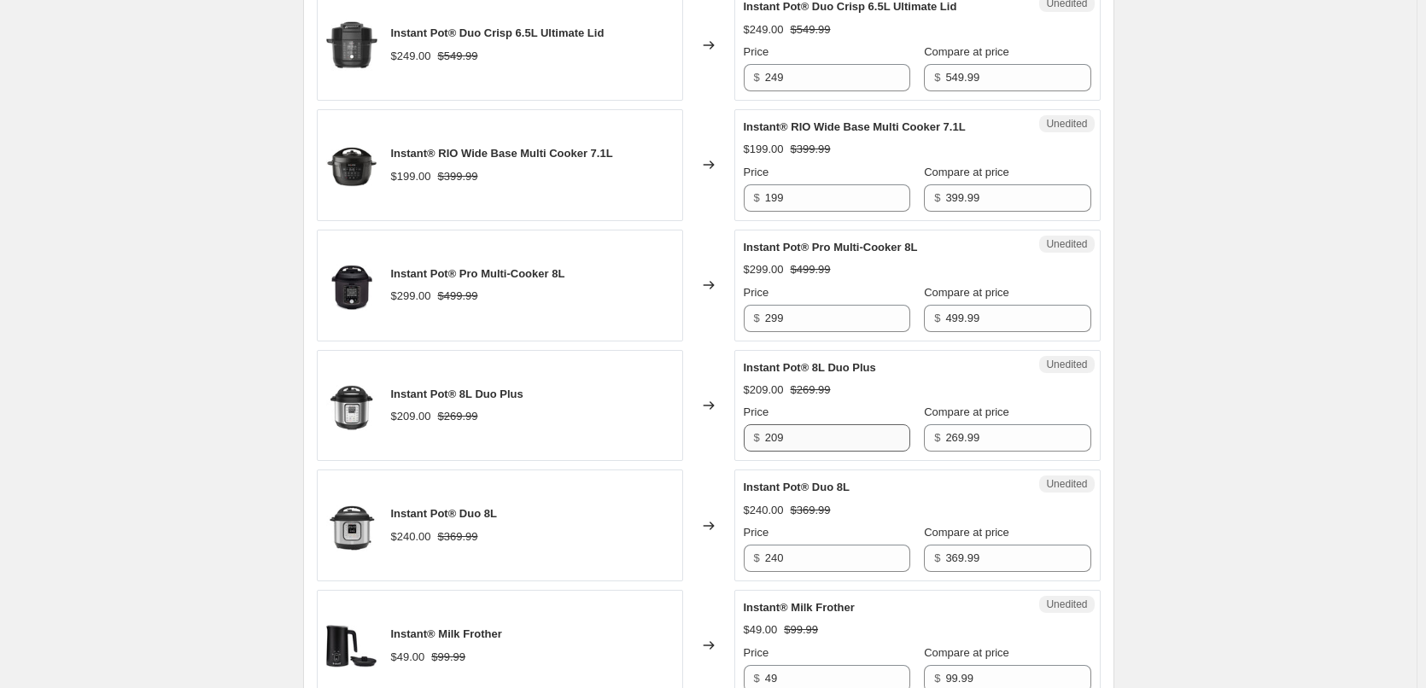
drag, startPoint x: 788, startPoint y: 422, endPoint x: 801, endPoint y: 432, distance: 16.4
click at [791, 423] on div "Price $ 209" at bounding box center [826, 428] width 166 height 48
click at [802, 432] on input "209" at bounding box center [837, 437] width 145 height 27
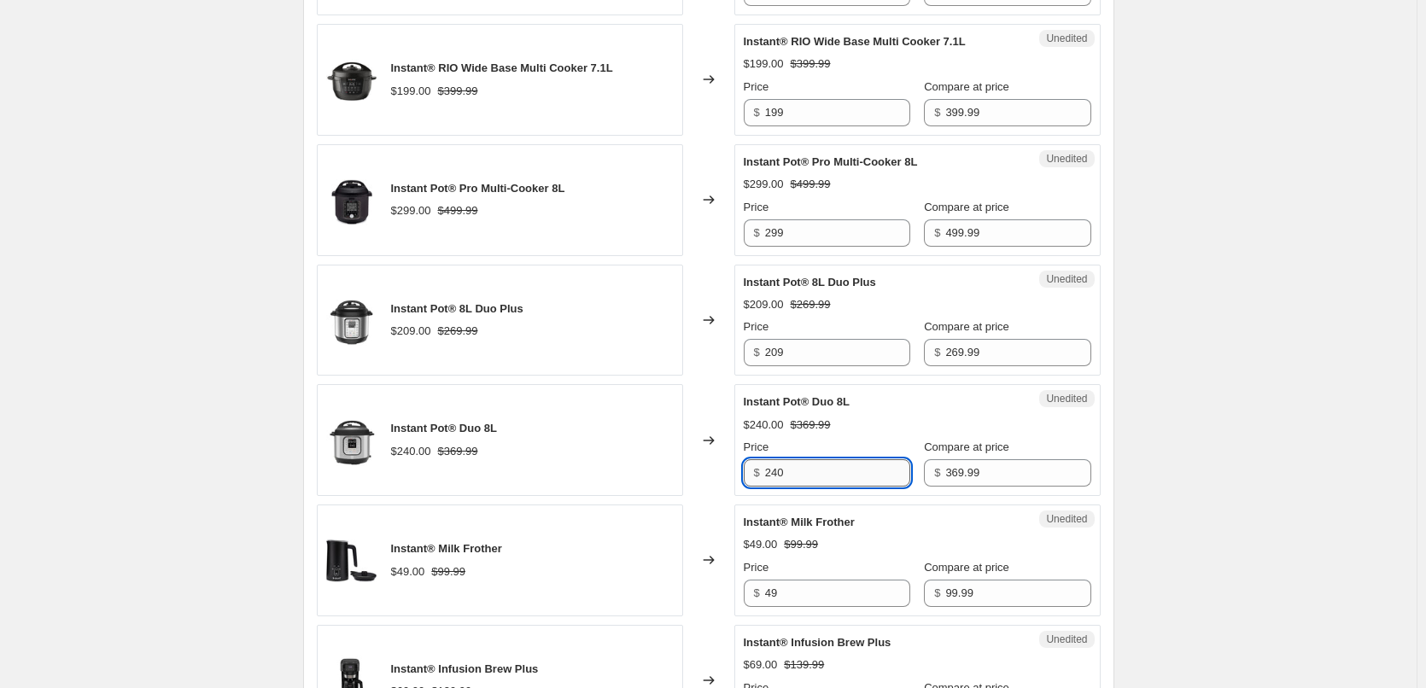
click at [801, 472] on input "240" at bounding box center [837, 472] width 145 height 27
drag, startPoint x: 815, startPoint y: 472, endPoint x: 727, endPoint y: 470, distance: 87.9
click at [727, 470] on div "Instant Pot® Duo 8L $240.00 $369.99 Changed to Unedited Instant Pot® Duo 8L $24…" at bounding box center [709, 440] width 784 height 112
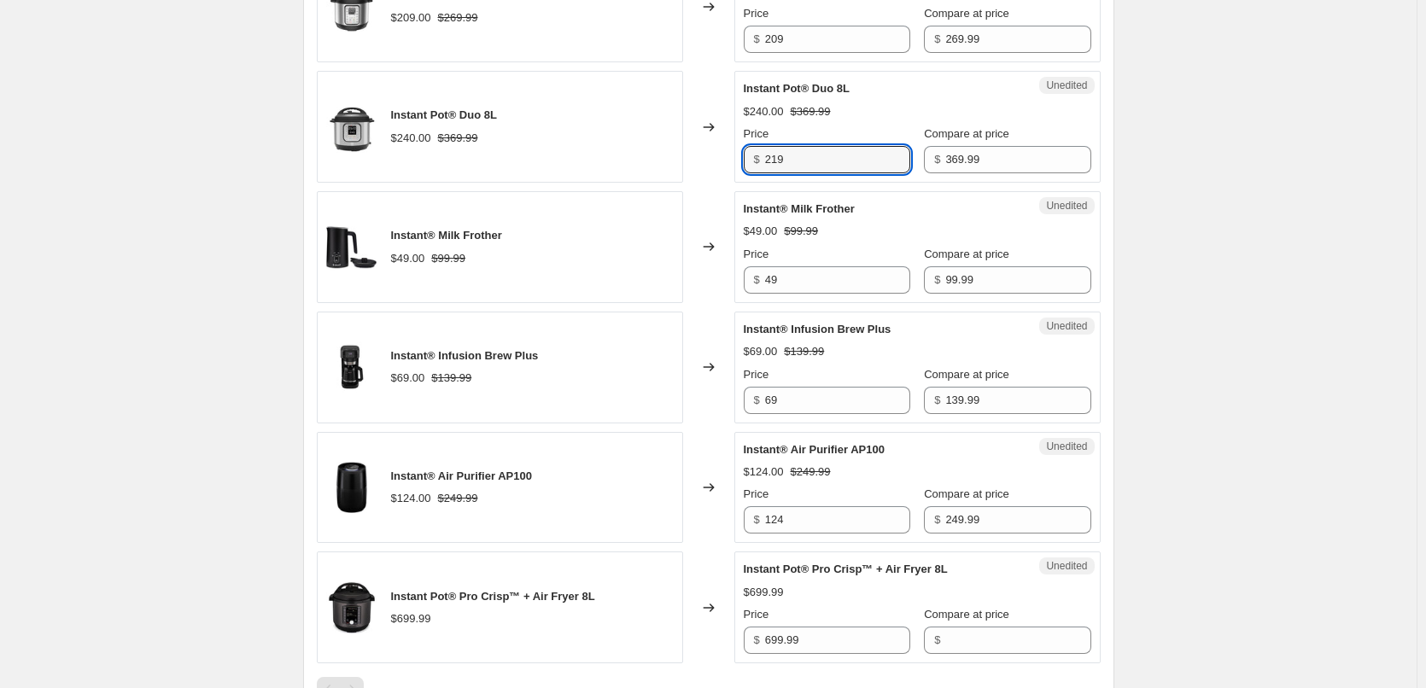
scroll to position [1280, 0]
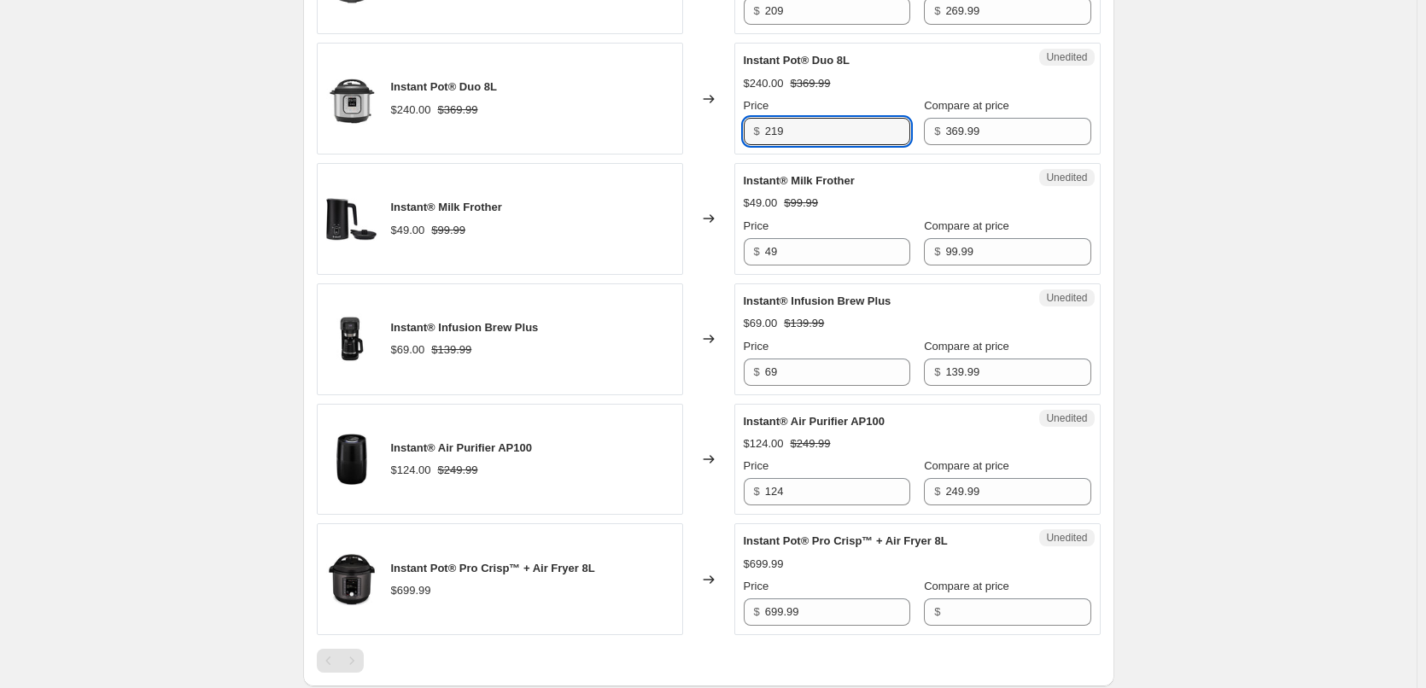
type input "219"
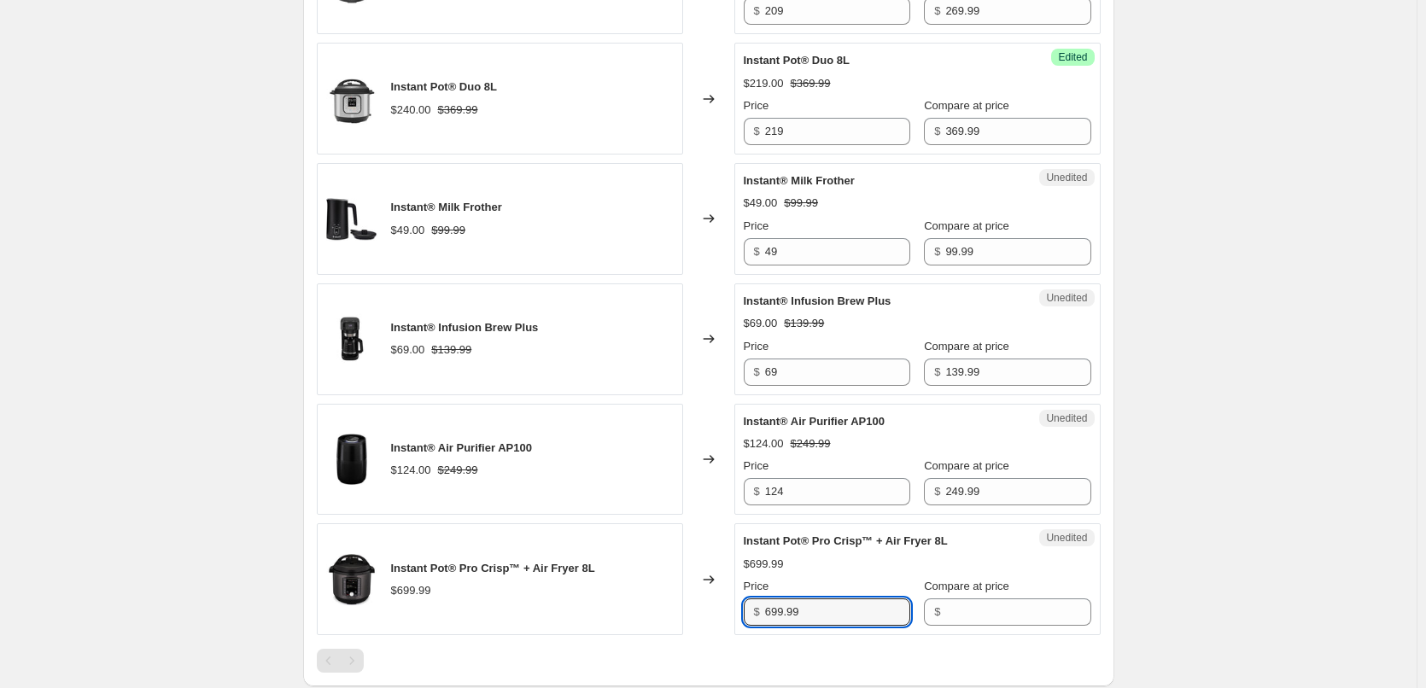
drag, startPoint x: 808, startPoint y: 613, endPoint x: 742, endPoint y: 614, distance: 65.7
click at [742, 614] on div "Unedited Instant Pot® Pro Crisp™ + Air Fryer 8L $699.99 Price $ 699.99 Compare …" at bounding box center [917, 579] width 366 height 112
click at [980, 608] on input "Compare at price" at bounding box center [1017, 611] width 145 height 27
paste input "699.99"
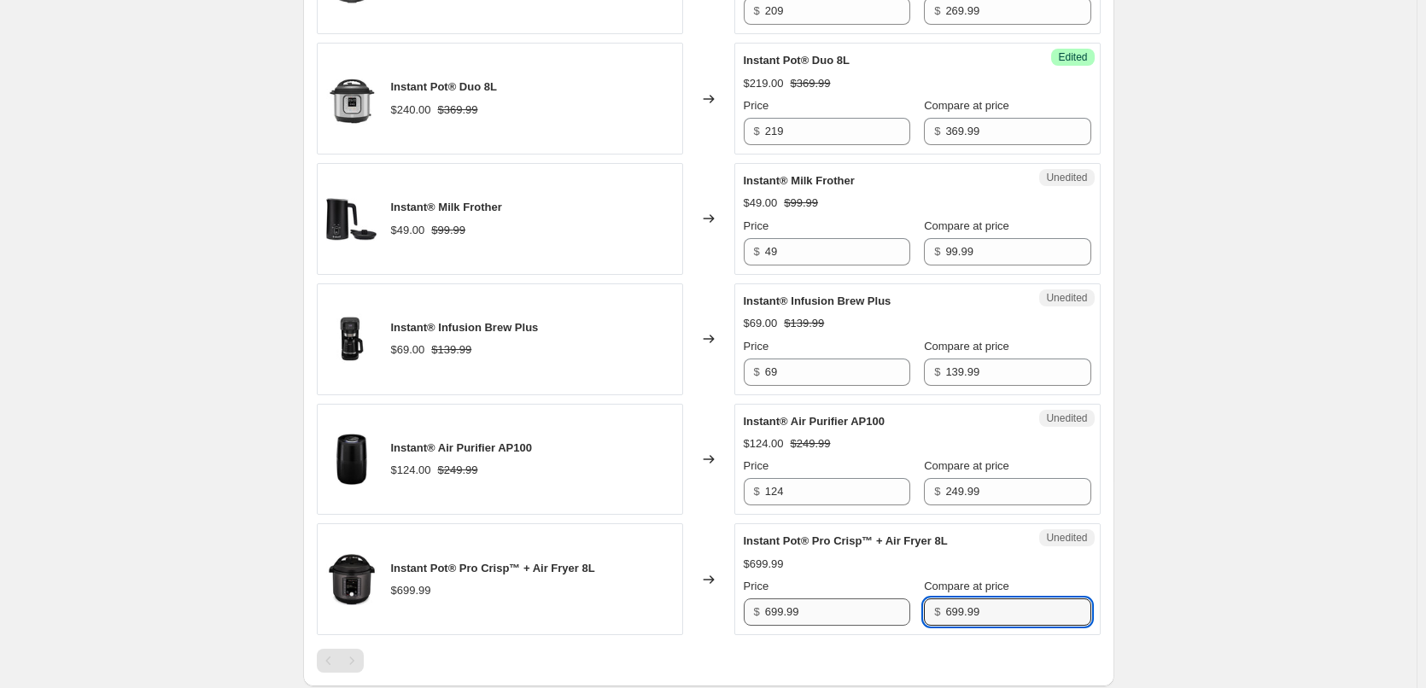
type input "699.99"
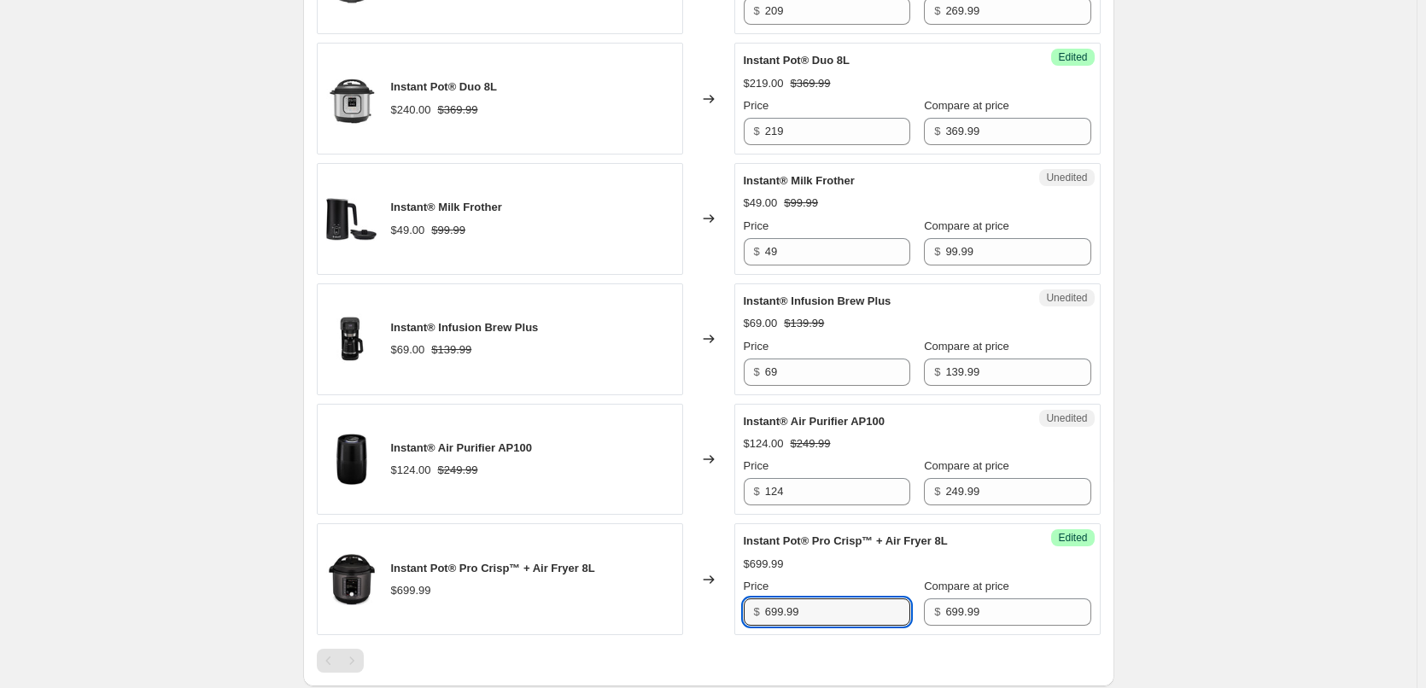
drag, startPoint x: 830, startPoint y: 611, endPoint x: 697, endPoint y: 615, distance: 132.4
click at [699, 615] on div "Instant Pot® Pro Crisp™ + Air Fryer 8L $699.99 Changed to Success Edited Instan…" at bounding box center [709, 579] width 784 height 112
type input "299"
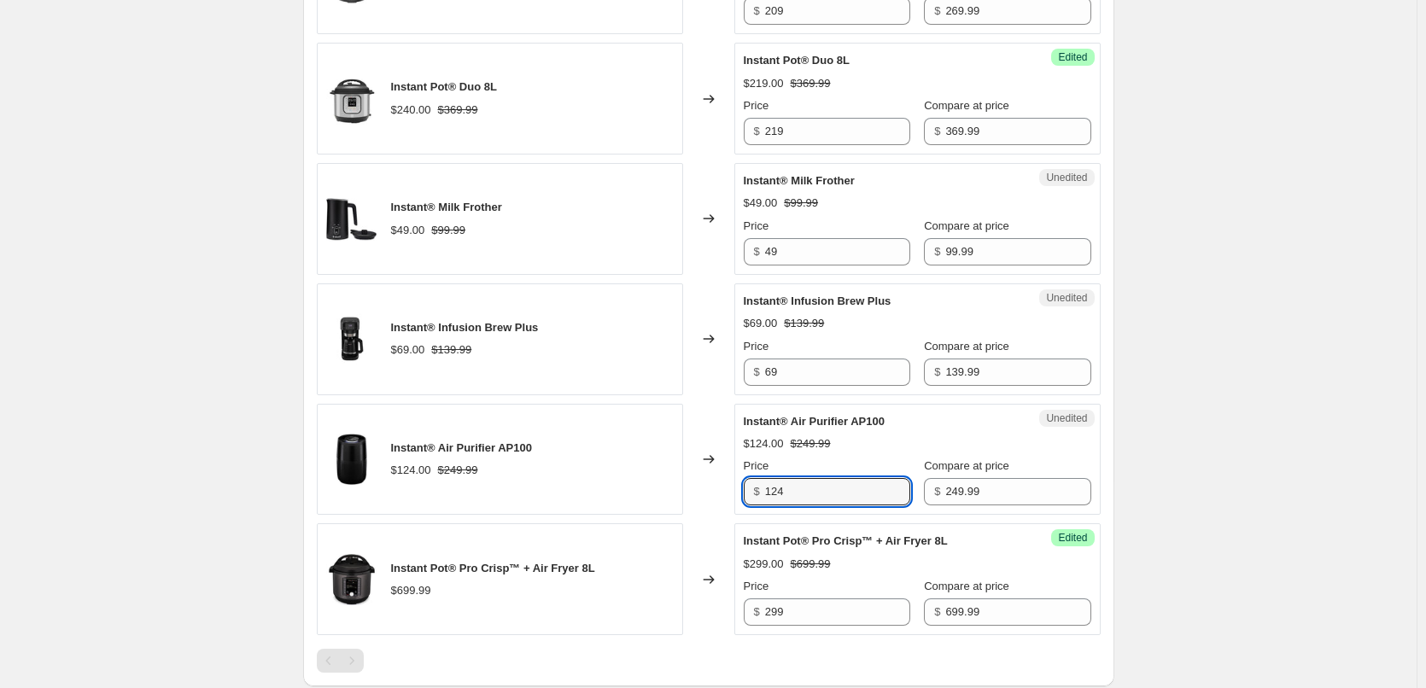
drag, startPoint x: 735, startPoint y: 499, endPoint x: 708, endPoint y: 498, distance: 27.4
click at [714, 499] on div "Instant® Air Purifier AP100 $124.00 $249.99 Changed to Unedited Instant® Air Pu…" at bounding box center [709, 460] width 784 height 112
type input "99"
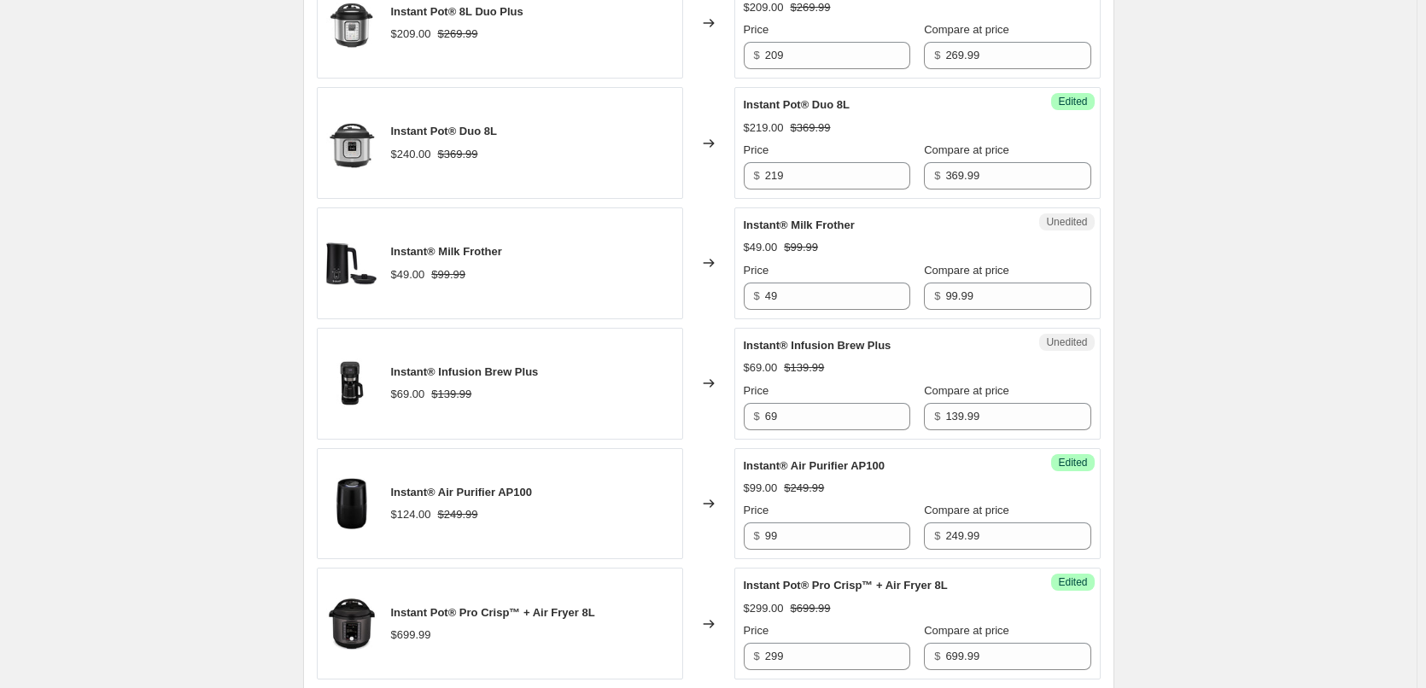
scroll to position [1195, 0]
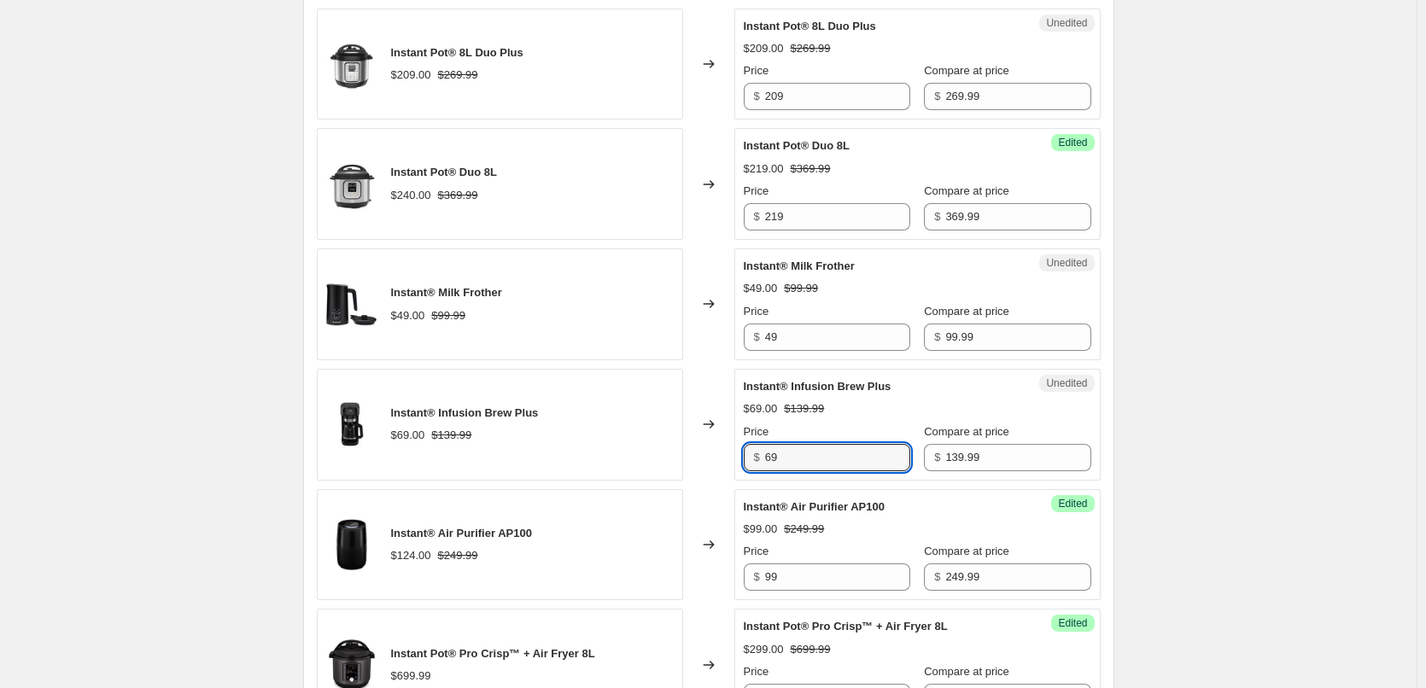
drag, startPoint x: 802, startPoint y: 457, endPoint x: 725, endPoint y: 466, distance: 78.2
click at [726, 464] on div "Instant® Infusion Brew Plus $69.00 $139.99 Changed to Unedited Instant® Infusio…" at bounding box center [709, 425] width 784 height 112
type input "79"
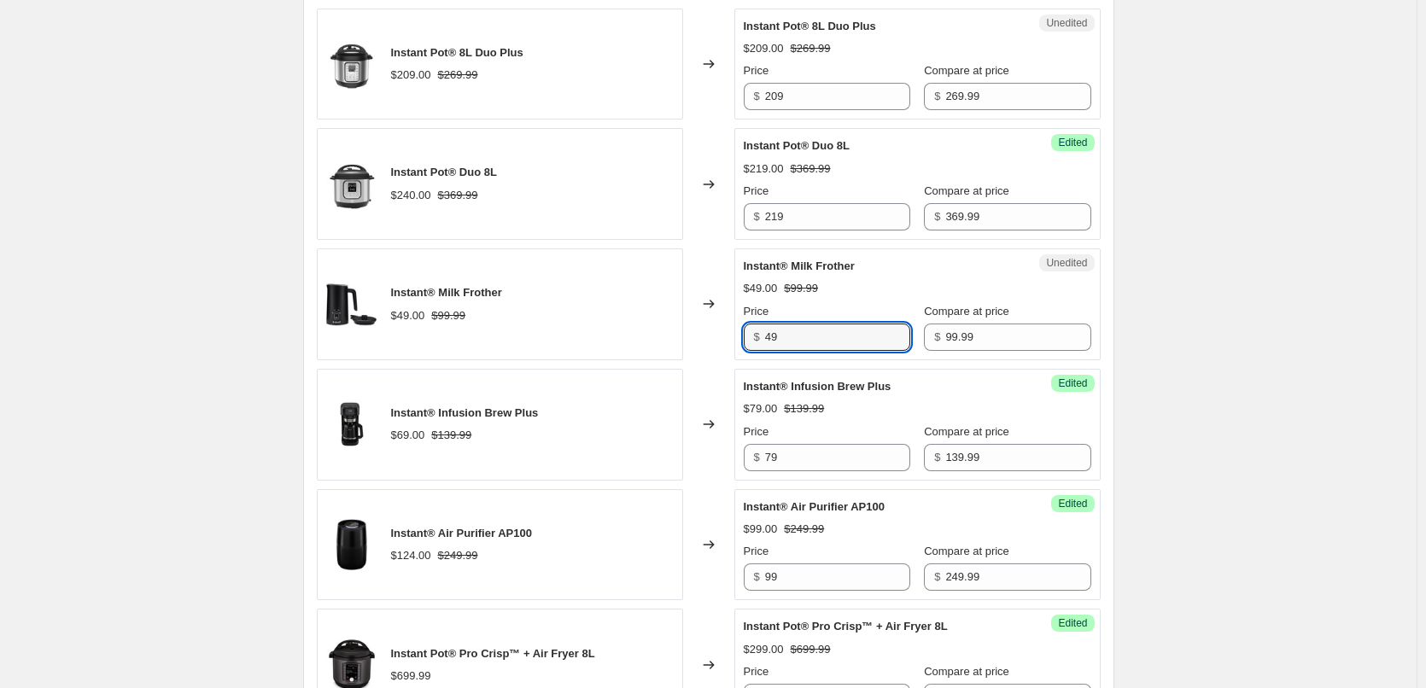
drag, startPoint x: 789, startPoint y: 335, endPoint x: 713, endPoint y: 335, distance: 76.0
click at [713, 335] on div "Instant® Milk Frother $49.00 $99.99 Changed to Unedited Instant® Milk Frother $…" at bounding box center [709, 304] width 784 height 112
type input "59"
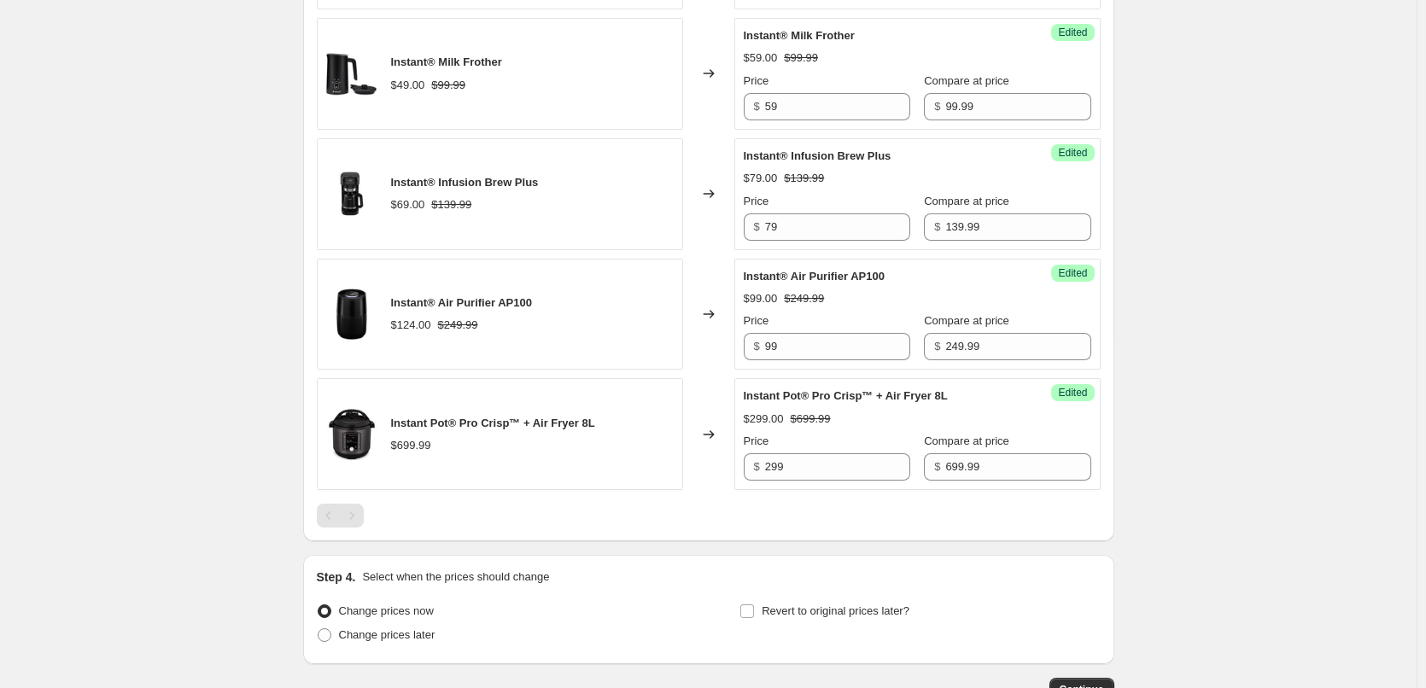
scroll to position [1543, 0]
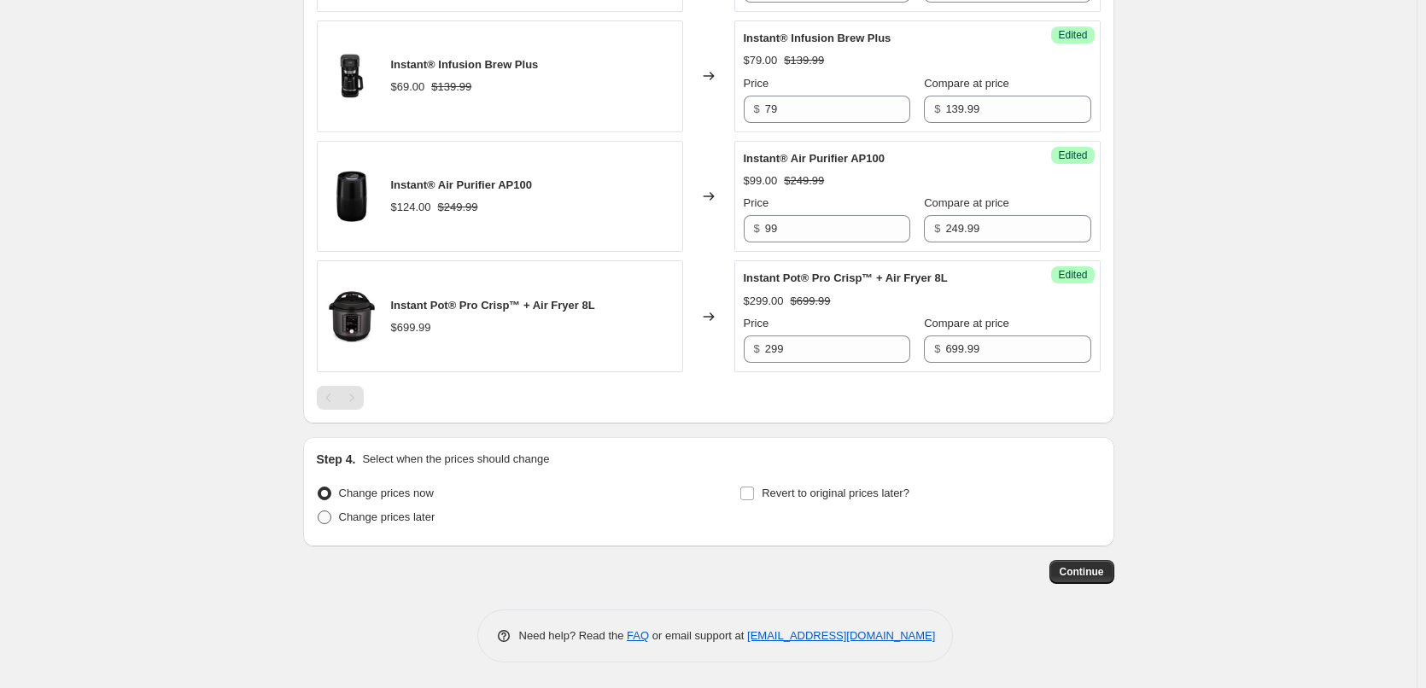
click at [411, 516] on span "Change prices later" at bounding box center [387, 516] width 96 height 13
click at [318, 511] on input "Change prices later" at bounding box center [318, 510] width 1 height 1
radio input "true"
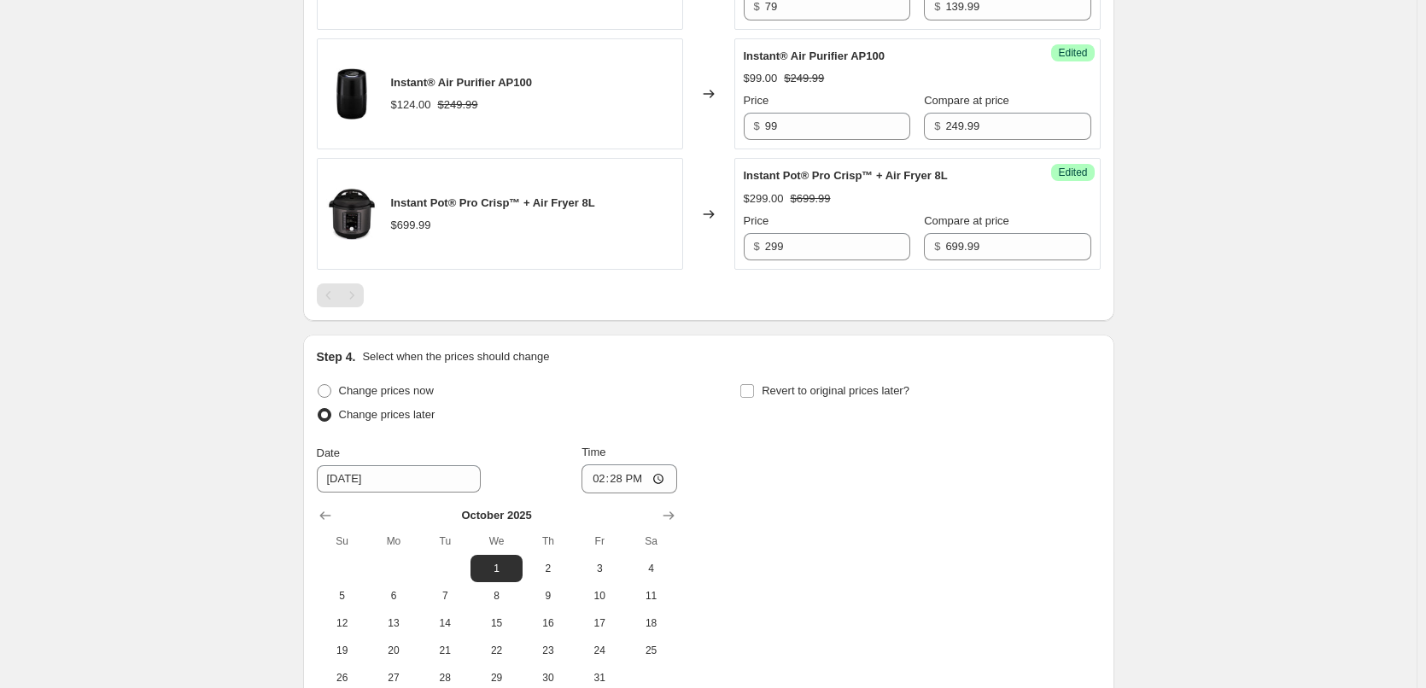
scroll to position [1799, 0]
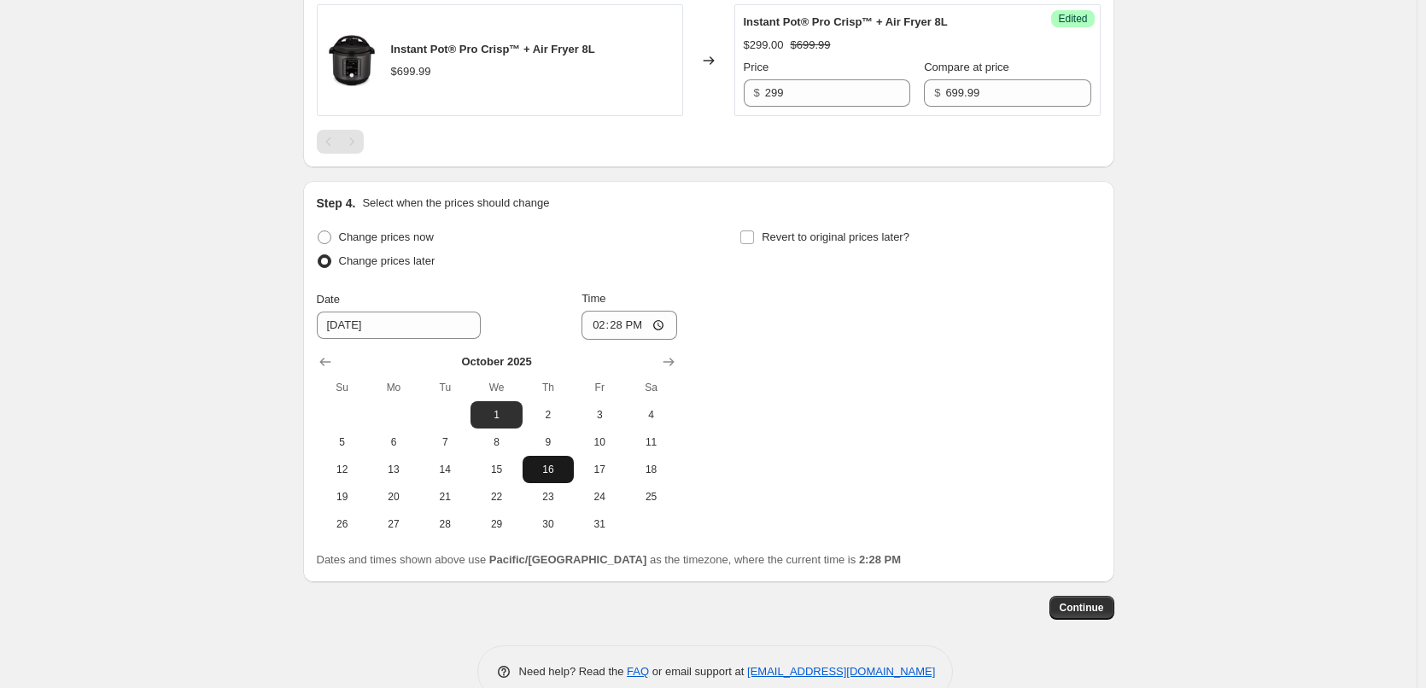
click at [546, 474] on span "16" at bounding box center [548, 470] width 38 height 14
type input "[DATE]"
click at [607, 326] on input "14:28" at bounding box center [629, 325] width 96 height 29
type input "00:05"
click at [752, 234] on input "Revert to original prices later?" at bounding box center [747, 237] width 14 height 14
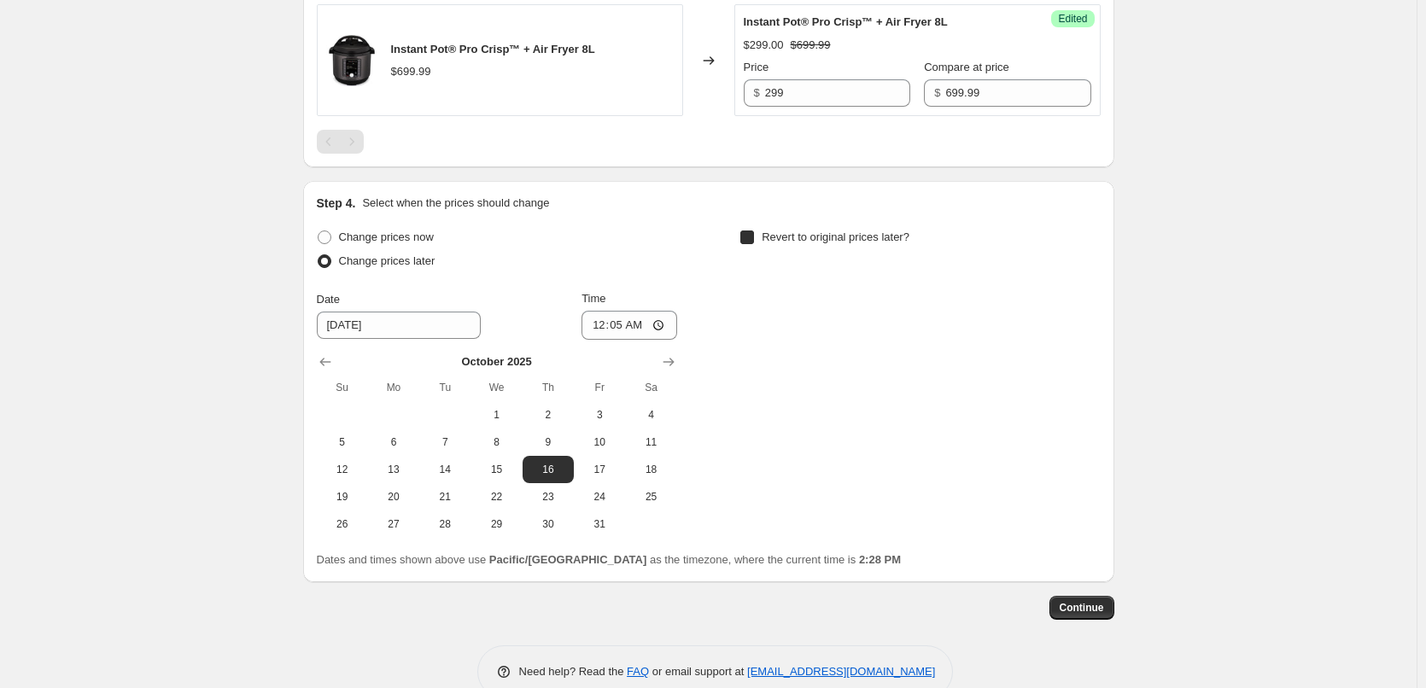
checkbox input "true"
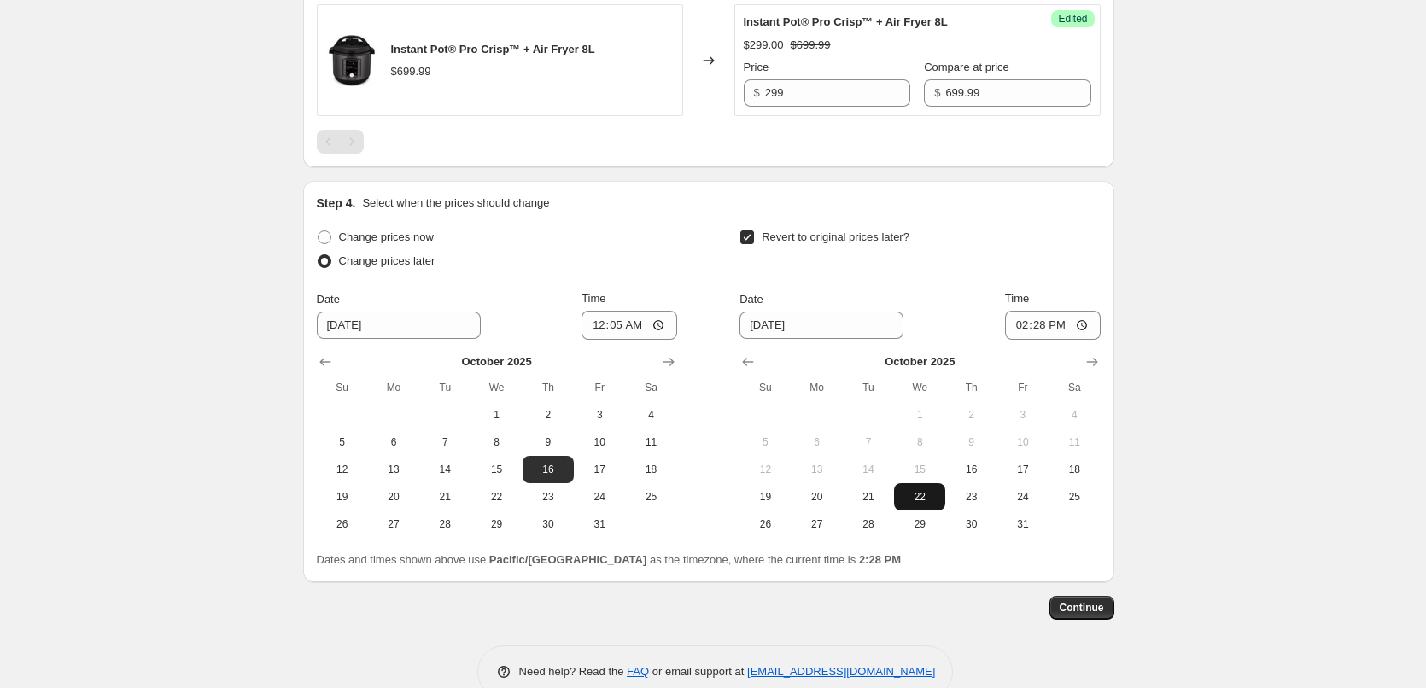
click at [939, 510] on button "22" at bounding box center [919, 496] width 51 height 27
type input "[DATE]"
click at [1017, 326] on input "14:28" at bounding box center [1053, 325] width 96 height 29
type input "23:55"
click at [1098, 617] on button "Continue" at bounding box center [1081, 608] width 65 height 24
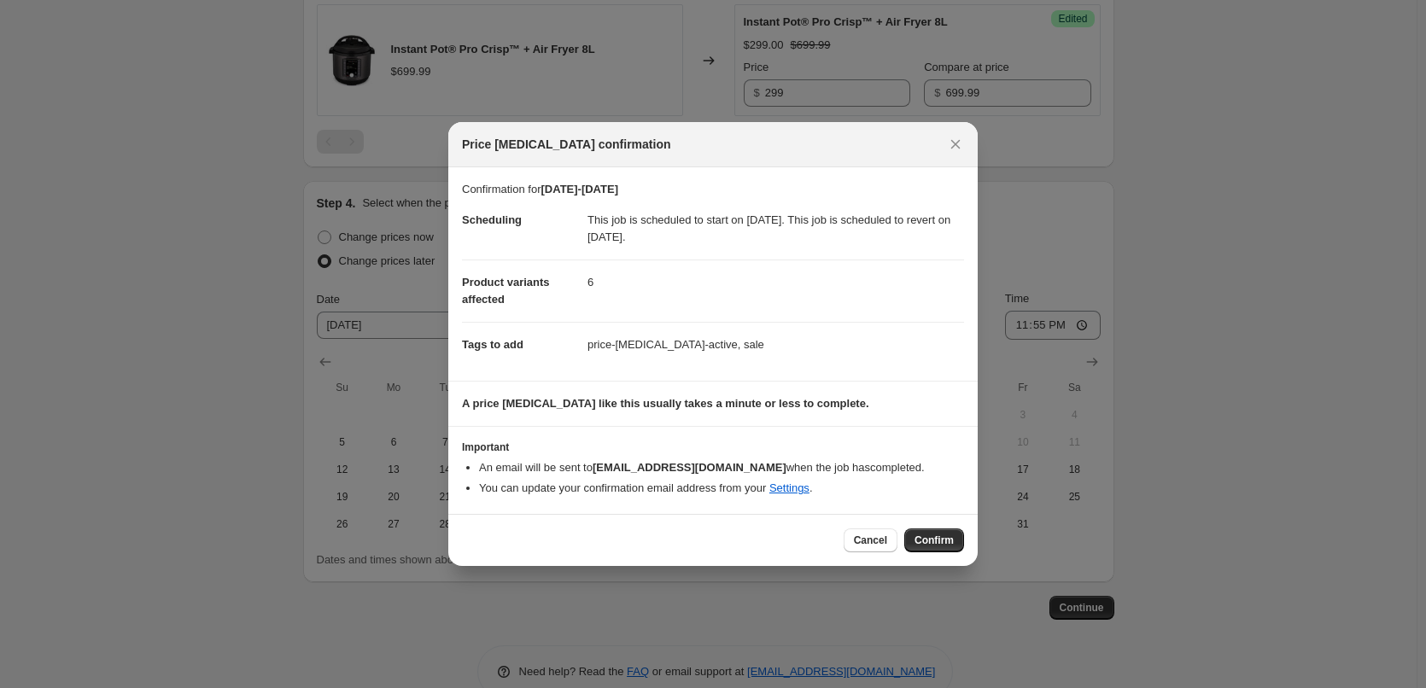
click at [928, 534] on span "Confirm" at bounding box center [933, 541] width 39 height 14
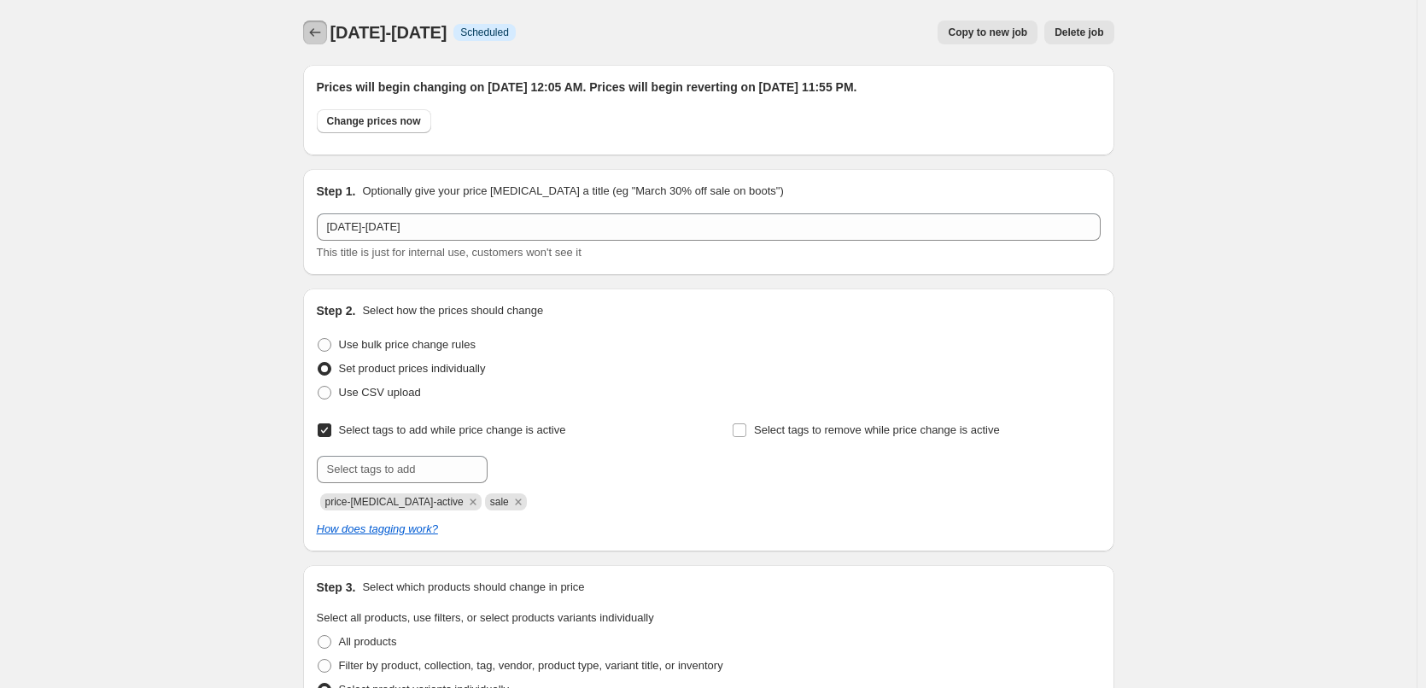
click at [316, 36] on icon "Price change jobs" at bounding box center [314, 32] width 17 height 17
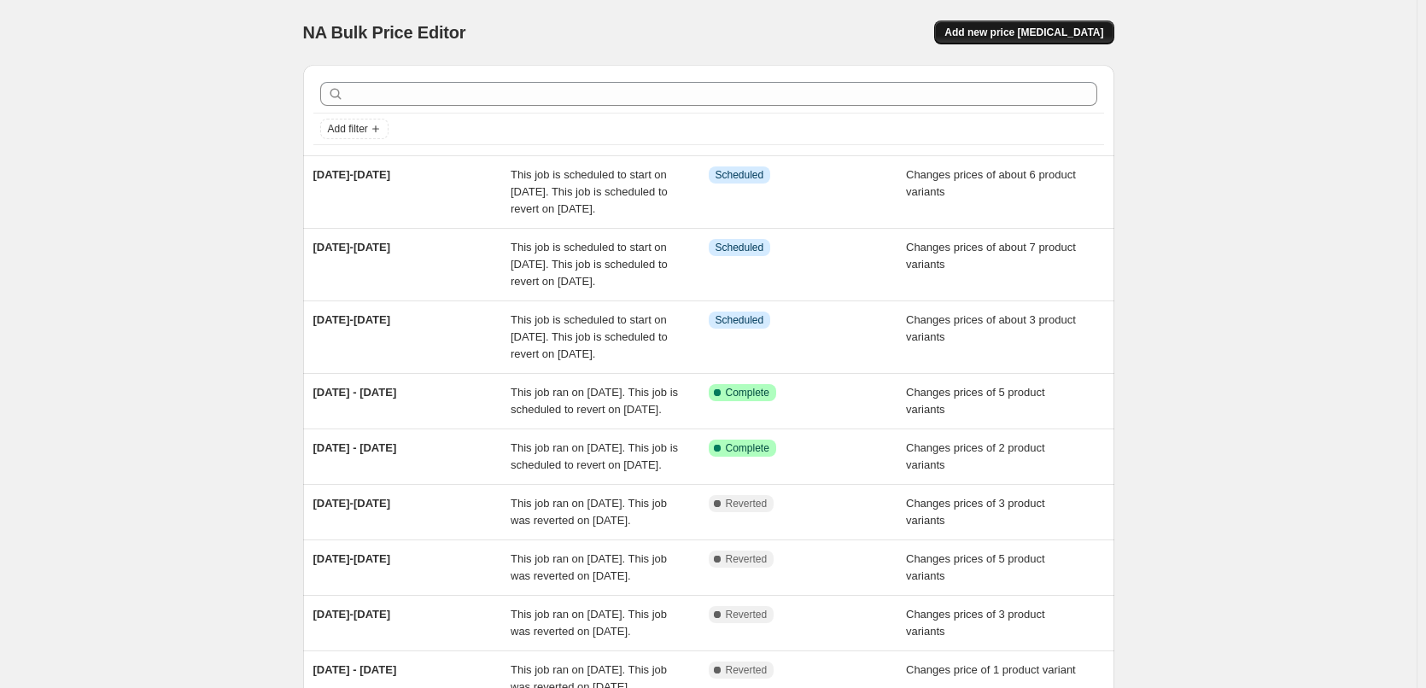
click at [1076, 43] on button "Add new price [MEDICAL_DATA]" at bounding box center [1023, 32] width 179 height 24
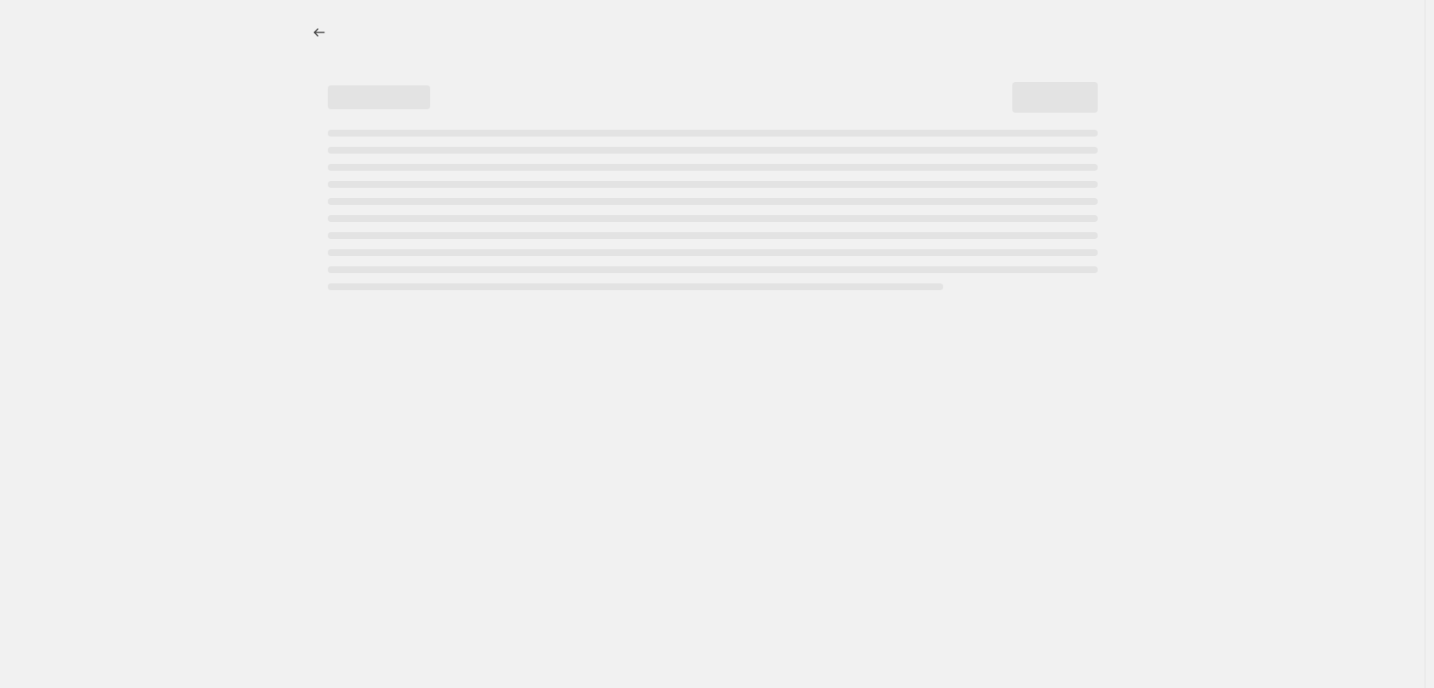
select select "percentage"
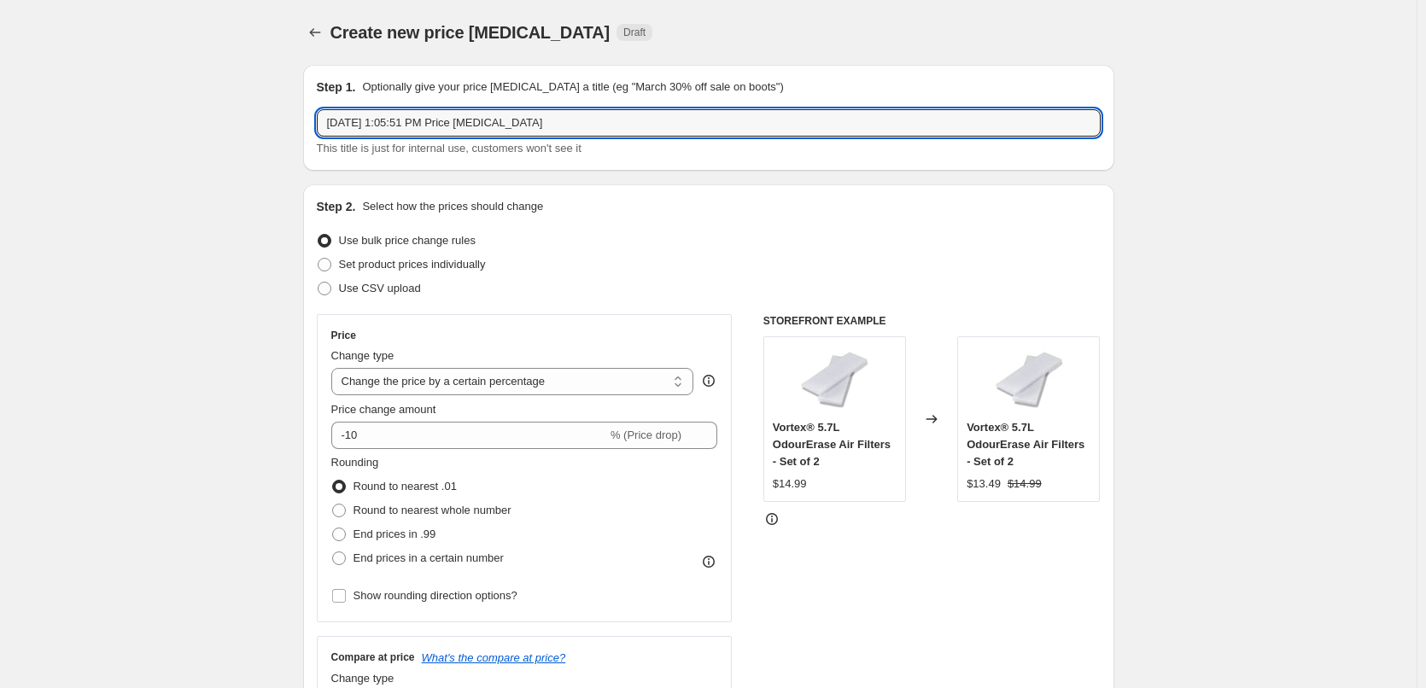
drag, startPoint x: 565, startPoint y: 125, endPoint x: 278, endPoint y: 125, distance: 286.8
type input "LABOUR WEEKEND"
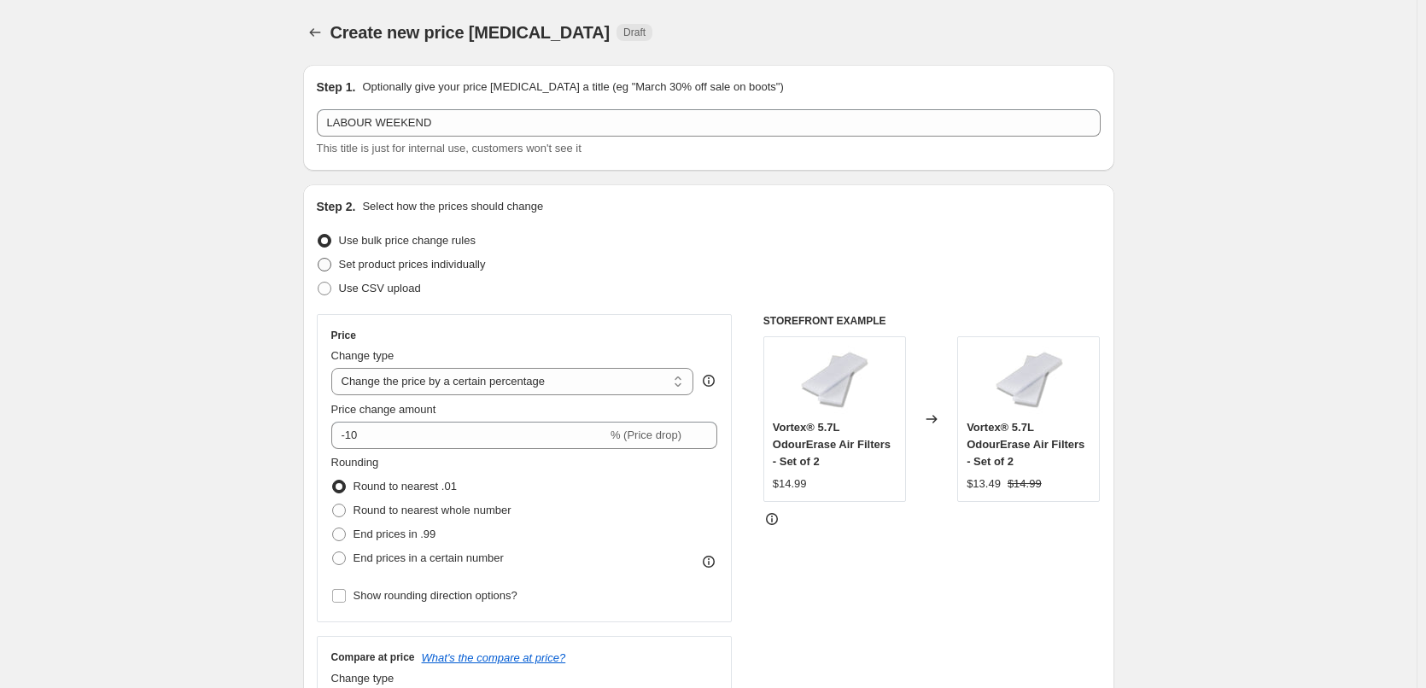
click at [385, 263] on span "Set product prices individually" at bounding box center [412, 264] width 147 height 13
click at [318, 259] on input "Set product prices individually" at bounding box center [318, 258] width 1 height 1
radio input "true"
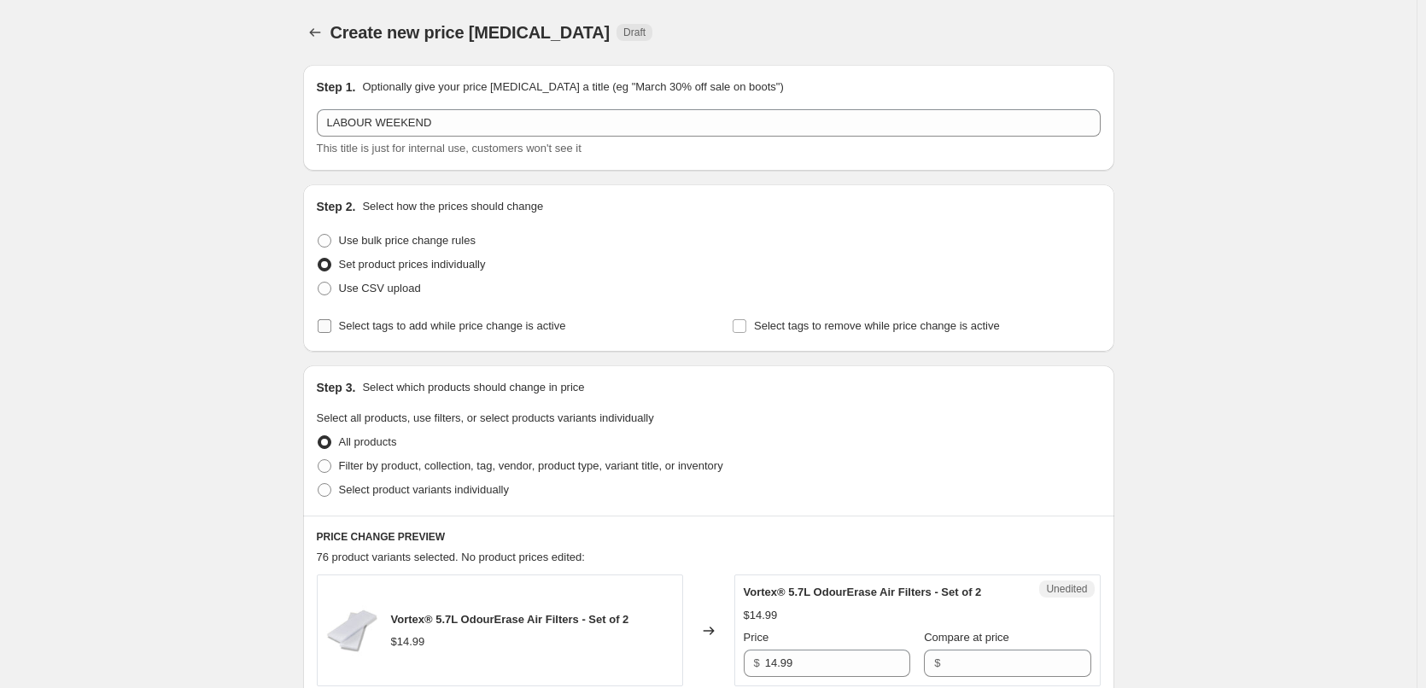
click at [471, 321] on span "Select tags to add while price change is active" at bounding box center [452, 325] width 227 height 13
click at [331, 321] on input "Select tags to add while price change is active" at bounding box center [325, 326] width 14 height 14
checkbox input "true"
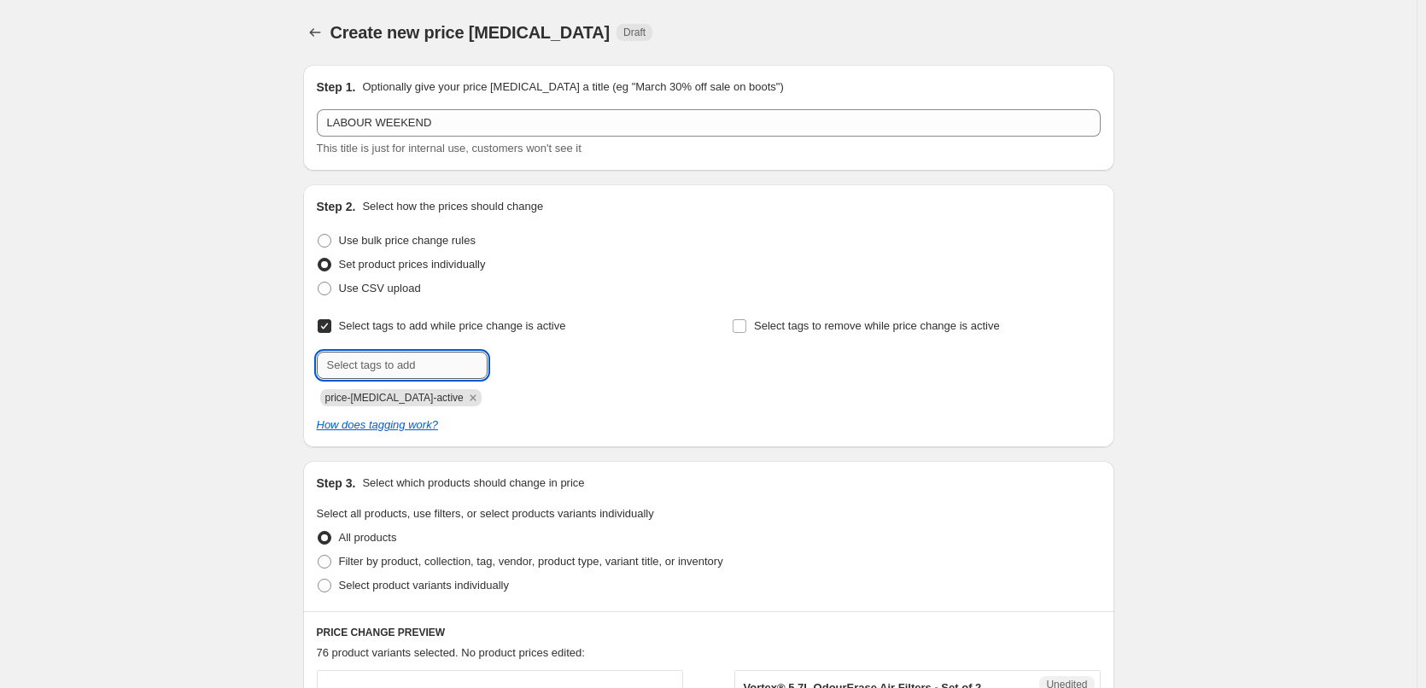
click at [390, 360] on input "text" at bounding box center [402, 365] width 171 height 27
type input "sale"
click at [522, 364] on b "Add" at bounding box center [512, 364] width 20 height 12
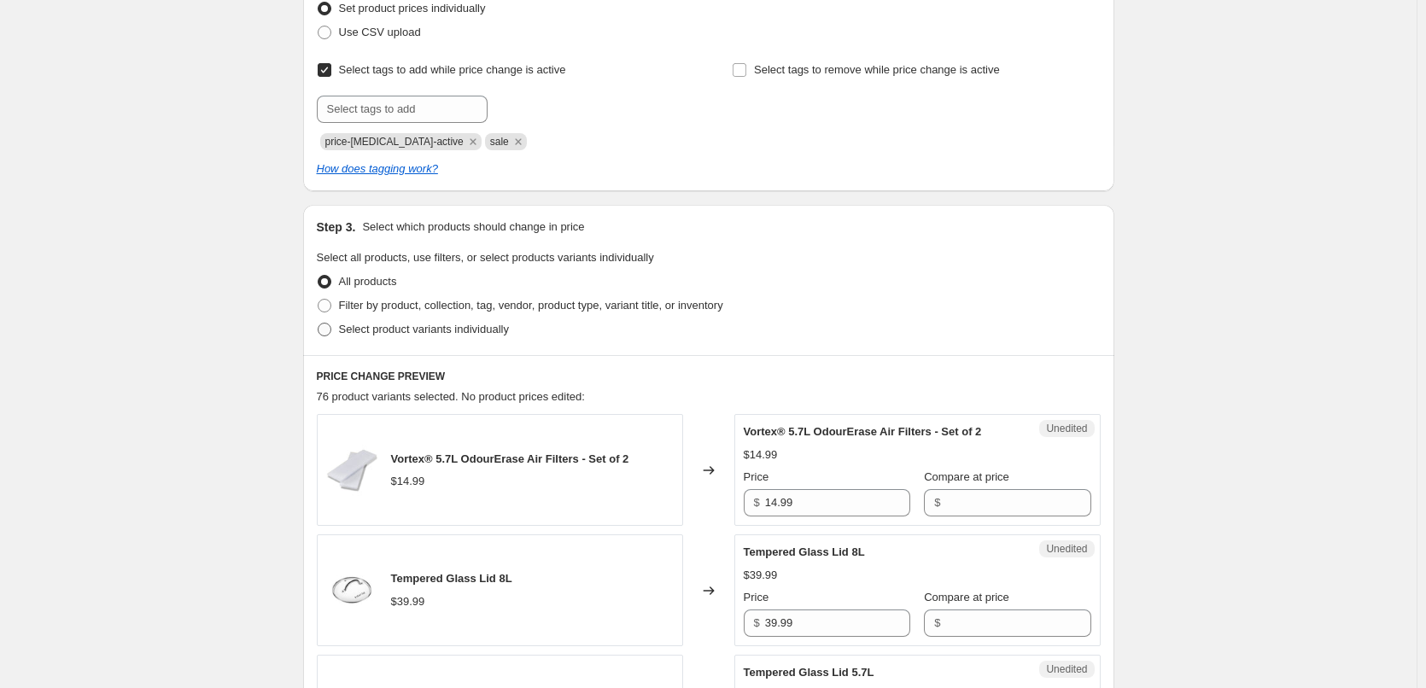
click at [455, 330] on span "Select product variants individually" at bounding box center [424, 329] width 170 height 13
click at [318, 324] on input "Select product variants individually" at bounding box center [318, 323] width 1 height 1
radio input "true"
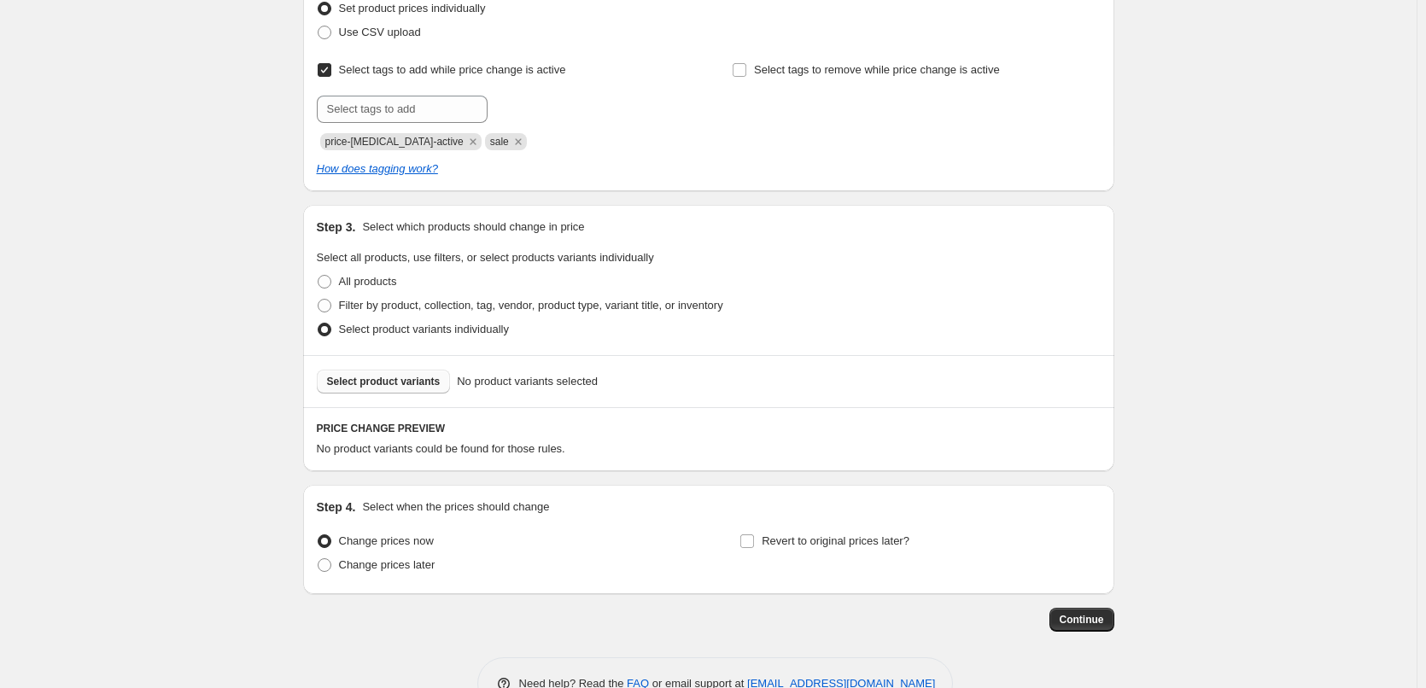
click at [417, 388] on button "Select product variants" at bounding box center [384, 382] width 134 height 24
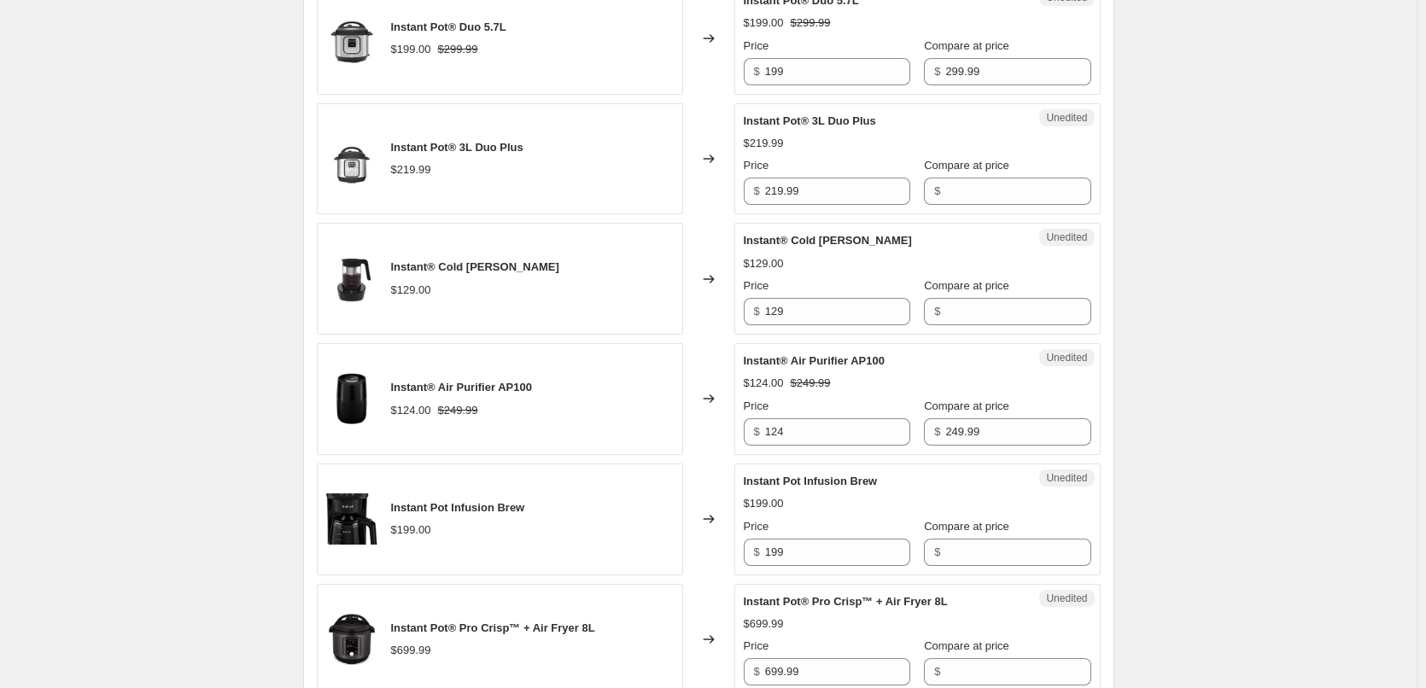
scroll to position [1280, 0]
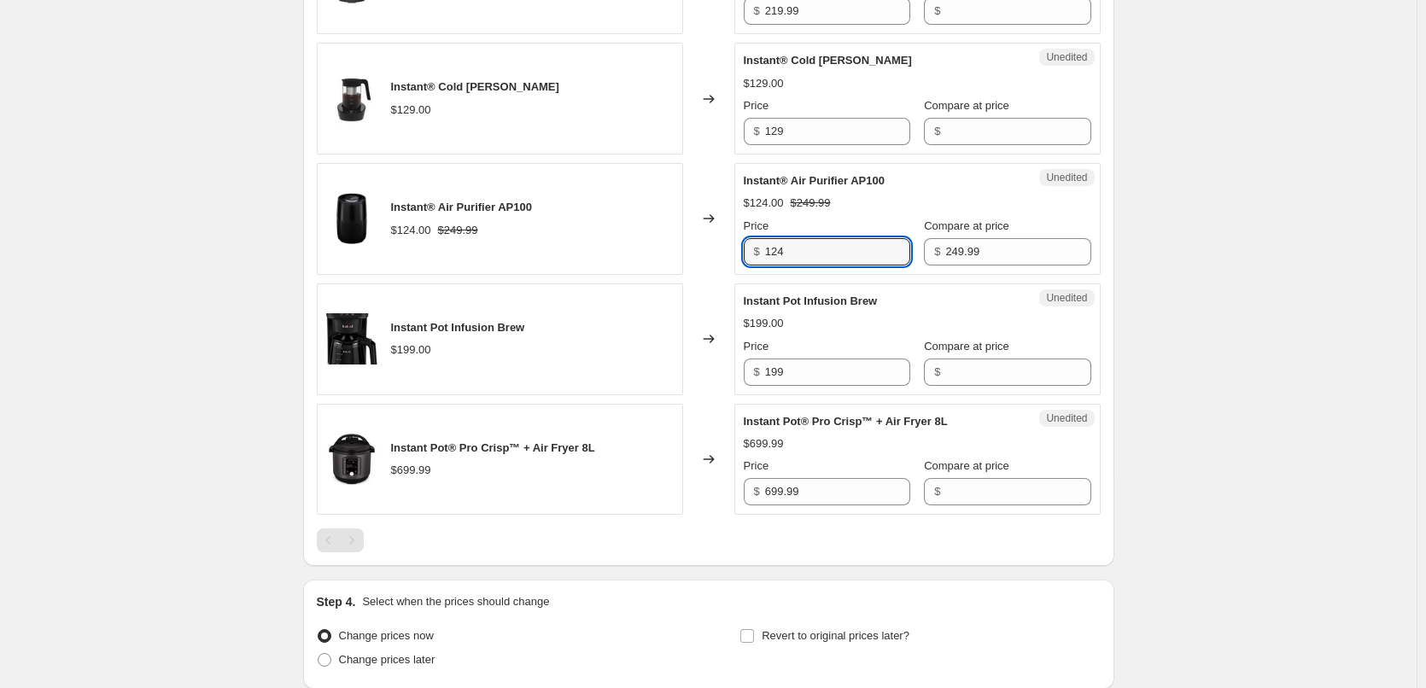
drag, startPoint x: 799, startPoint y: 264, endPoint x: 740, endPoint y: 257, distance: 59.3
click at [740, 257] on div "Unedited Instant® Air Purifier AP100 $124.00 $249.99 Price $ 124 Compare at pri…" at bounding box center [917, 219] width 366 height 112
type input "99"
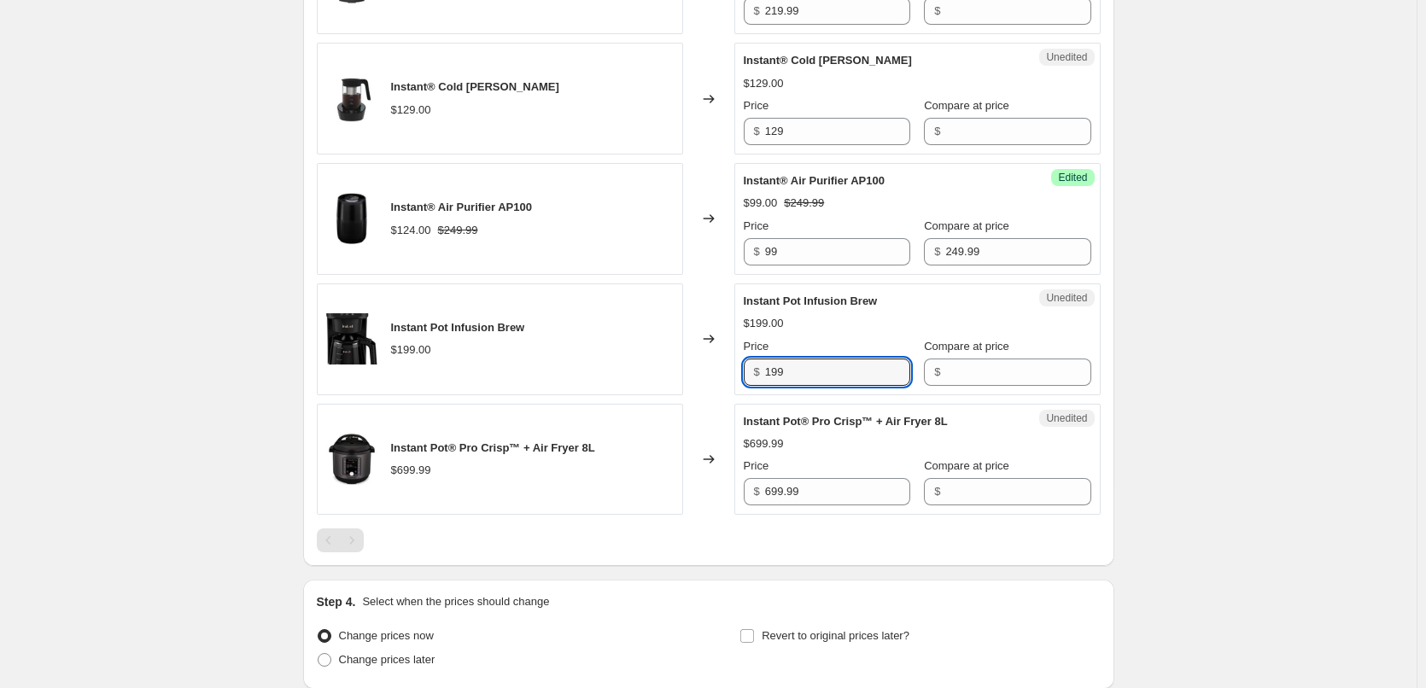
drag, startPoint x: 752, startPoint y: 375, endPoint x: 723, endPoint y: 374, distance: 29.0
click at [723, 374] on div "Instant Pot Infusion Brew $199.00 Changed to Unedited Instant Pot Infusion Brew…" at bounding box center [709, 339] width 784 height 112
click at [1009, 376] on input "Compare at price" at bounding box center [1017, 372] width 145 height 27
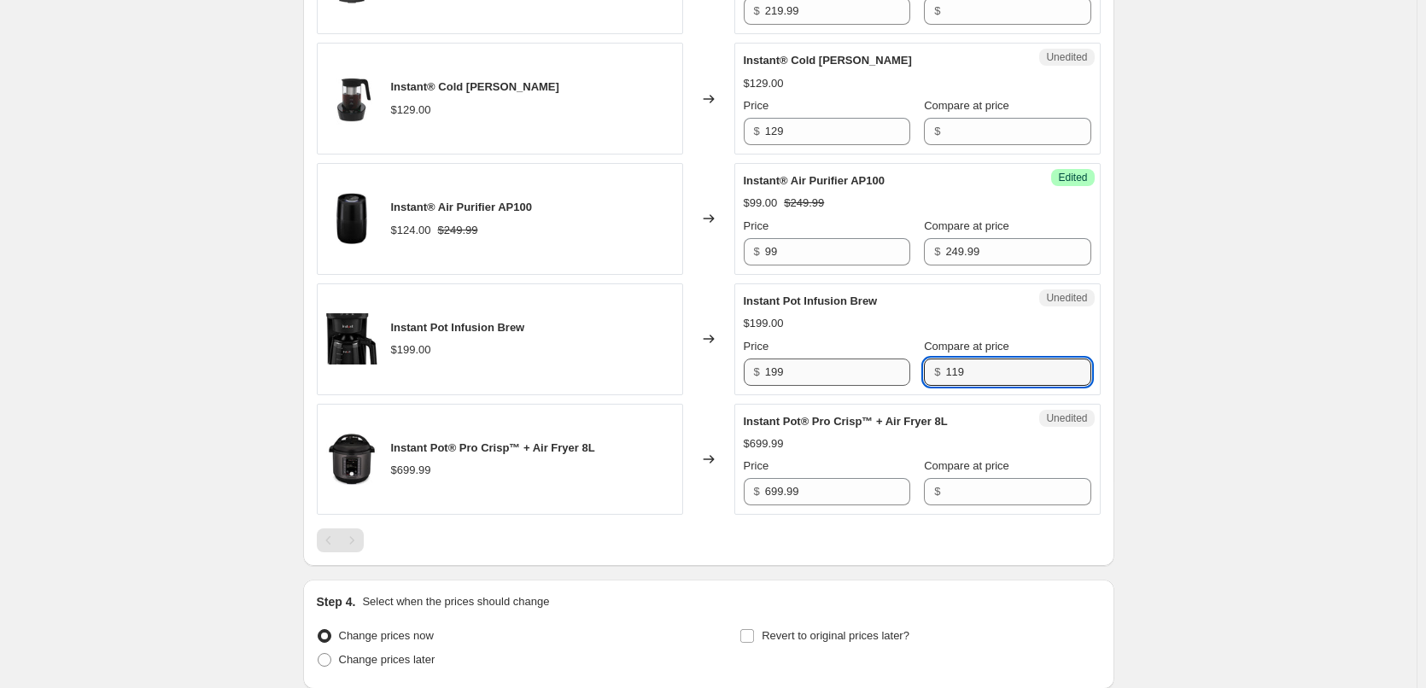
type input "119"
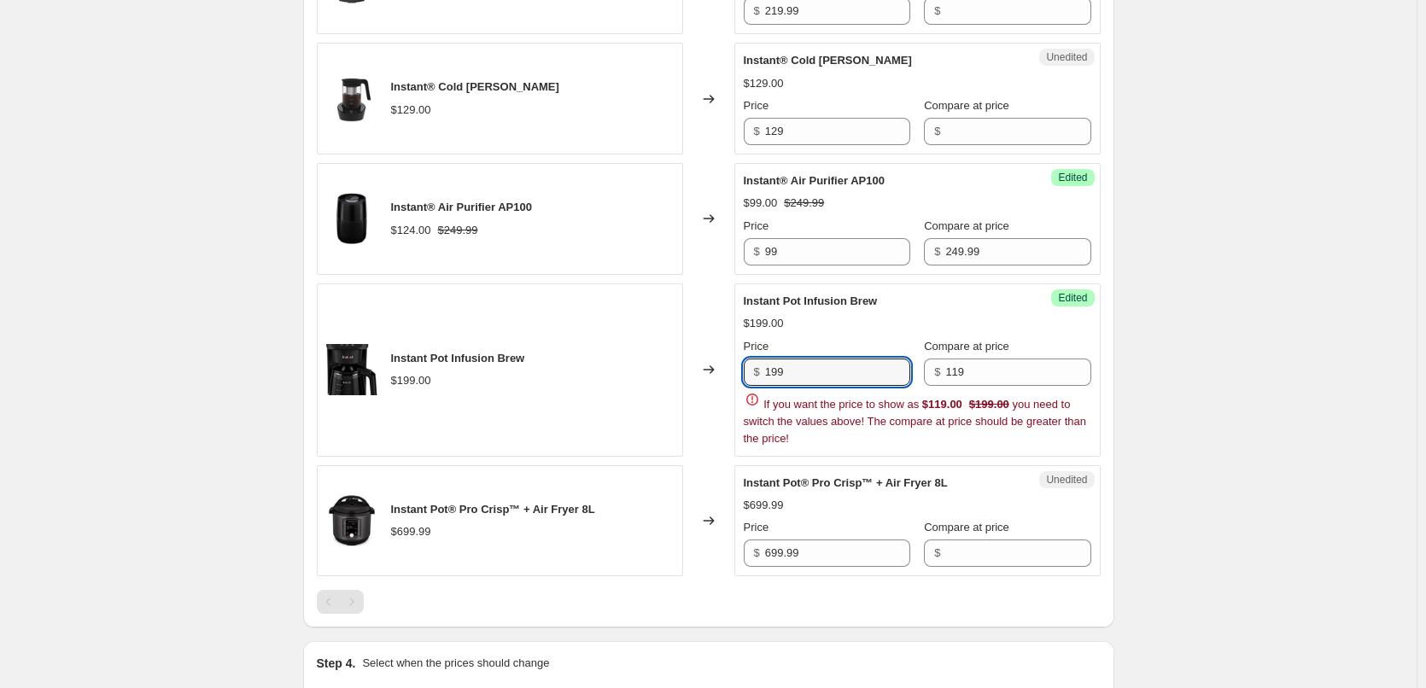
drag, startPoint x: 790, startPoint y: 372, endPoint x: 725, endPoint y: 371, distance: 64.9
click at [725, 371] on div "Instant Pot Infusion Brew $199.00 Changed to Success Edited Instant Pot Infusio…" at bounding box center [709, 369] width 784 height 173
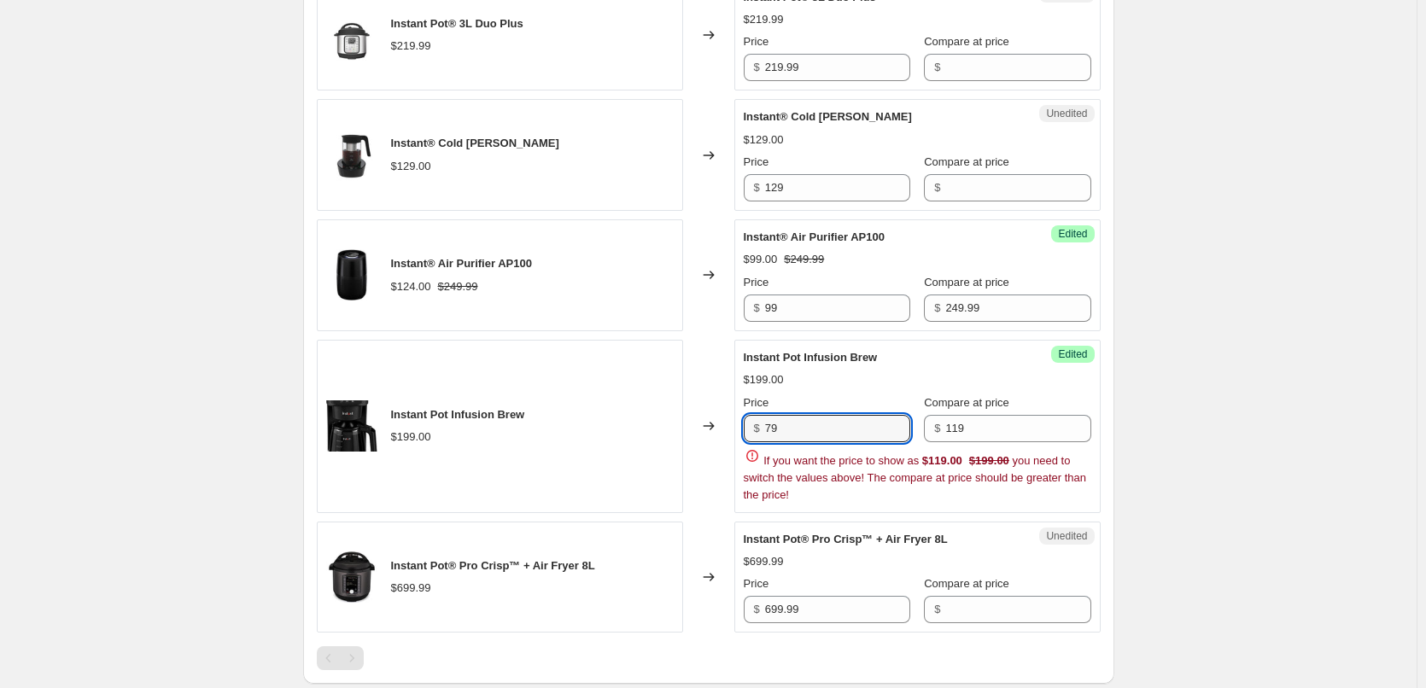
scroll to position [1195, 0]
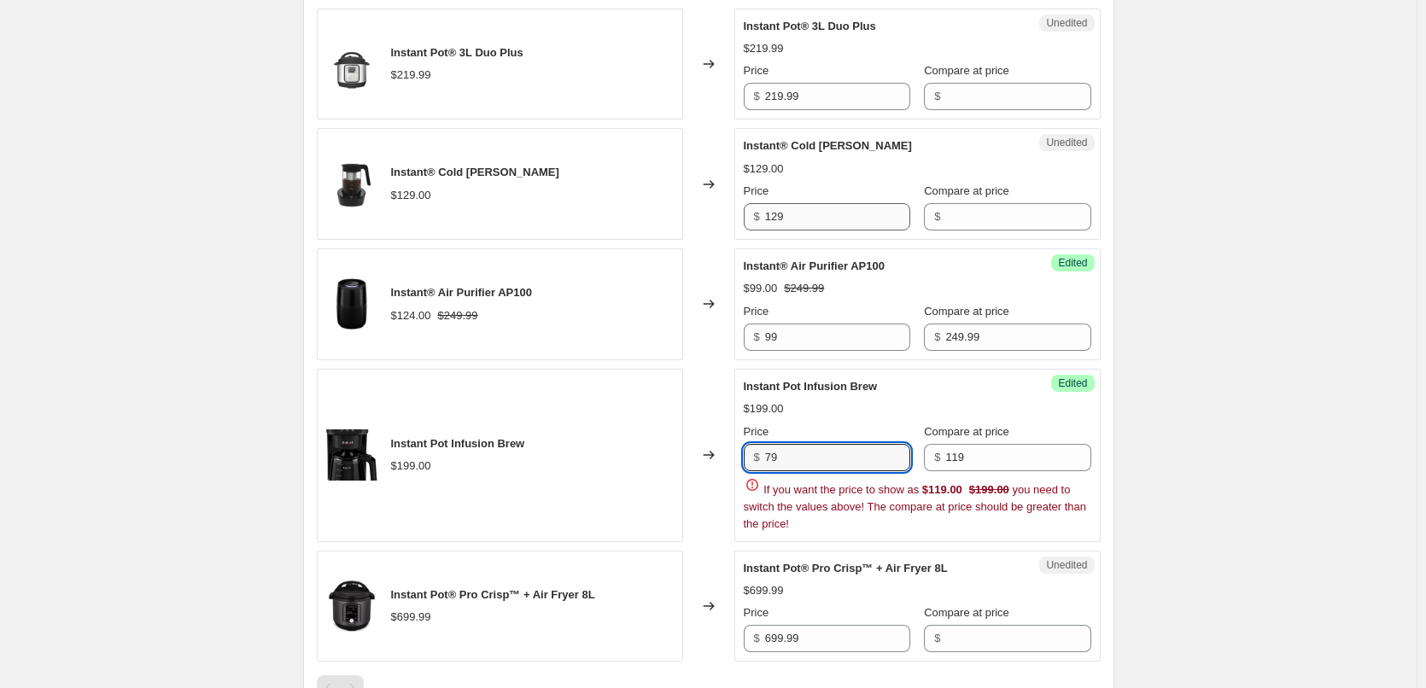
type input "79"
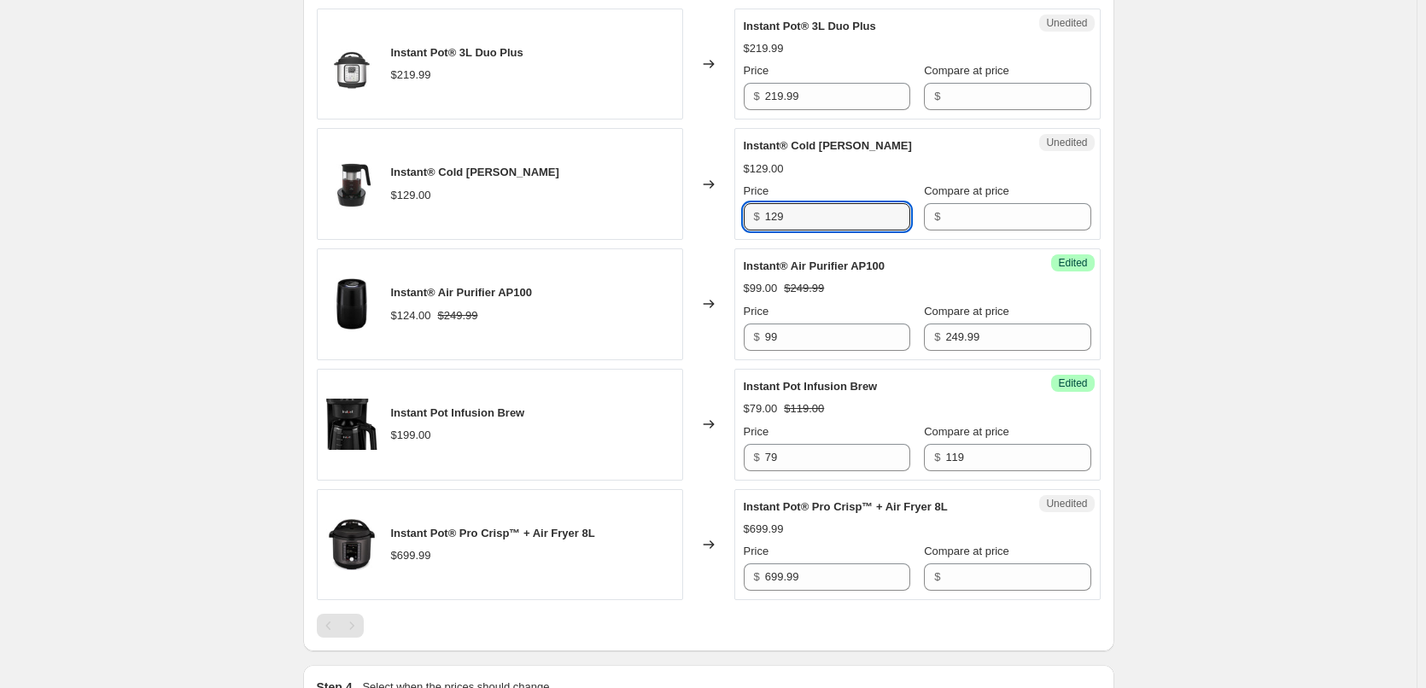
drag, startPoint x: 774, startPoint y: 218, endPoint x: 735, endPoint y: 217, distance: 39.3
click at [735, 217] on div "Instant® Cold [PERSON_NAME] $129.00 Changed to Unedited Instant® Cold [PERSON_N…" at bounding box center [709, 184] width 784 height 112
click at [945, 222] on input "Compare at price" at bounding box center [1017, 216] width 145 height 27
paste input "129"
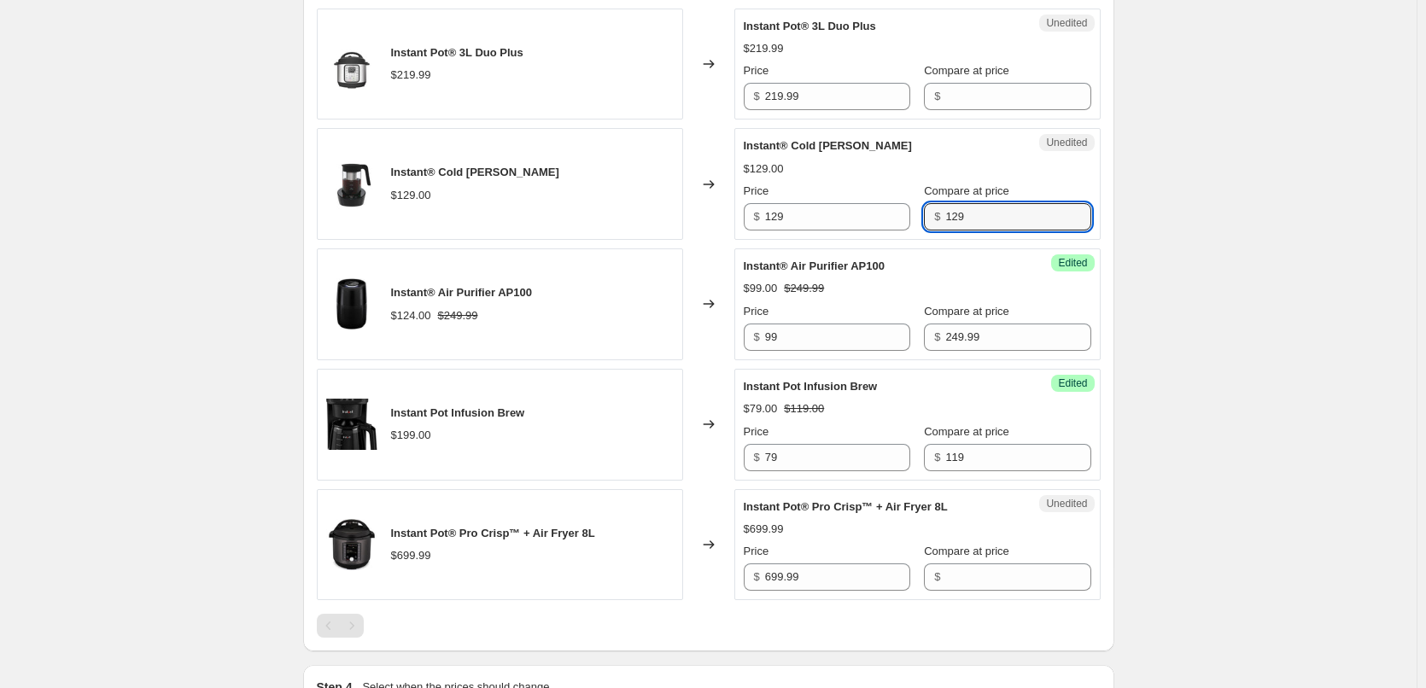
type input "129"
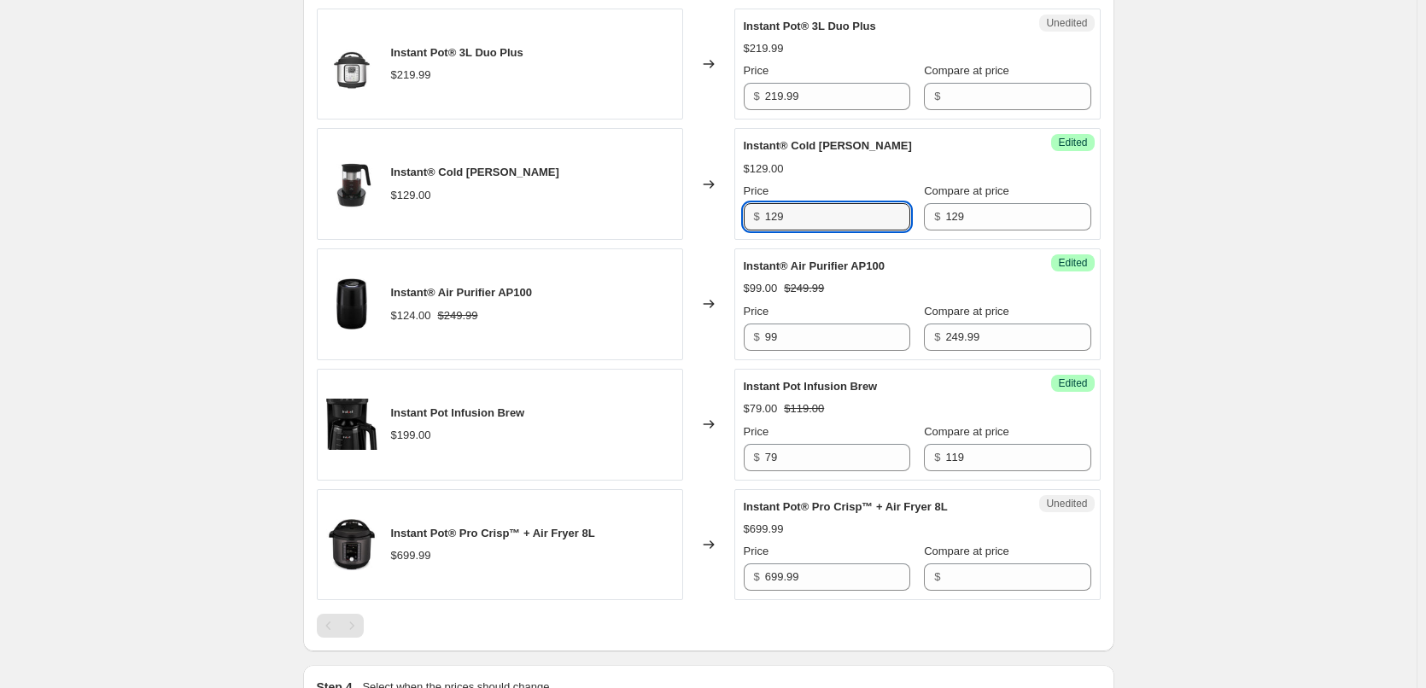
drag, startPoint x: 752, startPoint y: 213, endPoint x: 716, endPoint y: 212, distance: 35.9
click at [719, 212] on div "Instant® Cold [PERSON_NAME] $129.00 Changed to Success Edited Instant® Cold [PE…" at bounding box center [709, 184] width 784 height 112
type input "79"
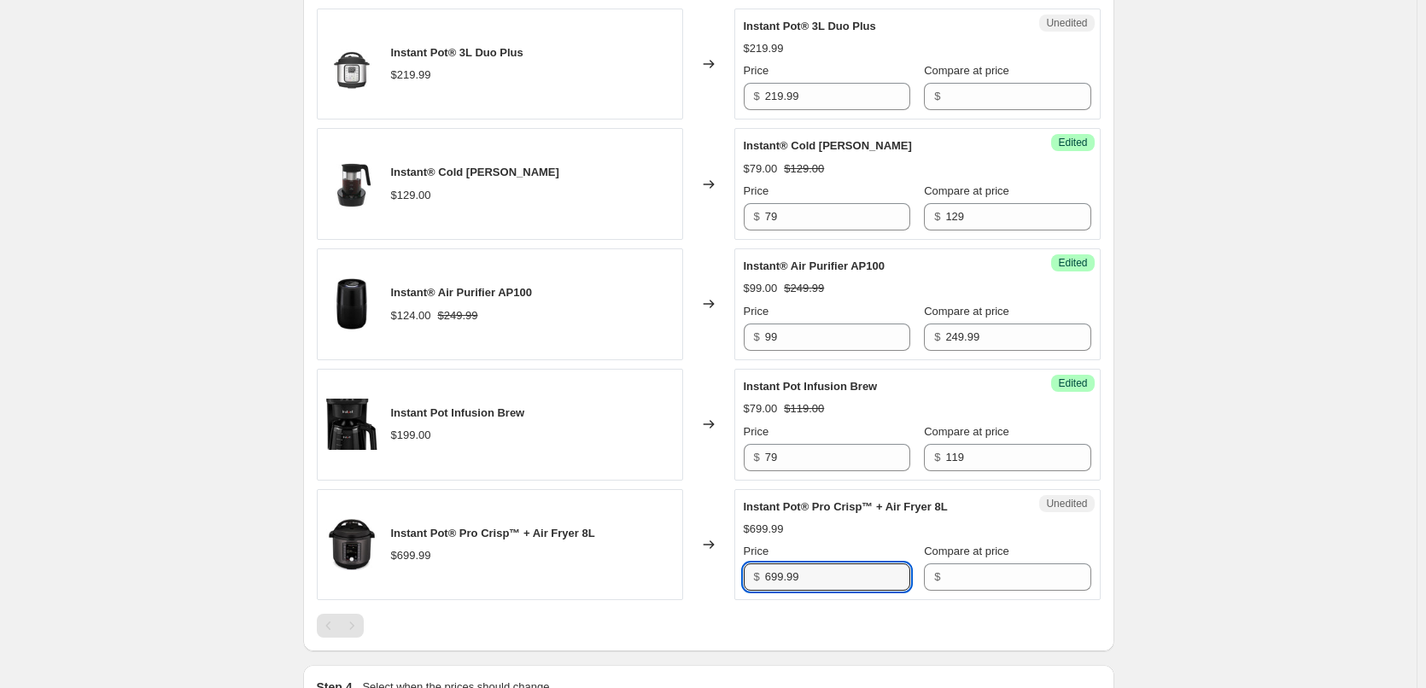
drag, startPoint x: 800, startPoint y: 575, endPoint x: 748, endPoint y: 569, distance: 52.4
click at [748, 569] on div "$ 699.99" at bounding box center [826, 576] width 166 height 27
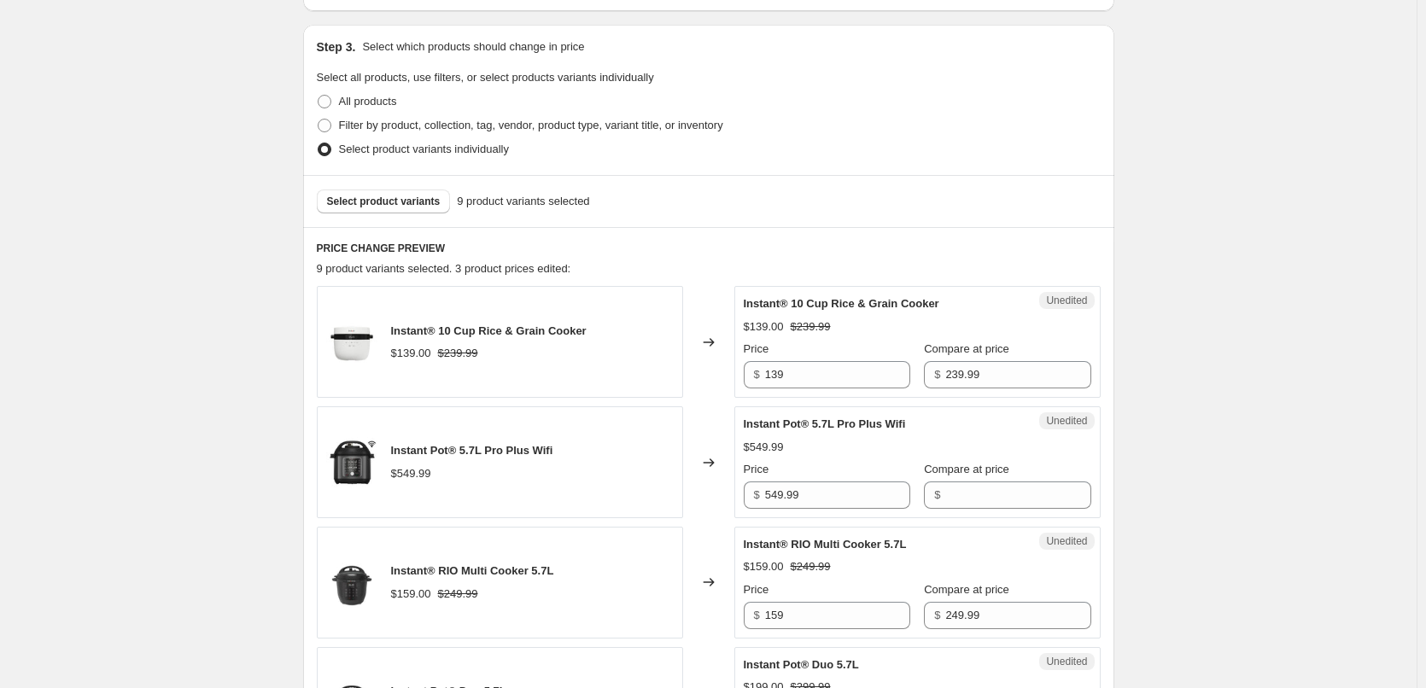
scroll to position [427, 0]
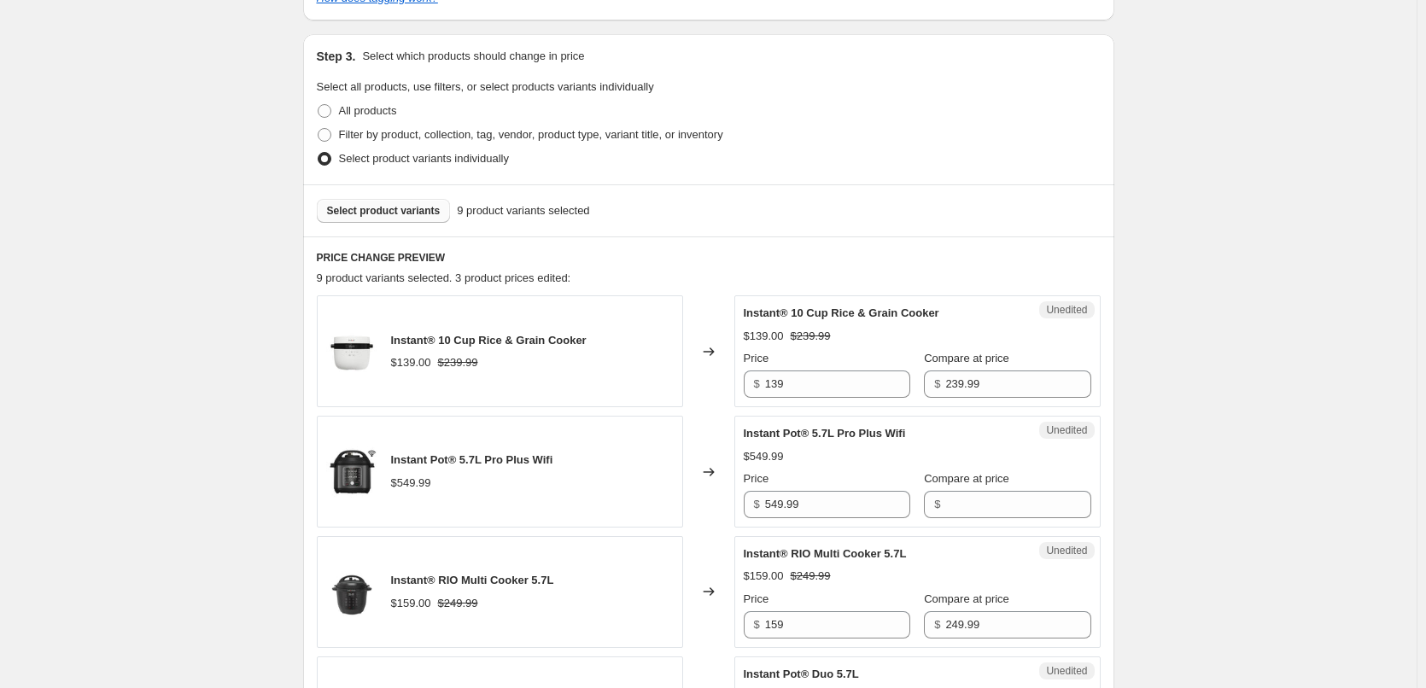
click at [409, 215] on span "Select product variants" at bounding box center [384, 211] width 114 height 14
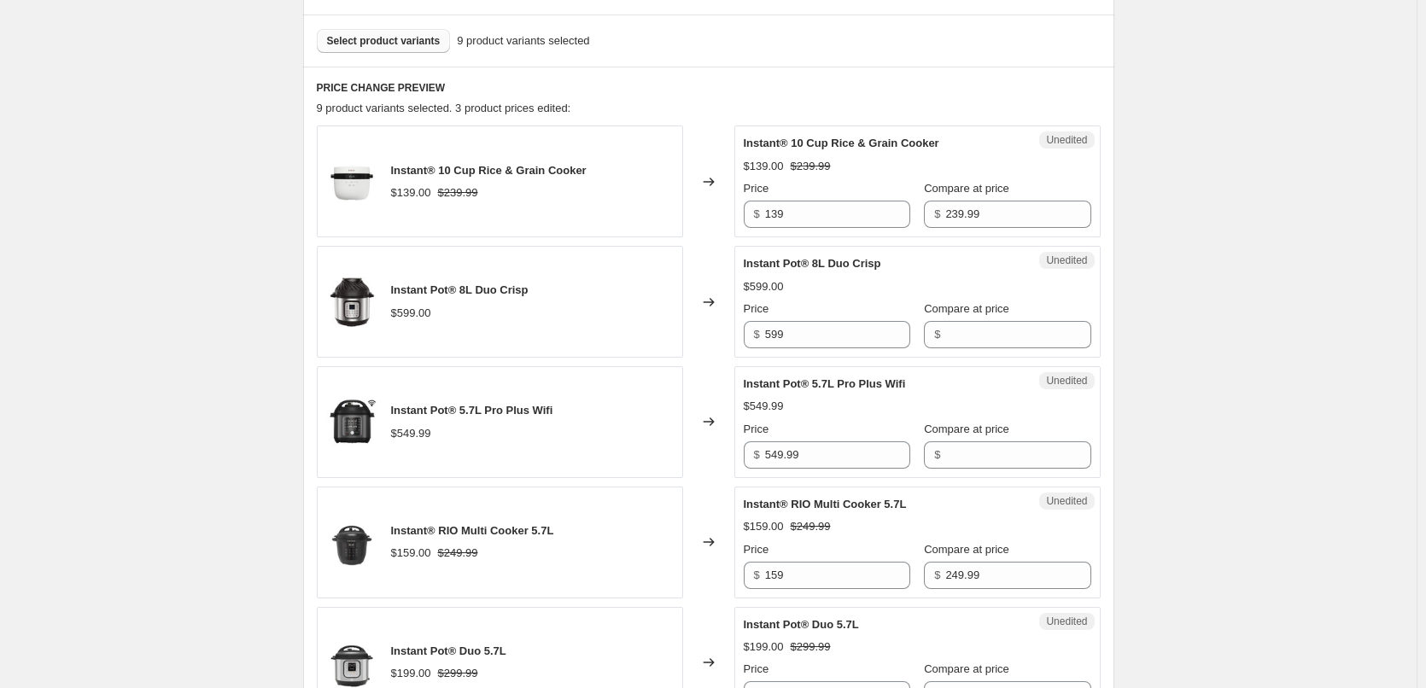
scroll to position [598, 0]
drag, startPoint x: 783, startPoint y: 333, endPoint x: 702, endPoint y: 330, distance: 81.1
click at [702, 330] on div "Instant Pot® 8L Duo Crisp $599.00 Changed to Unedited Instant Pot® 8L Duo Crisp…" at bounding box center [709, 301] width 784 height 112
click at [872, 337] on input "599" at bounding box center [837, 333] width 145 height 27
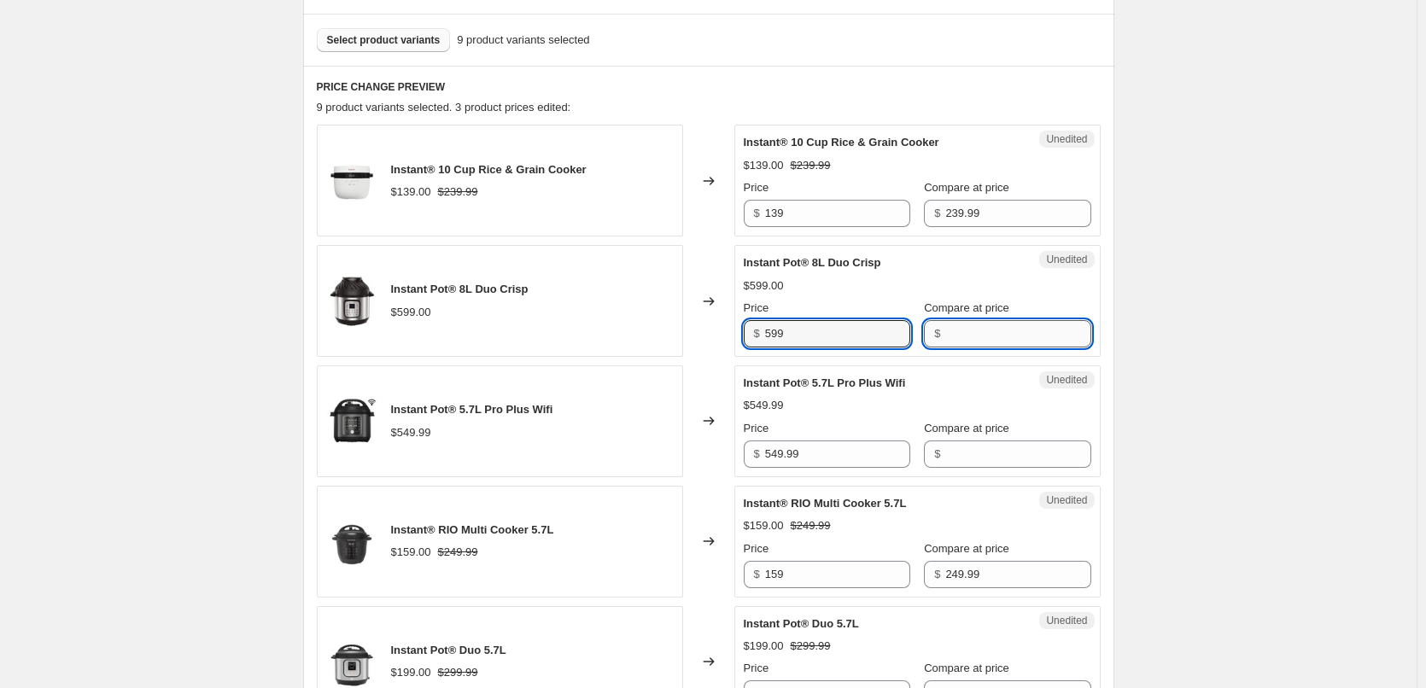
click at [947, 326] on input "Compare at price" at bounding box center [1017, 333] width 145 height 27
type input "599"
drag, startPoint x: 813, startPoint y: 338, endPoint x: 760, endPoint y: 335, distance: 53.8
click at [760, 335] on div "$ 599" at bounding box center [826, 333] width 166 height 27
type input "299"
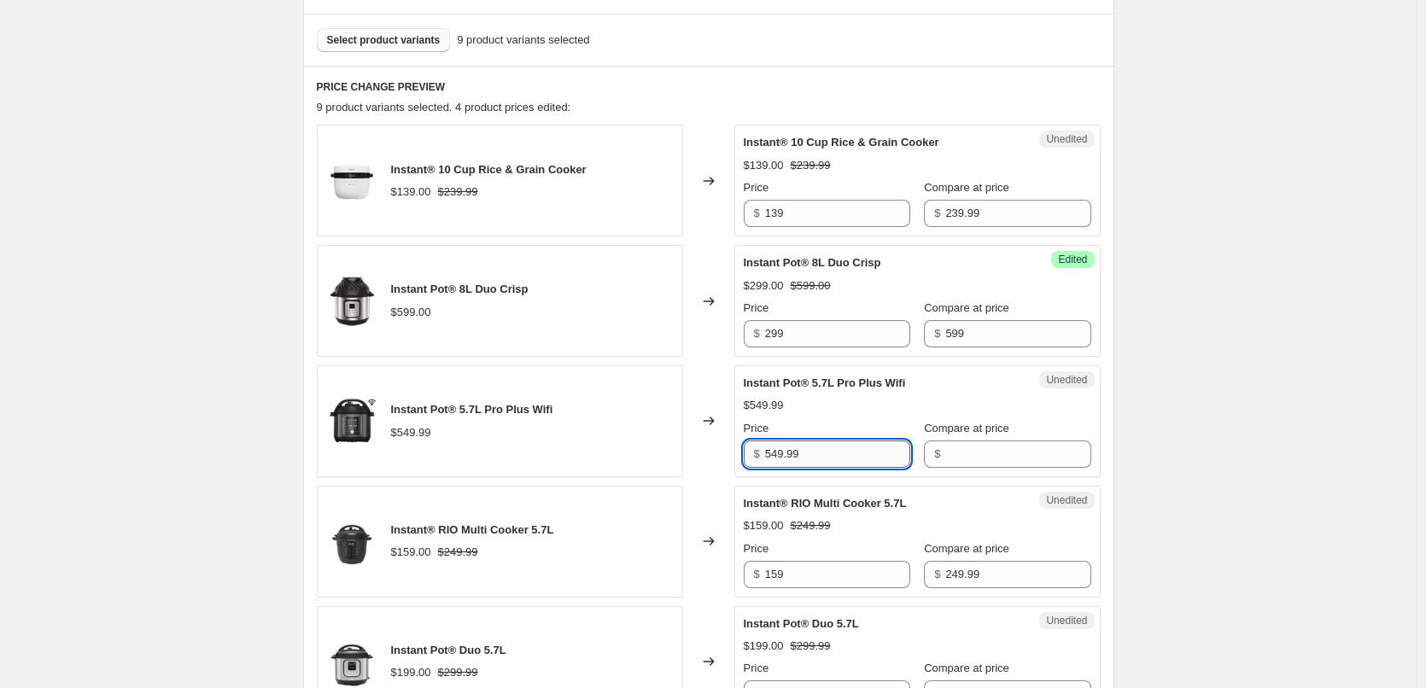
click at [820, 452] on input "549.99" at bounding box center [837, 453] width 145 height 27
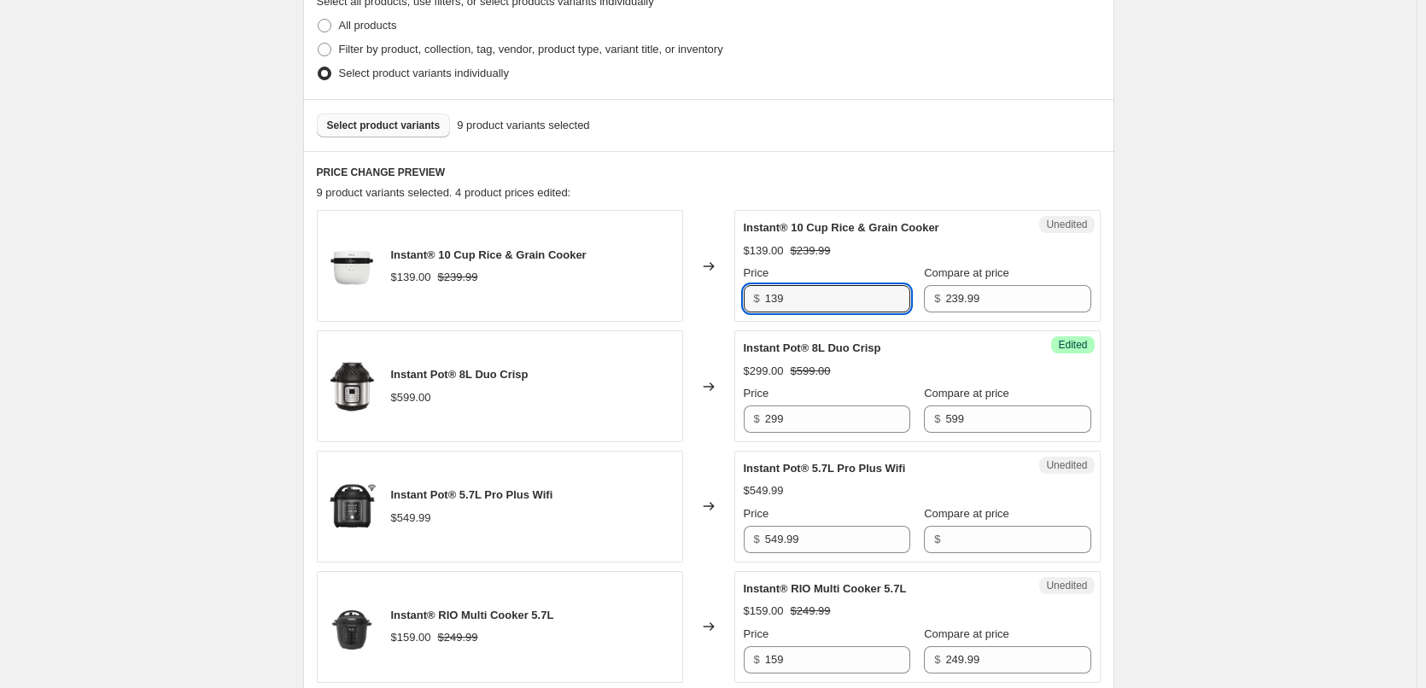
drag, startPoint x: 803, startPoint y: 301, endPoint x: 721, endPoint y: 295, distance: 82.2
click at [731, 300] on div "Instant® 10 Cup Rice & Grain Cooker $139.00 $239.99 Changed to Unedited Instant…" at bounding box center [709, 266] width 784 height 112
type input "149"
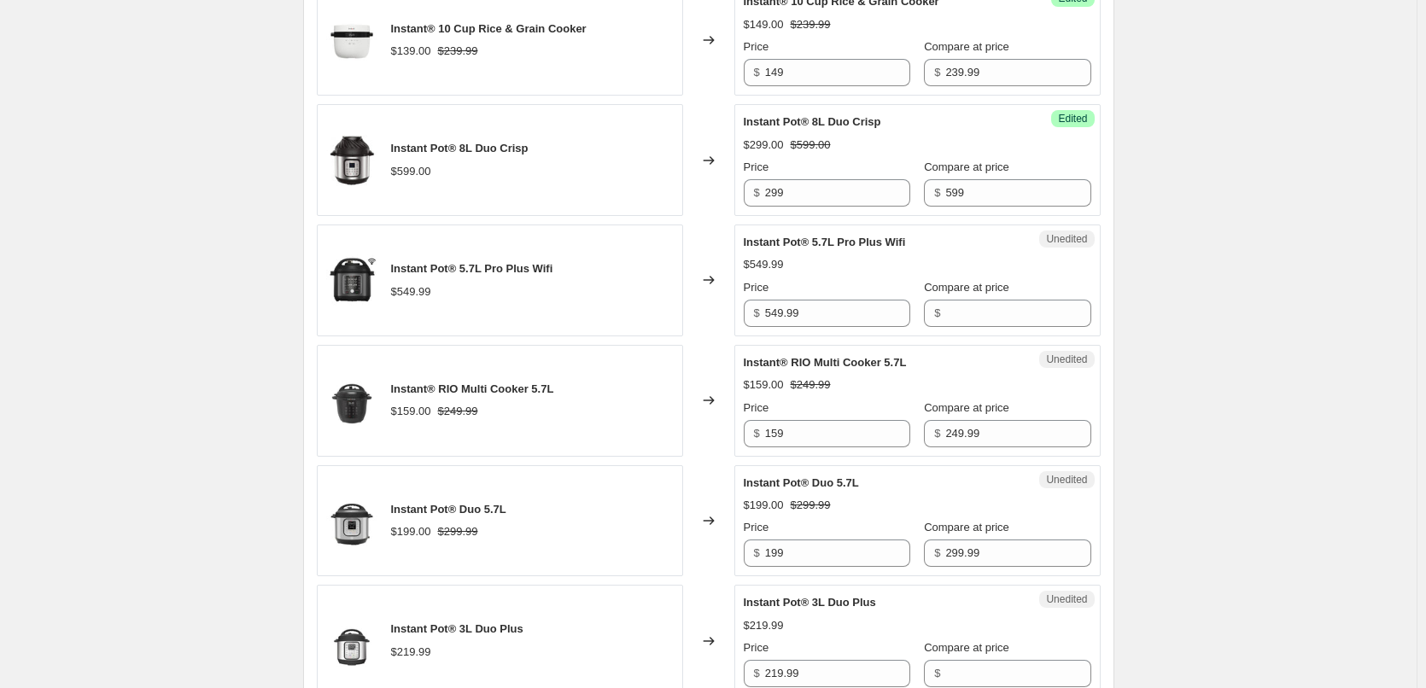
scroll to position [768, 0]
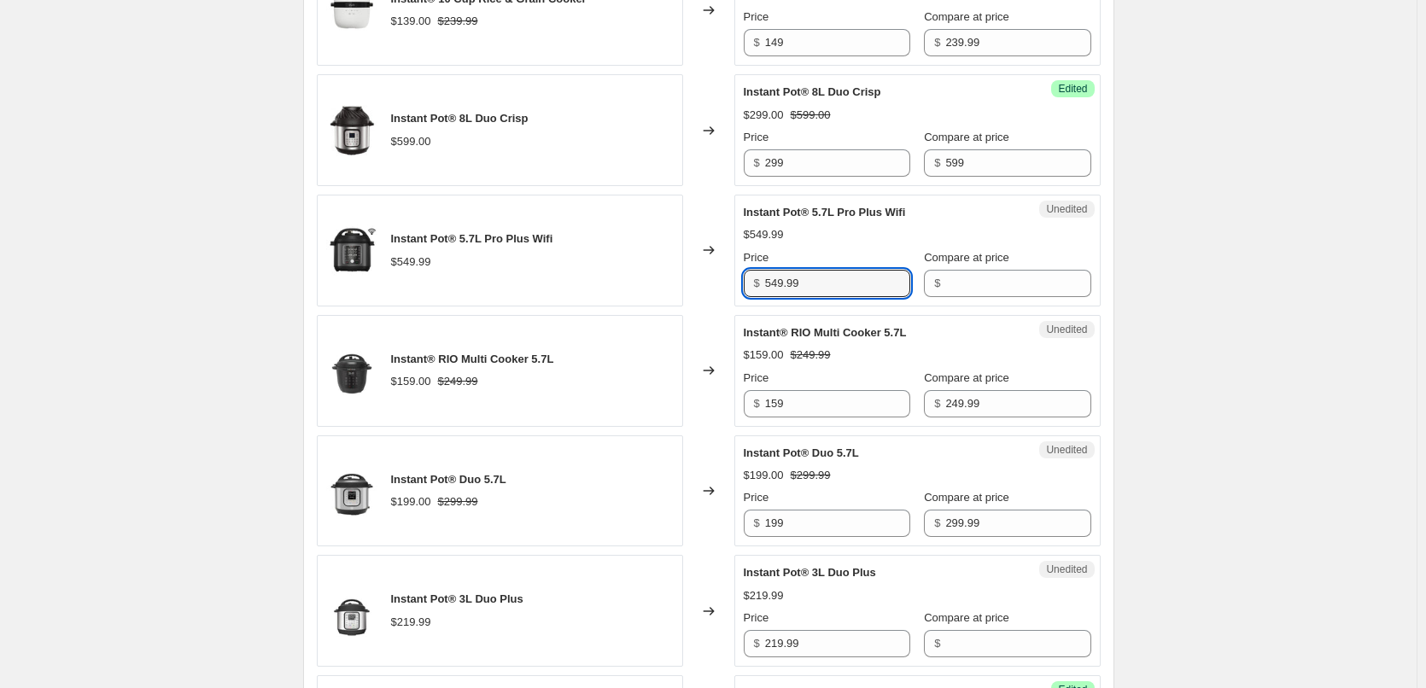
drag, startPoint x: 824, startPoint y: 287, endPoint x: 697, endPoint y: 276, distance: 126.8
click at [697, 276] on div "Instant Pot® 5.7L Pro Plus Wifi $549.99 Changed to Unedited Instant Pot® 5.7L P…" at bounding box center [709, 251] width 784 height 112
click at [977, 289] on input "Compare at price" at bounding box center [1017, 283] width 145 height 27
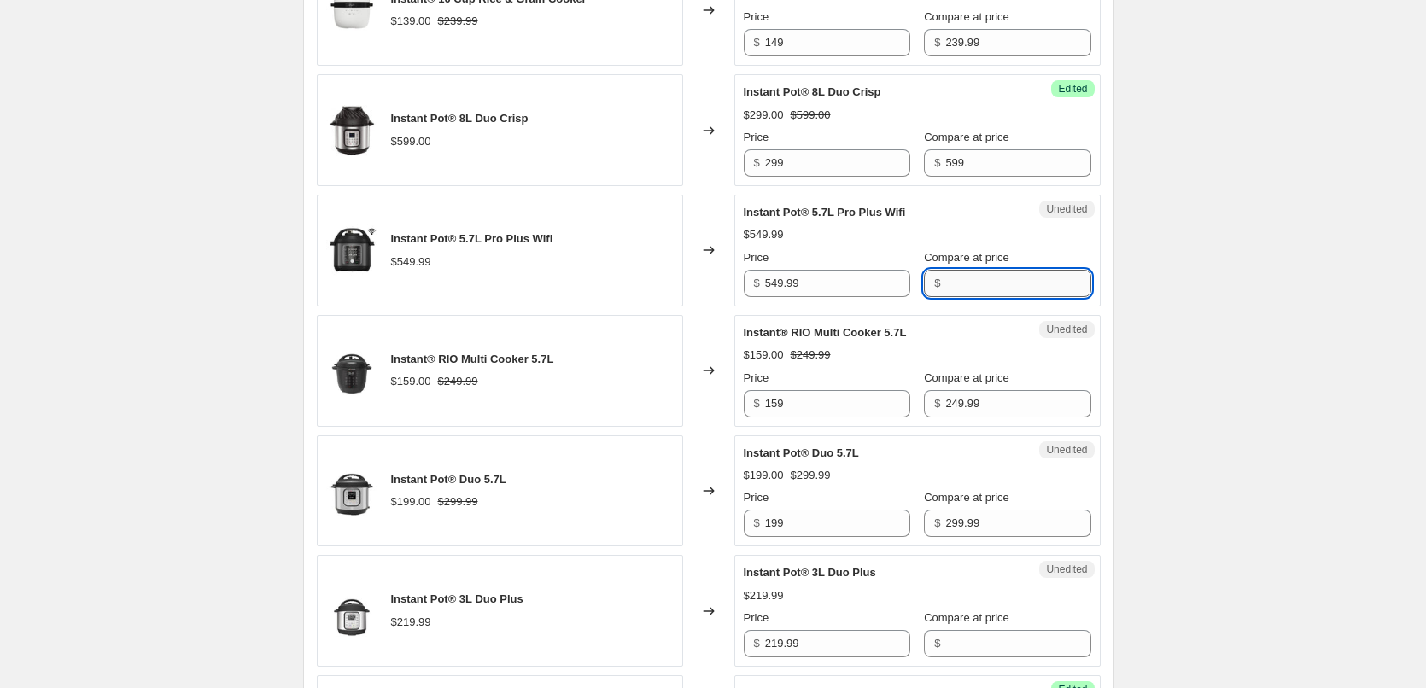
paste input "549.99"
type input "549.99"
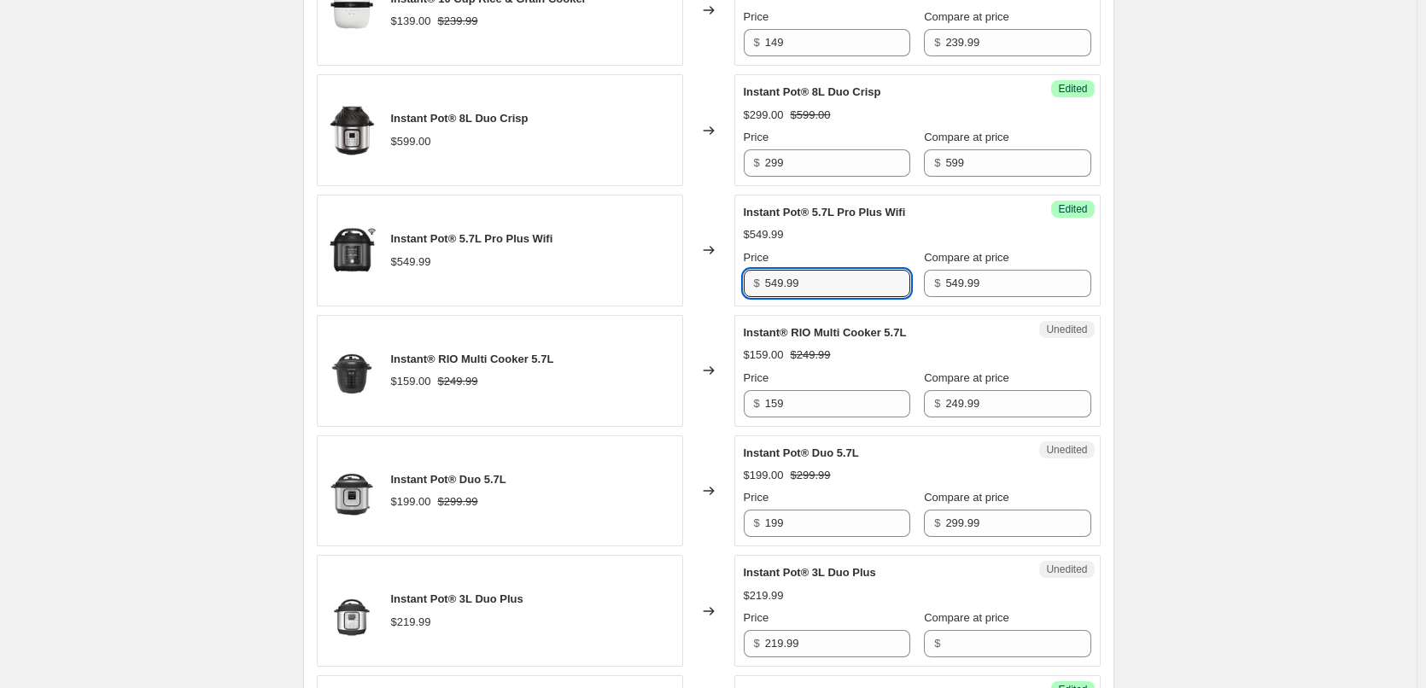
drag, startPoint x: 839, startPoint y: 284, endPoint x: 697, endPoint y: 282, distance: 141.7
click at [702, 278] on div "Instant Pot® 5.7L Pro Plus Wifi $549.99 Changed to Success Edited Instant Pot® …" at bounding box center [709, 251] width 784 height 112
type input "289"
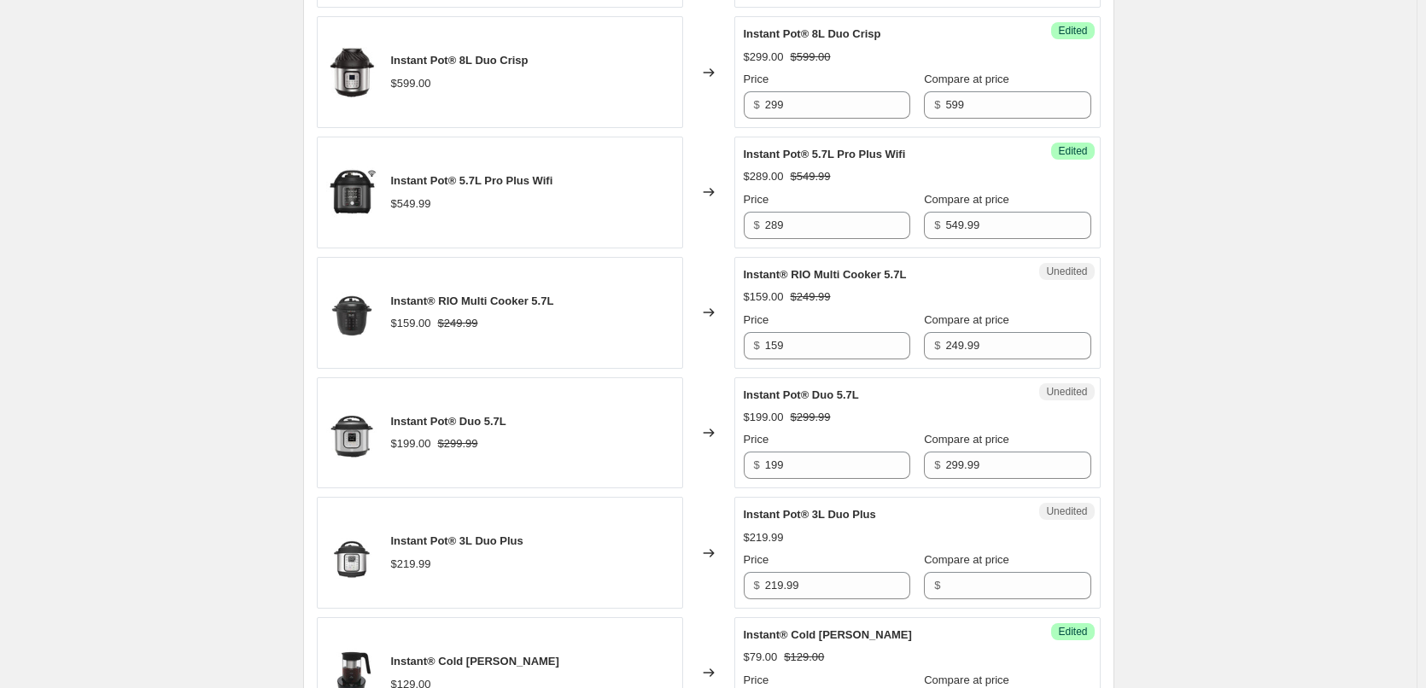
scroll to position [854, 0]
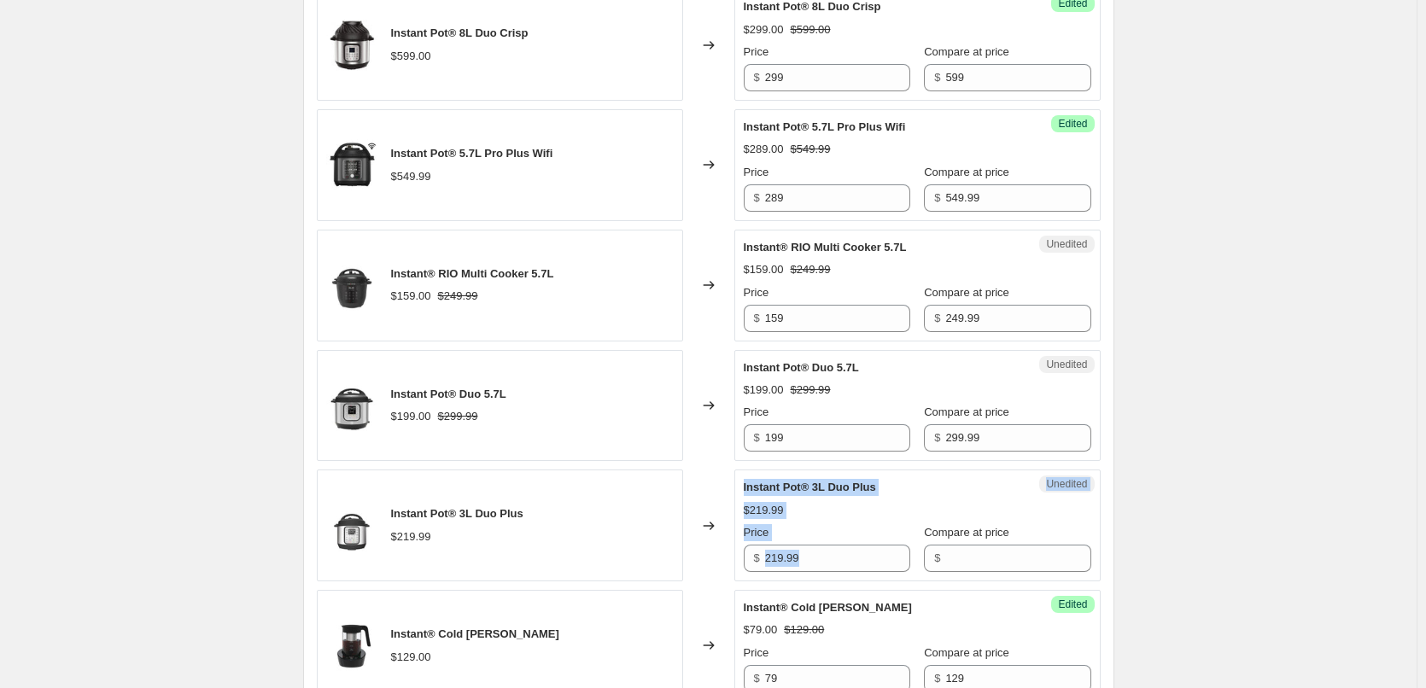
drag, startPoint x: 830, startPoint y: 573, endPoint x: 732, endPoint y: 564, distance: 98.5
click at [727, 564] on div "Instant Pot® 3L Duo Plus $219.99 Changed to Unedited Instant Pot® 3L Duo Plus $…" at bounding box center [709, 525] width 784 height 112
click at [835, 551] on input "219.99" at bounding box center [837, 558] width 145 height 27
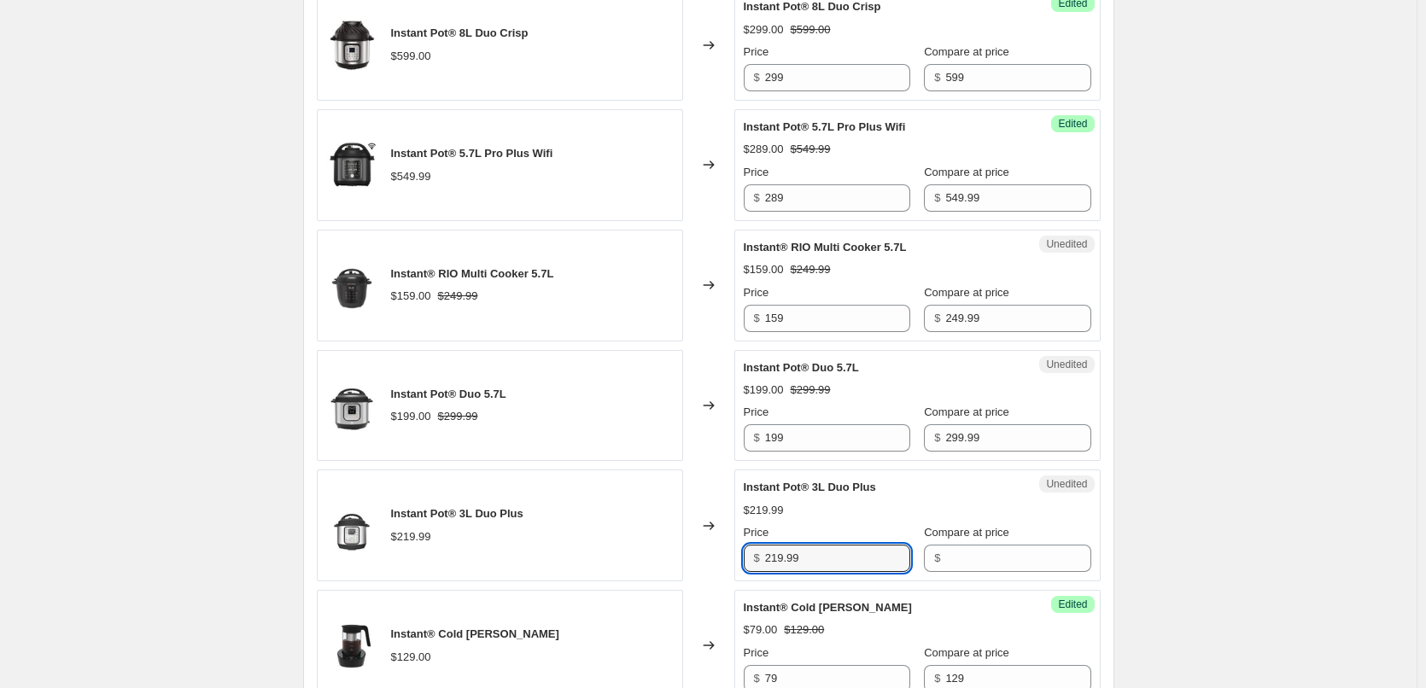
drag, startPoint x: 824, startPoint y: 553, endPoint x: 749, endPoint y: 558, distance: 74.4
click at [749, 558] on div "$ 219.99" at bounding box center [826, 558] width 166 height 27
click at [953, 561] on input "Compare at price" at bounding box center [1017, 558] width 145 height 27
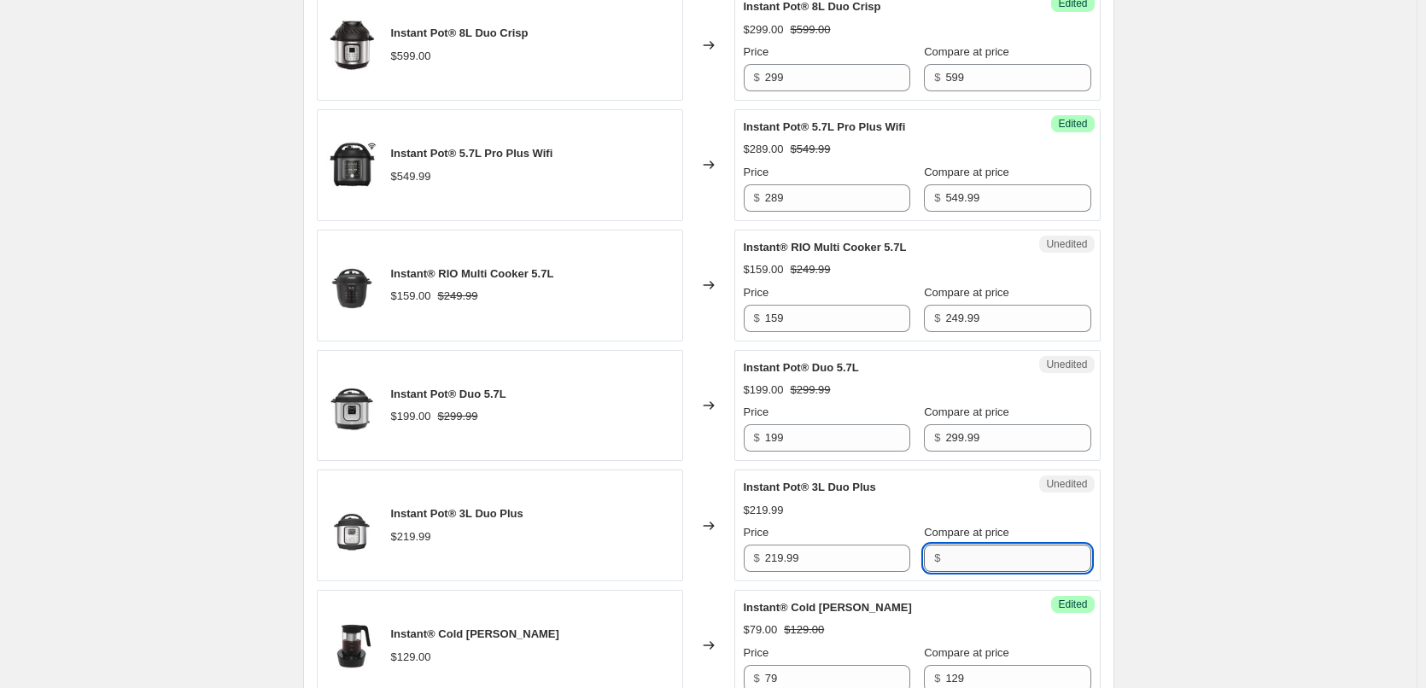
paste input "219.99"
type input "219.99"
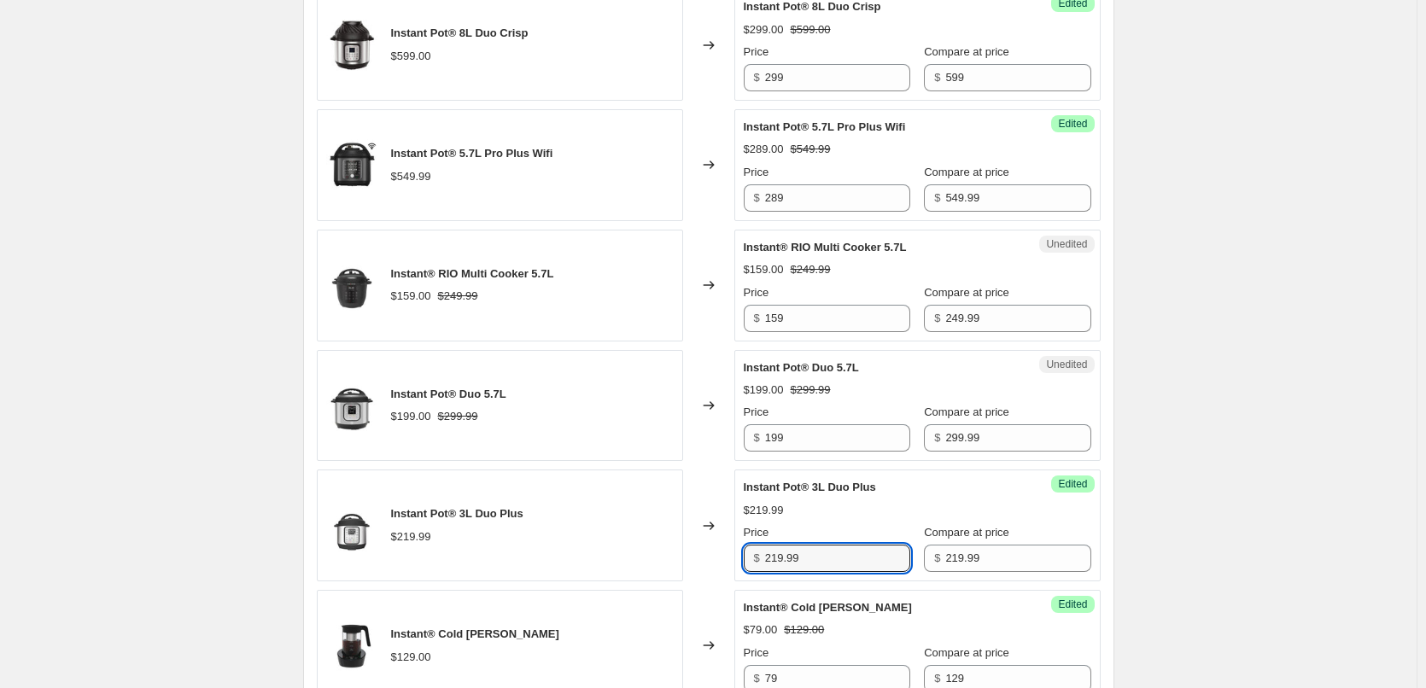
drag, startPoint x: 815, startPoint y: 557, endPoint x: 743, endPoint y: 557, distance: 72.6
click at [743, 557] on div "Success Edited Instant Pot® 3L Duo Plus $219.99 Price $ 219.99 Compare at price…" at bounding box center [917, 525] width 366 height 112
type input "159"
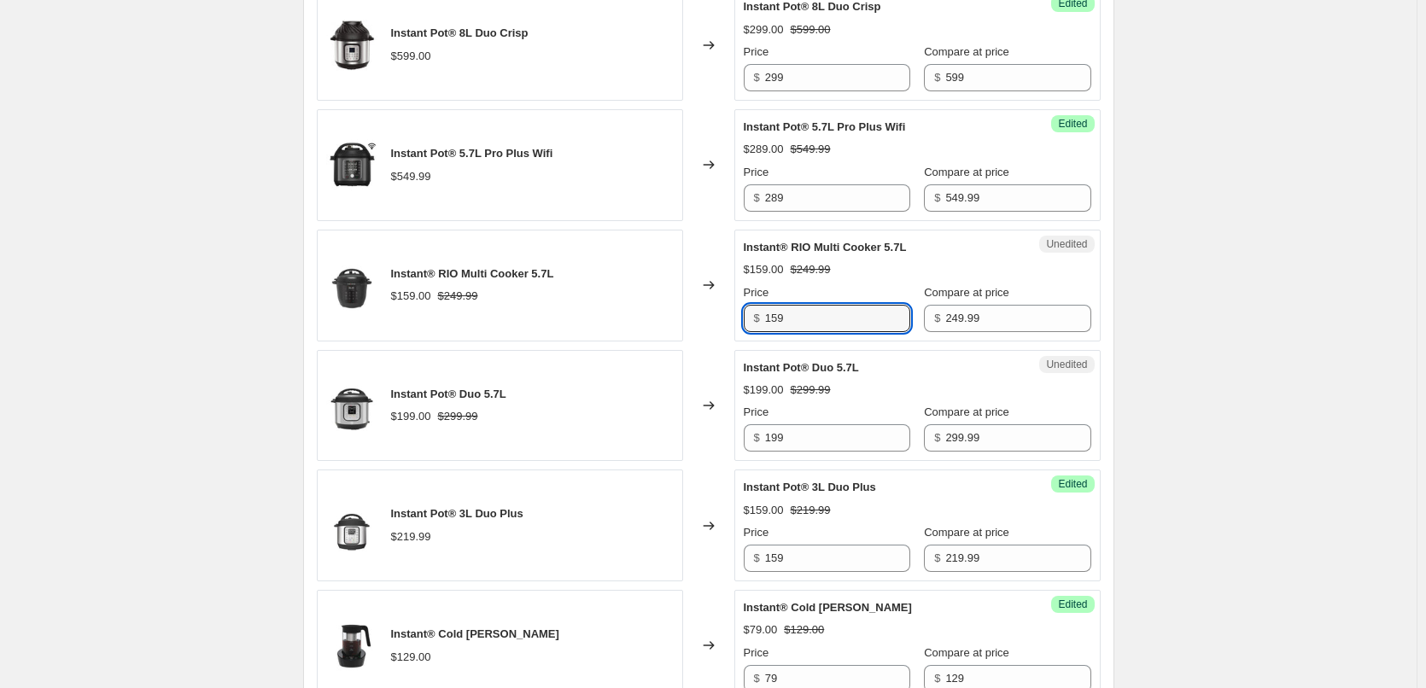
drag, startPoint x: 815, startPoint y: 317, endPoint x: 702, endPoint y: 314, distance: 113.6
click at [702, 314] on div "Instant® RIO Multi Cooker 5.7L $159.00 $249.99 Changed to Unedited Instant® RIO…" at bounding box center [709, 286] width 784 height 112
type input "149"
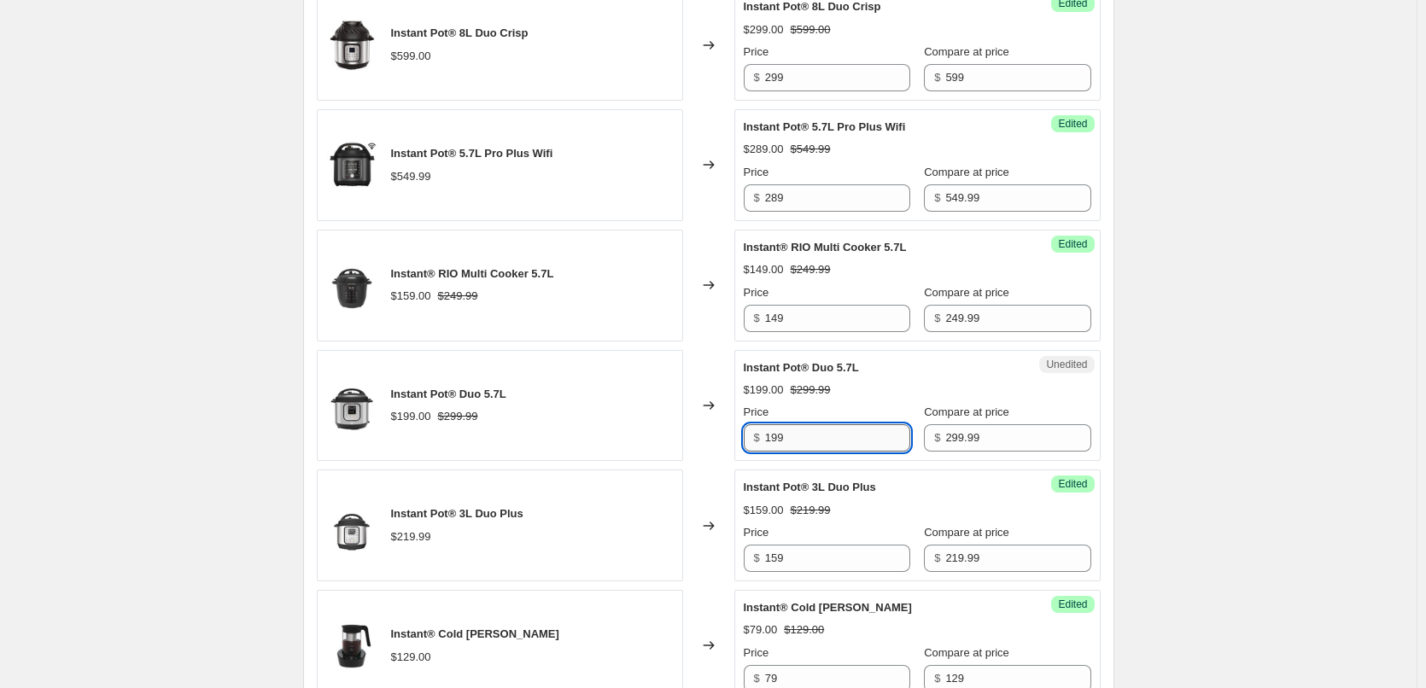
click at [836, 446] on input "199" at bounding box center [837, 437] width 145 height 27
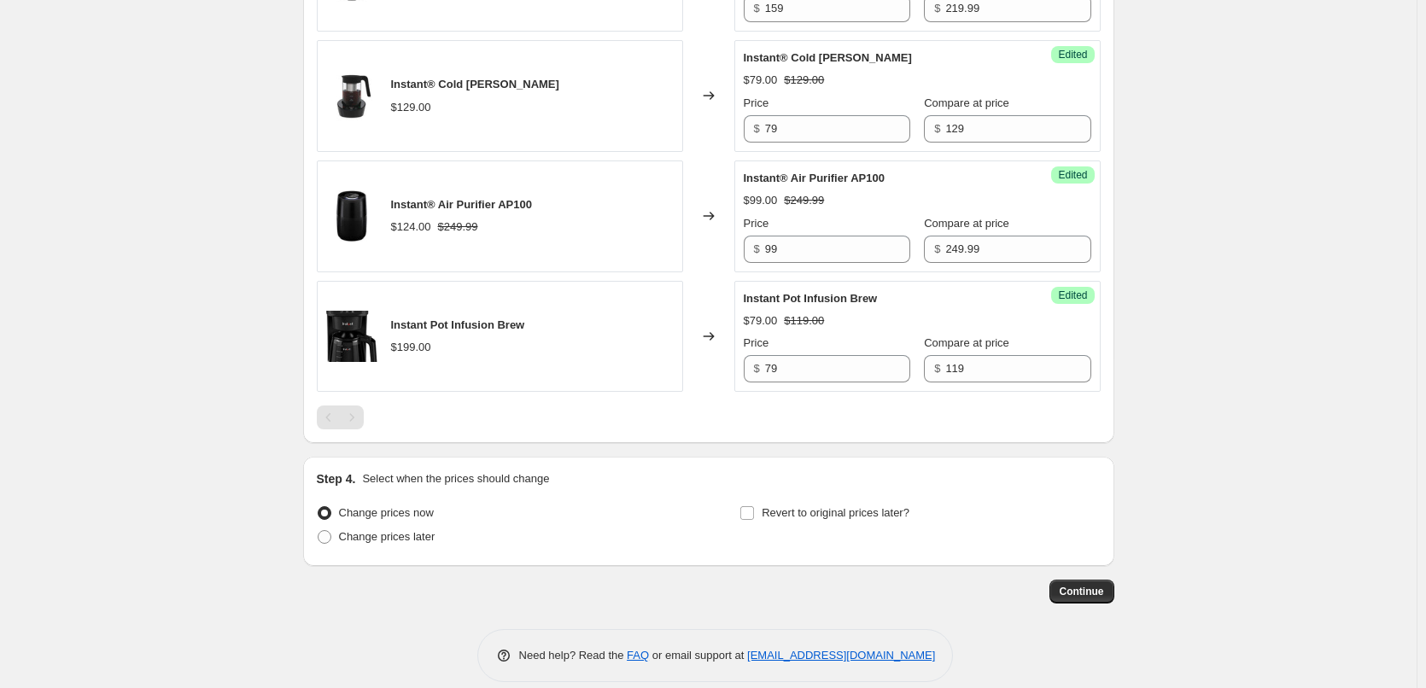
scroll to position [1423, 0]
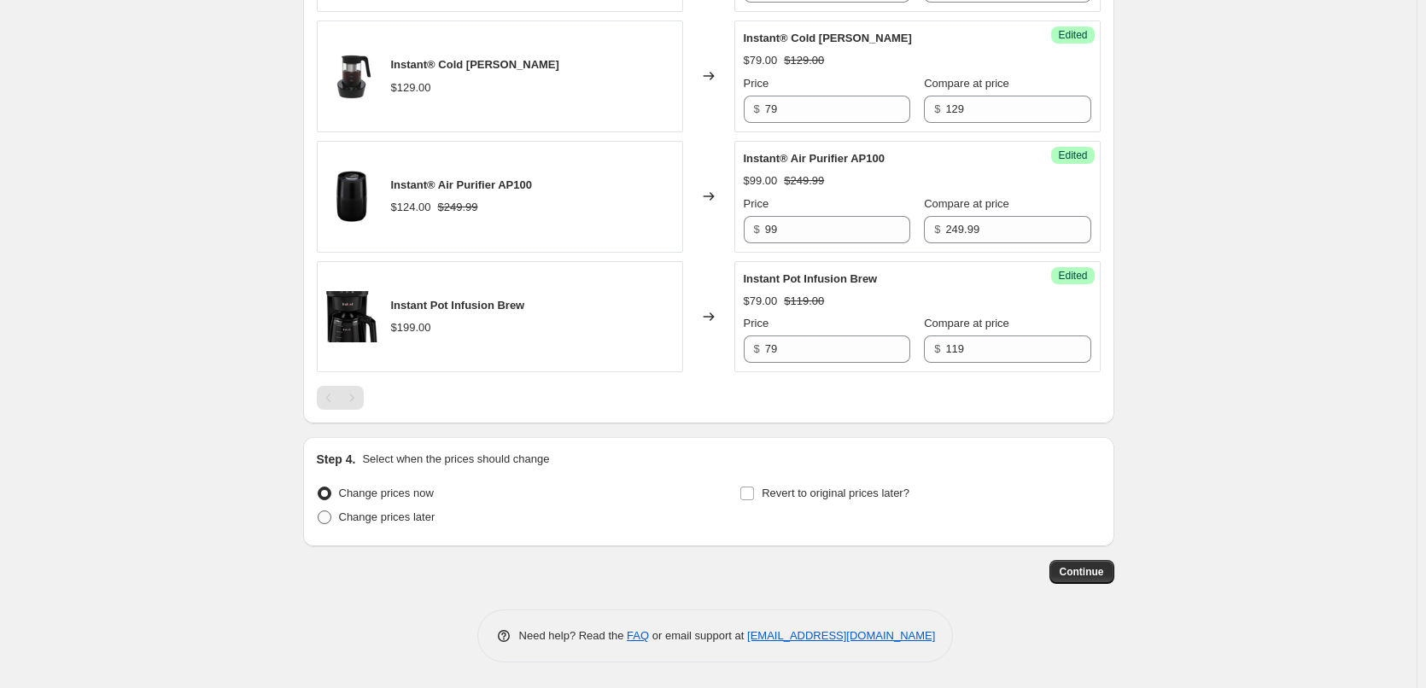
click at [379, 520] on span "Change prices later" at bounding box center [387, 516] width 96 height 13
click at [318, 511] on input "Change prices later" at bounding box center [318, 510] width 1 height 1
radio input "true"
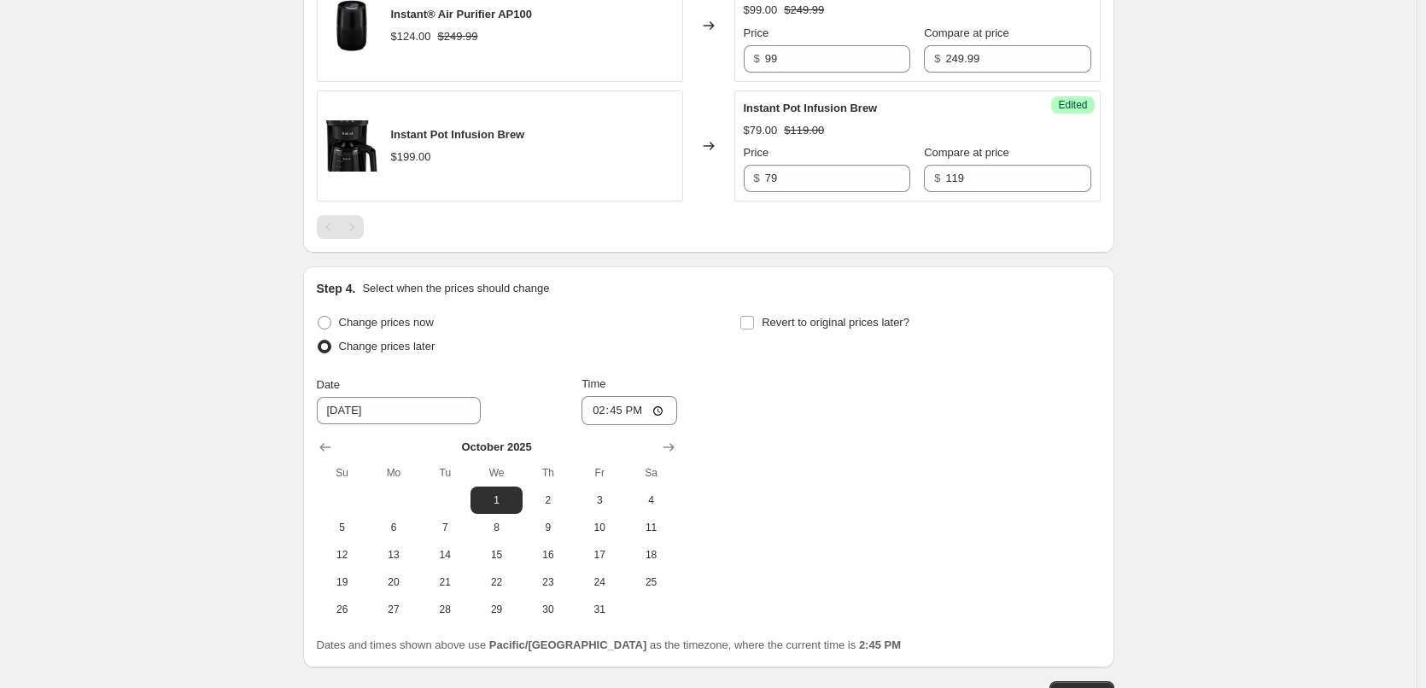
scroll to position [1679, 0]
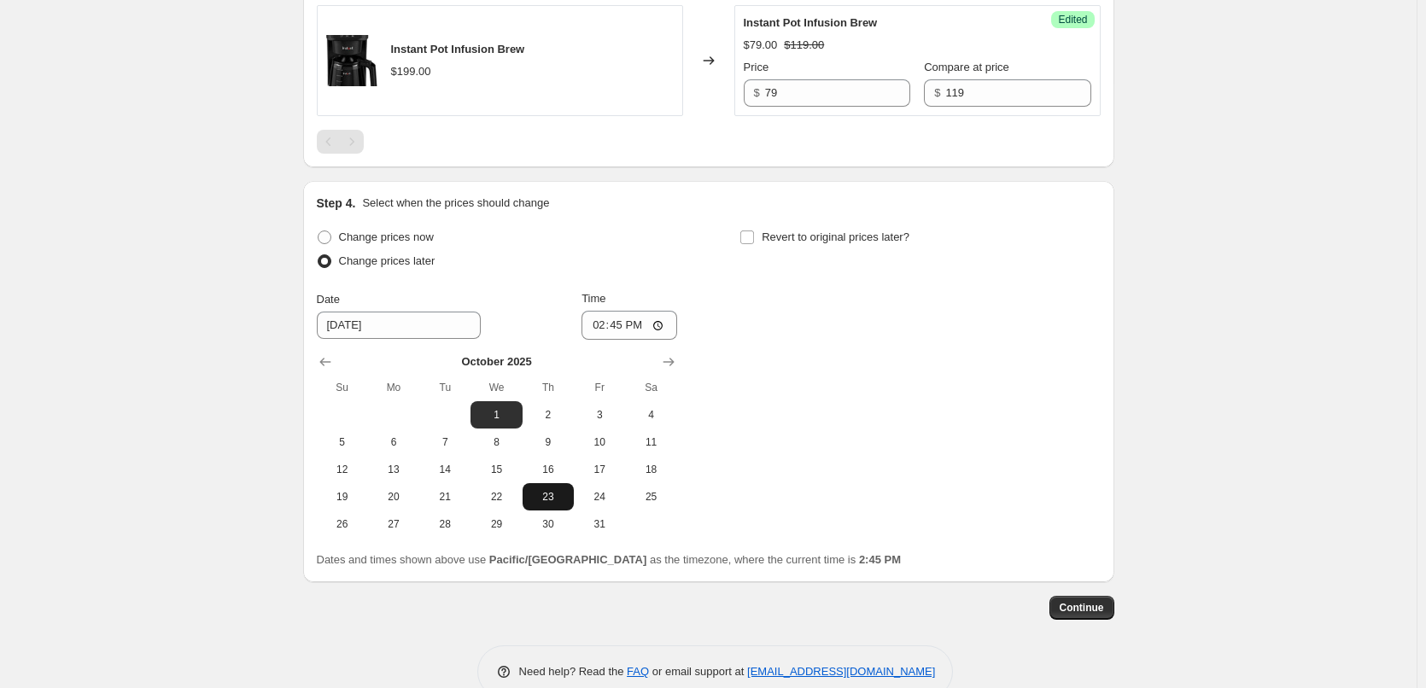
click at [534, 507] on button "23" at bounding box center [547, 496] width 51 height 27
type input "[DATE]"
click at [597, 325] on input "14:45" at bounding box center [629, 325] width 96 height 29
type input "00:05"
click at [754, 235] on input "Revert to original prices later?" at bounding box center [747, 237] width 14 height 14
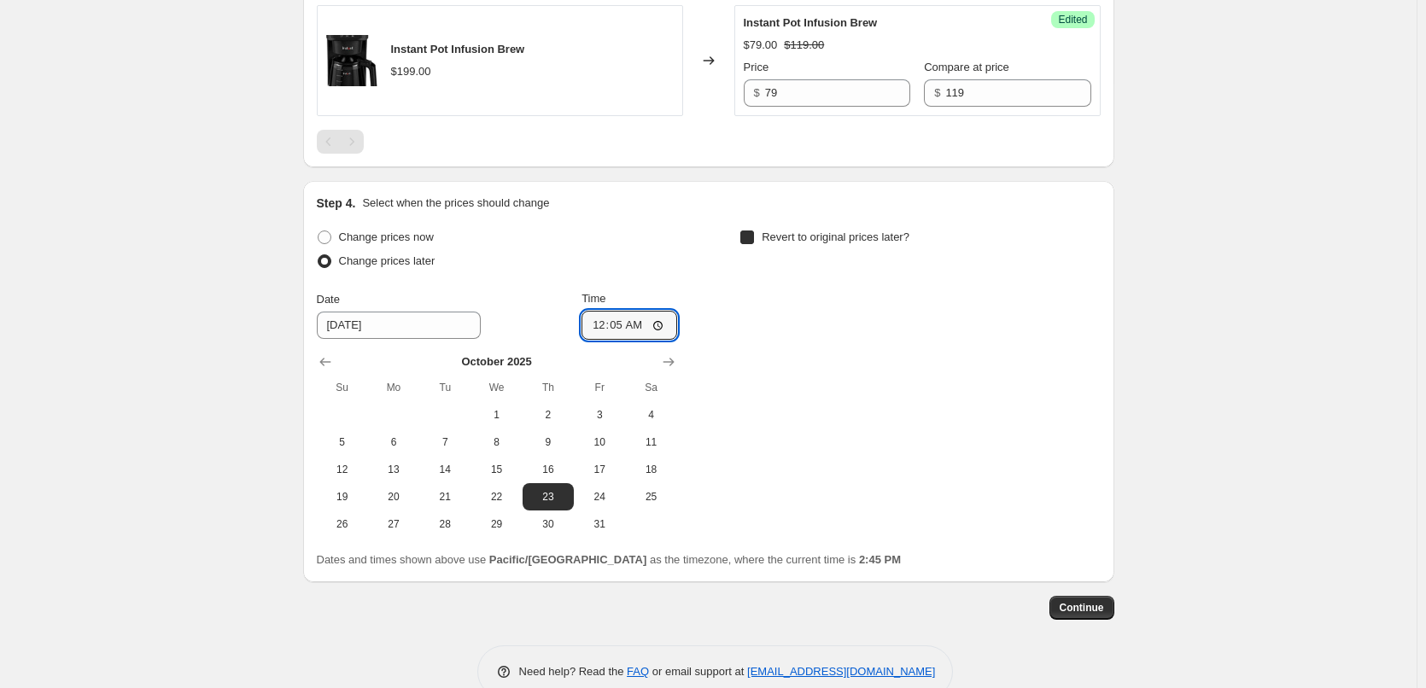
checkbox input "true"
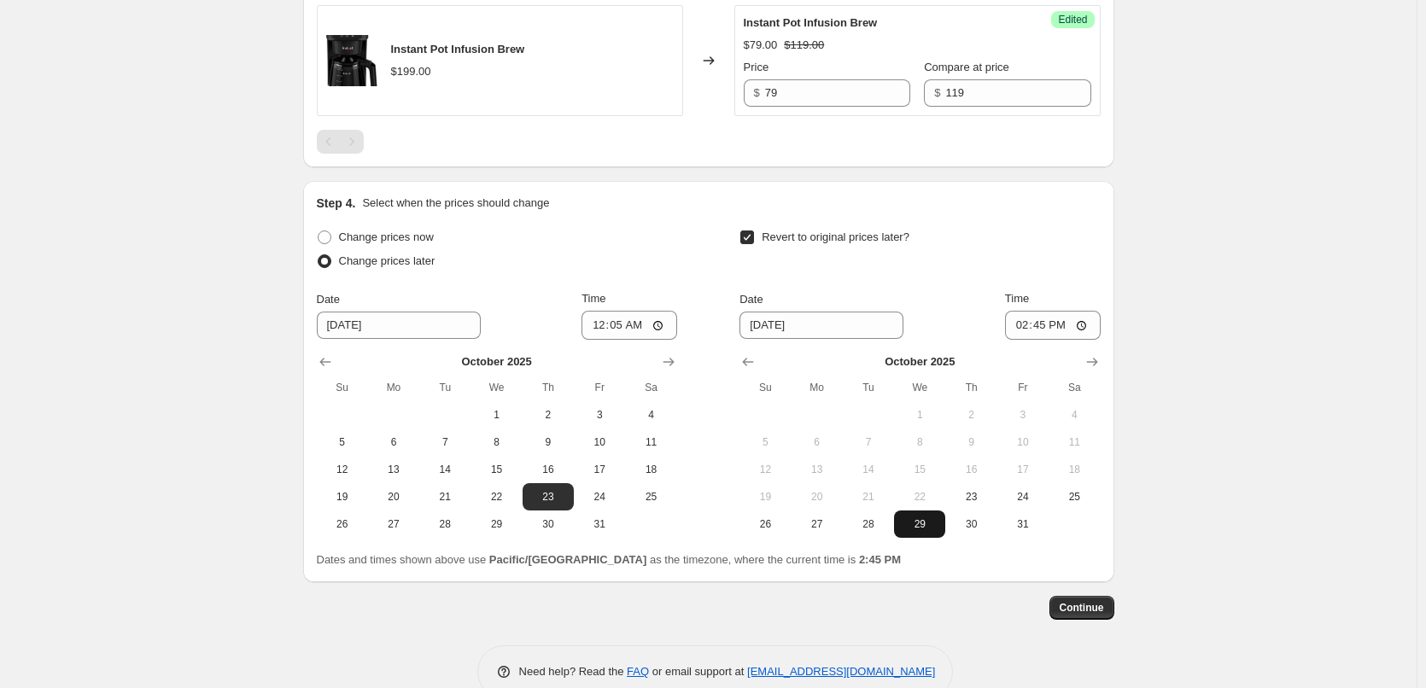
click at [920, 523] on span "29" at bounding box center [920, 524] width 38 height 14
type input "[DATE]"
click at [1018, 321] on input "14:45" at bounding box center [1053, 325] width 96 height 29
type input "23:55"
click at [1104, 603] on span "Continue" at bounding box center [1081, 608] width 44 height 14
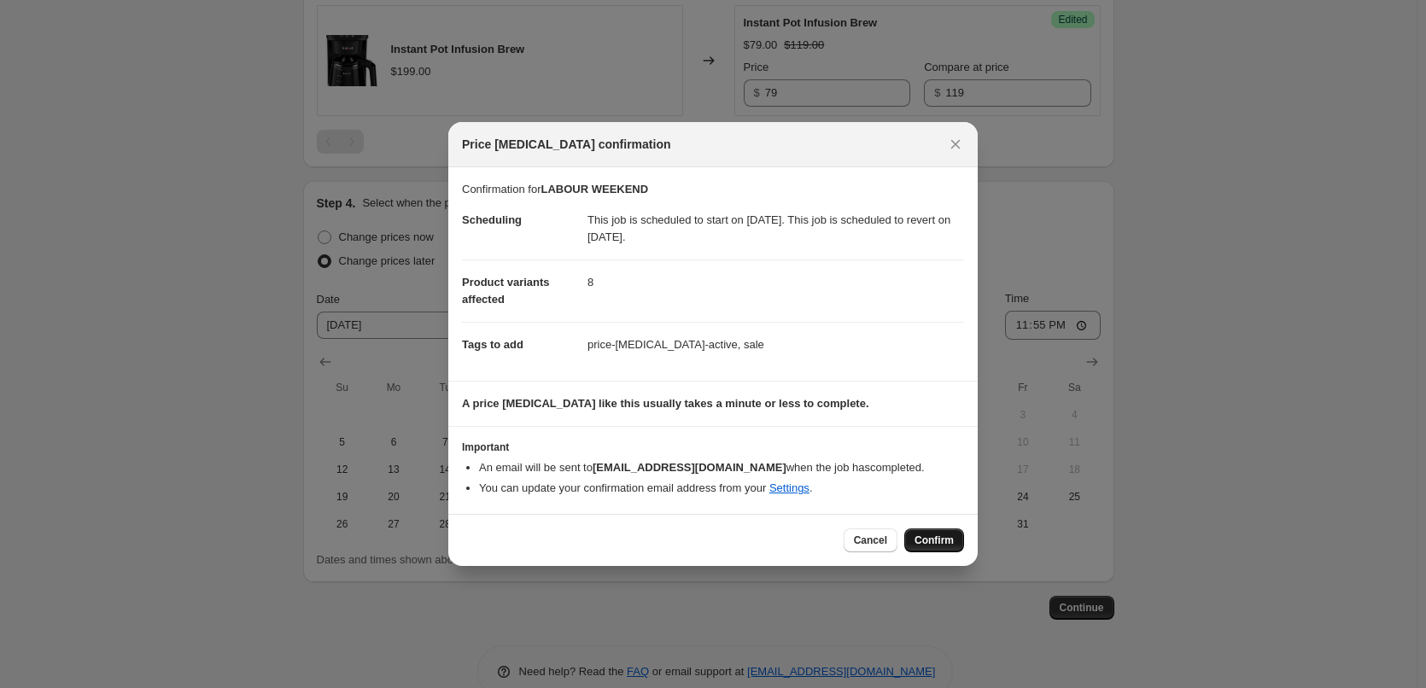
click at [955, 544] on button "Confirm" at bounding box center [934, 540] width 60 height 24
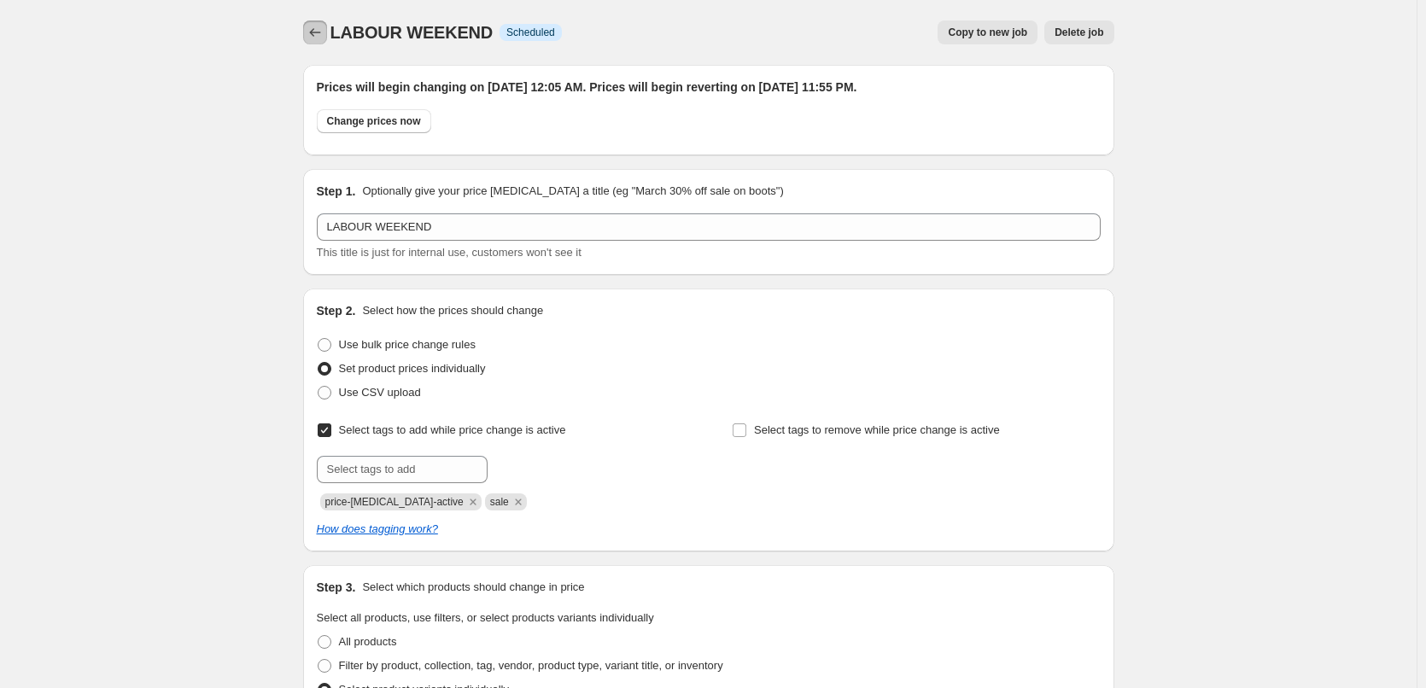
click at [316, 32] on icon "Price change jobs" at bounding box center [314, 32] width 17 height 17
